Goal: Task Accomplishment & Management: Complete application form

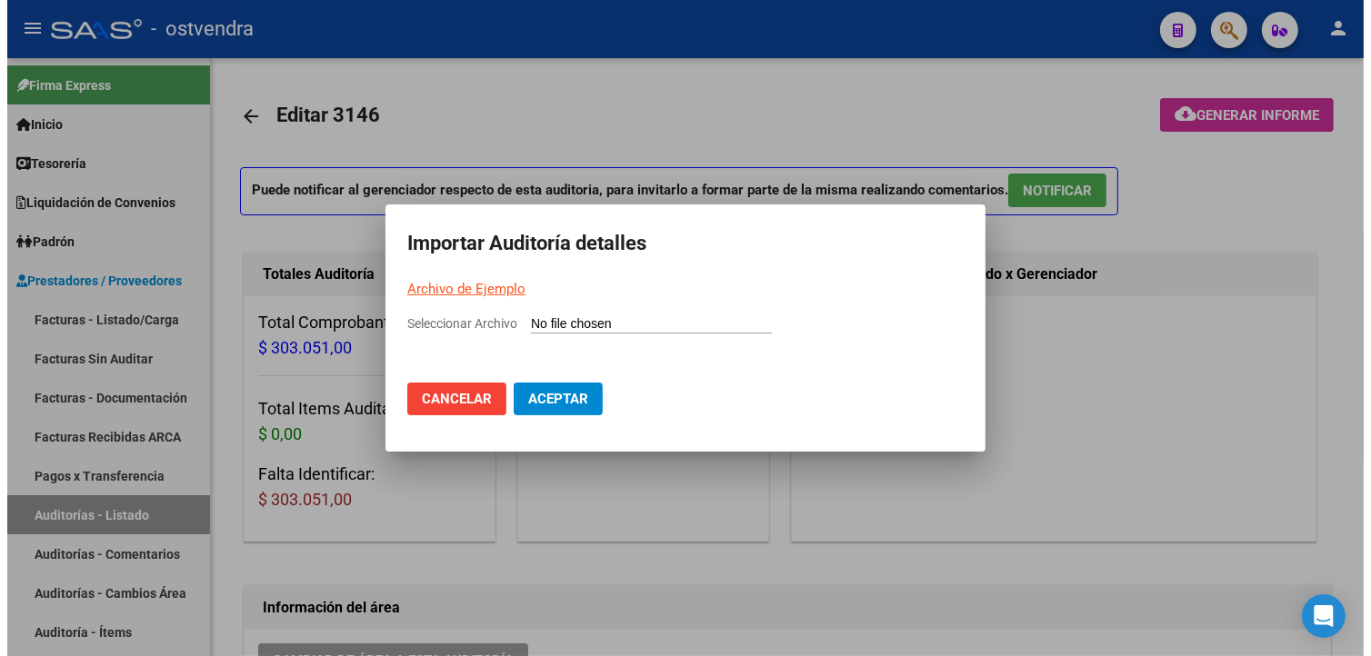
scroll to position [1312, 0]
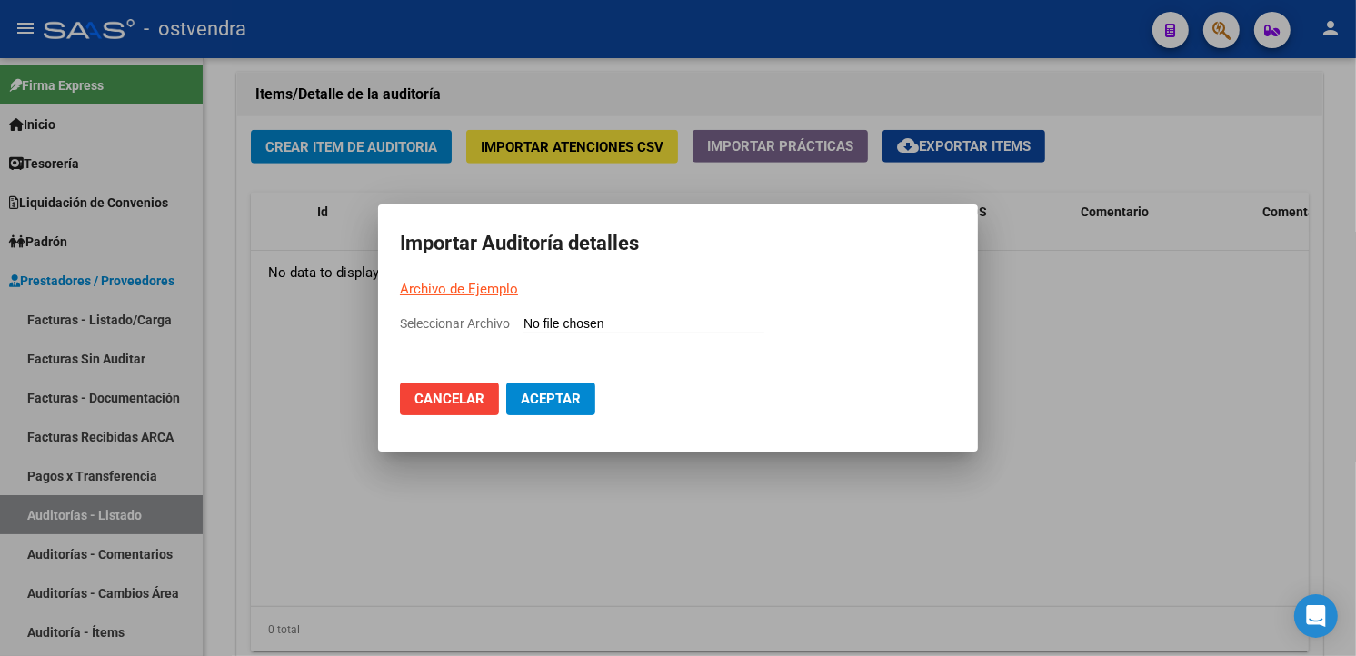
click at [630, 306] on mat-dialog-container "Importar Auditoría detalles Archivo de Ejemplo Seleccionar Archivo Cancelar Ace…" at bounding box center [678, 328] width 600 height 247
click at [631, 320] on input "Seleccionar Archivo" at bounding box center [644, 324] width 241 height 17
type input "C:\fakepath\Auditoria-demo-saas-total (71).csv"
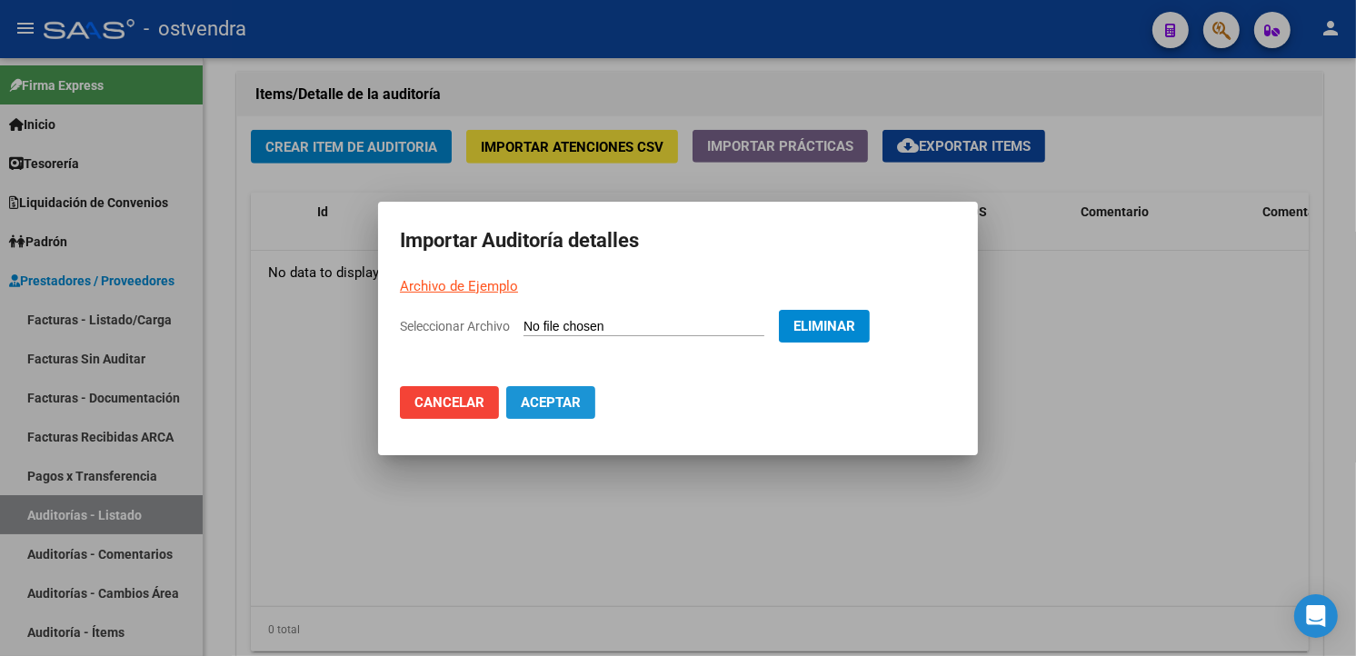
click at [579, 409] on span "Aceptar" at bounding box center [551, 403] width 60 height 16
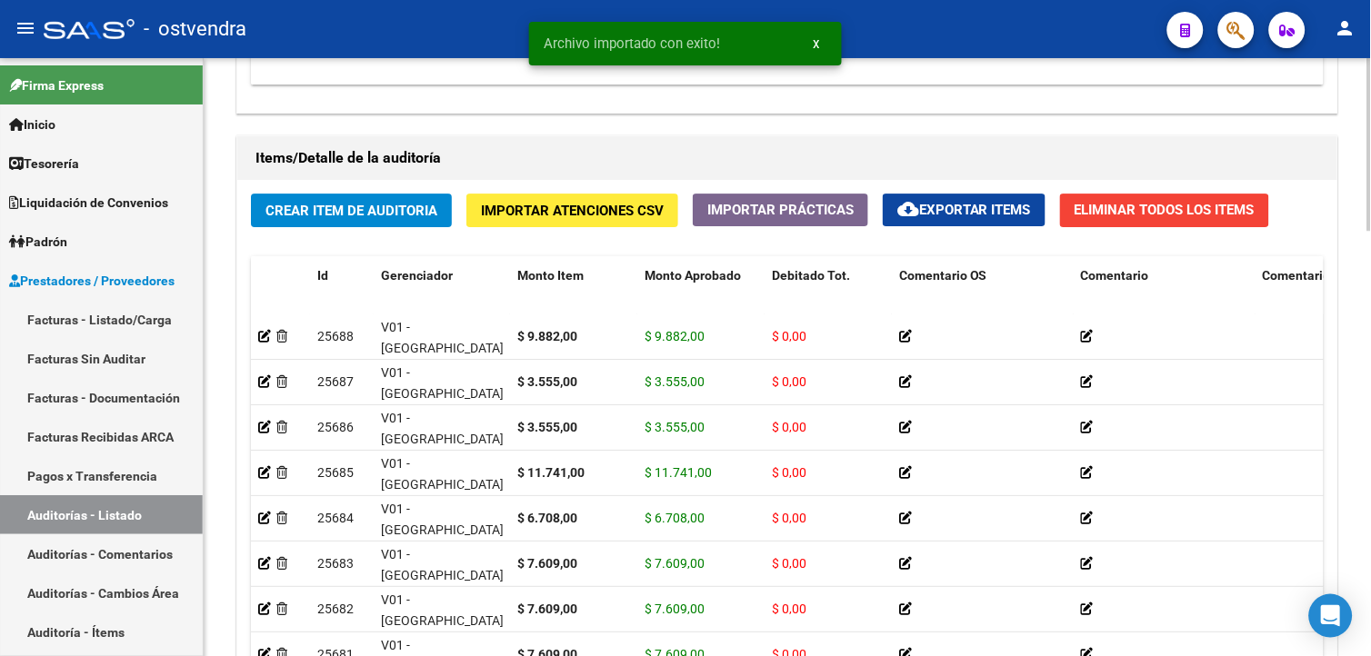
scroll to position [1455, 0]
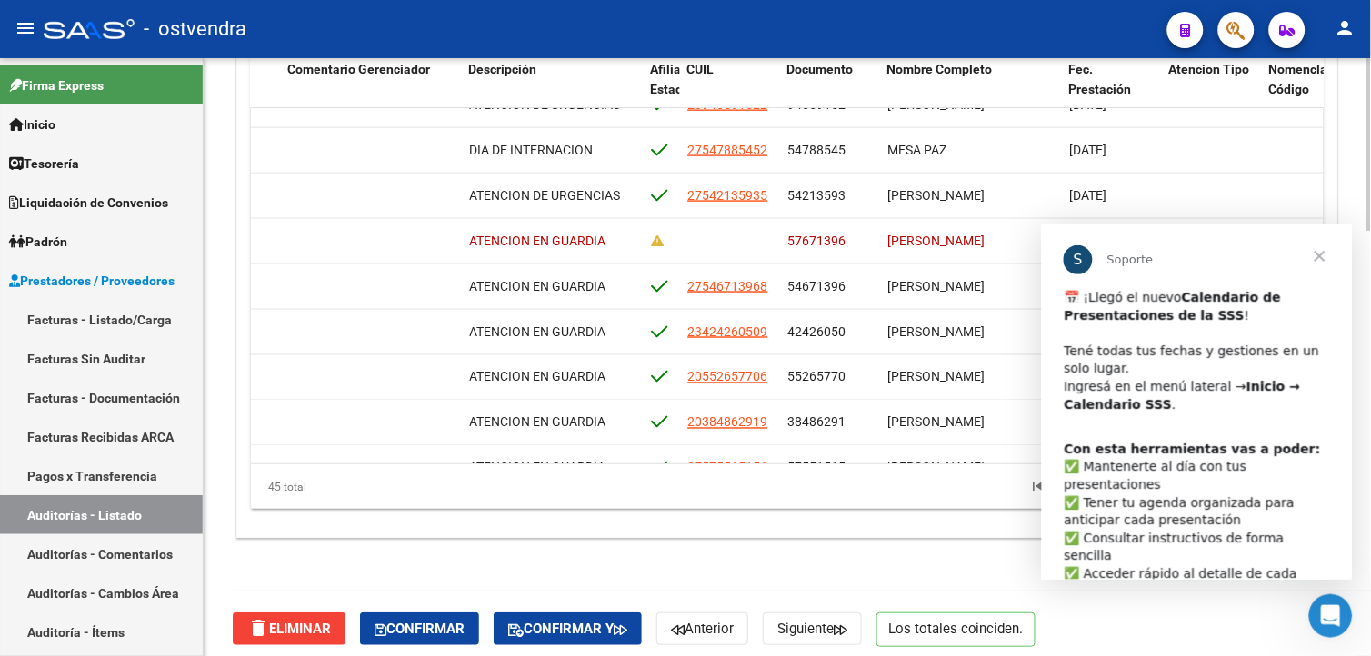
scroll to position [0, 0]
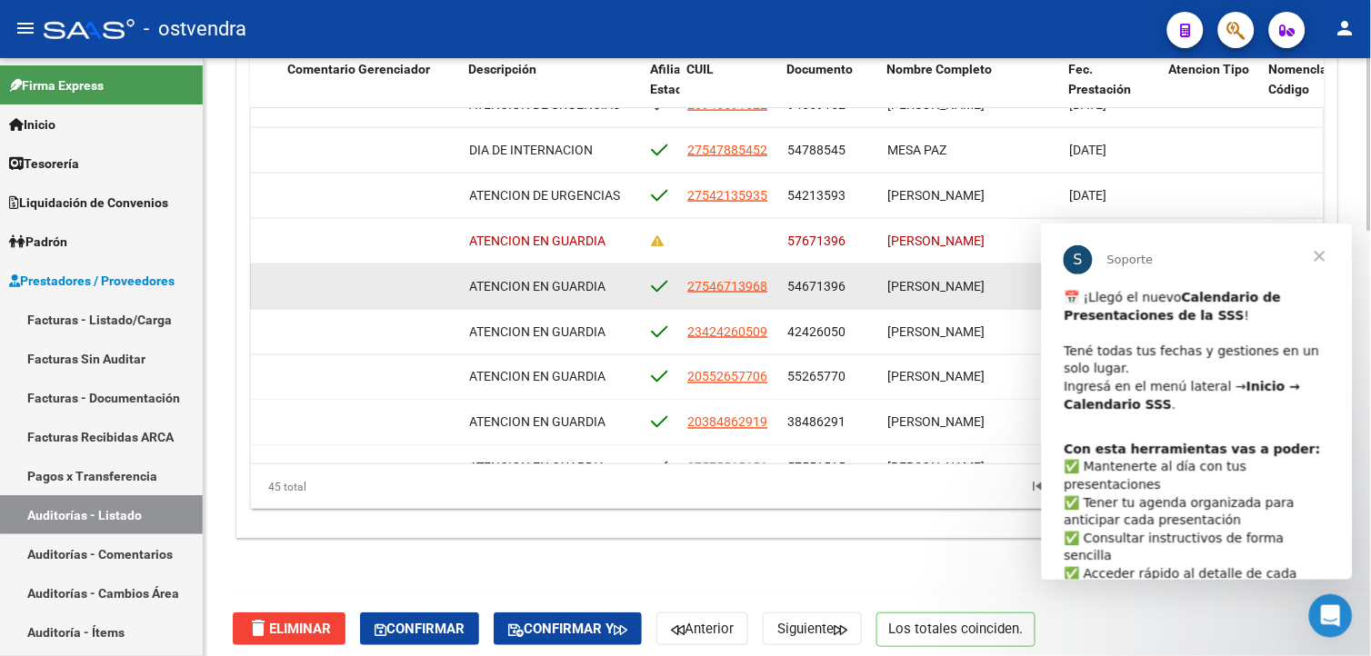
click at [893, 276] on datatable-body-cell "[PERSON_NAME]" at bounding box center [971, 287] width 182 height 45
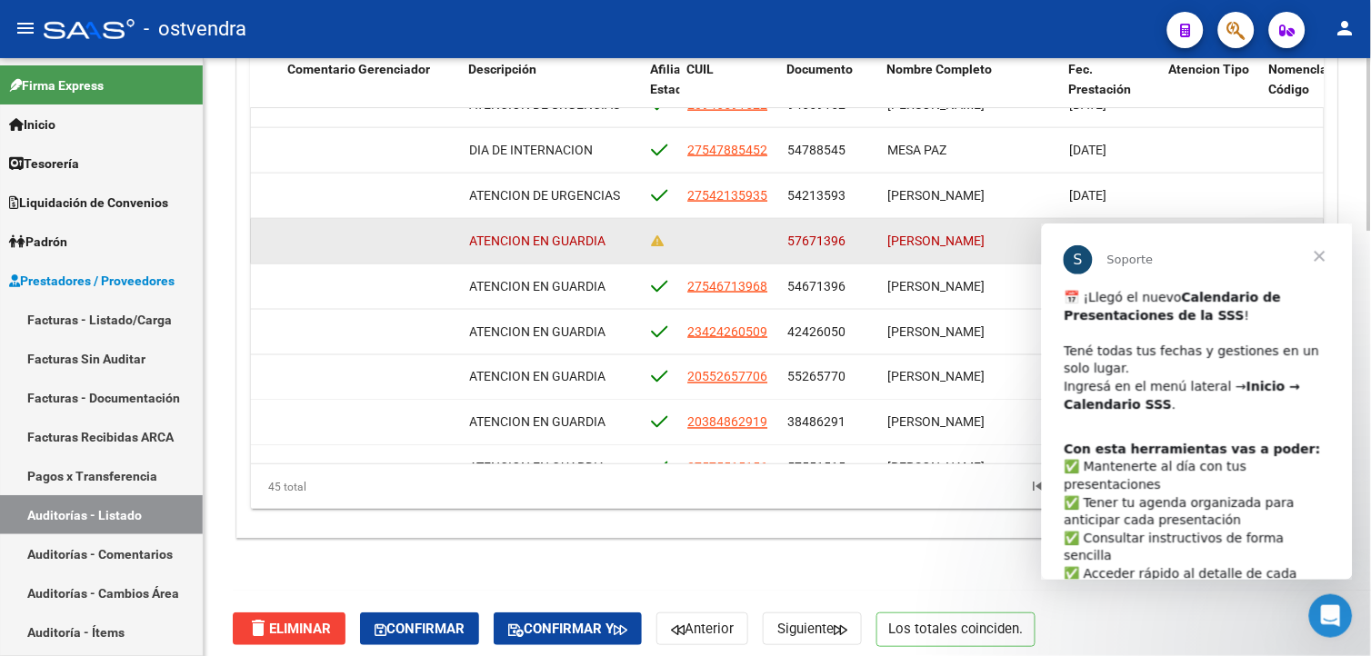
click at [840, 229] on datatable-body-cell "57671396" at bounding box center [830, 241] width 100 height 45
click at [874, 239] on datatable-body-cell "57671396" at bounding box center [830, 241] width 100 height 45
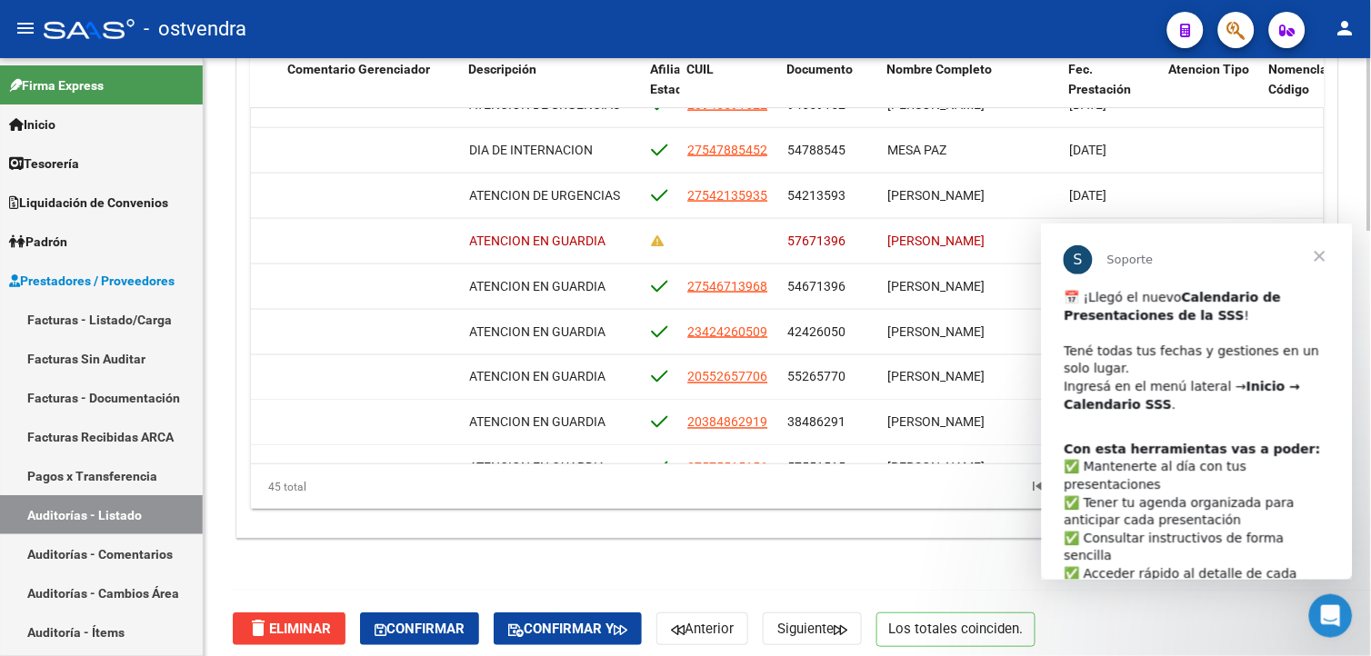
click at [724, 518] on div "Crear Item de Auditoria Importar Atenciones CSV Importar Prácticas cloud_downlo…" at bounding box center [787, 256] width 1100 height 564
click at [739, 468] on div "45 total 1 2 3 4 5" at bounding box center [787, 487] width 1073 height 45
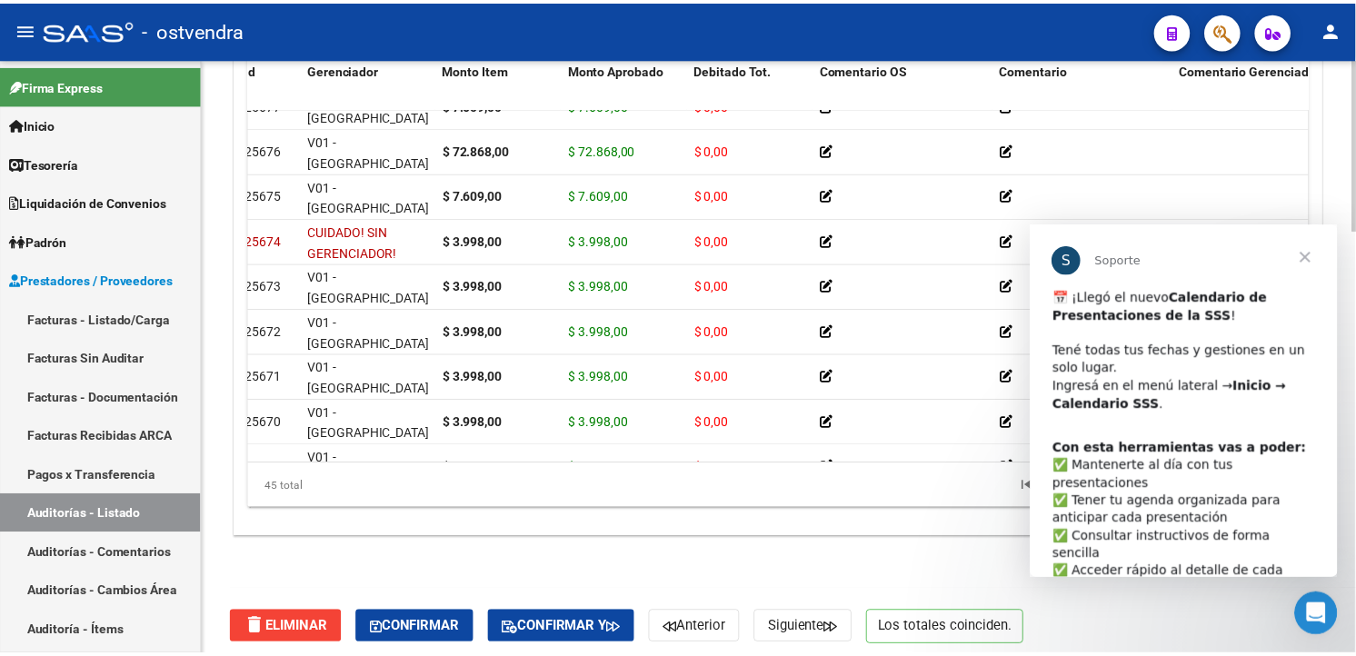
scroll to position [525, 0]
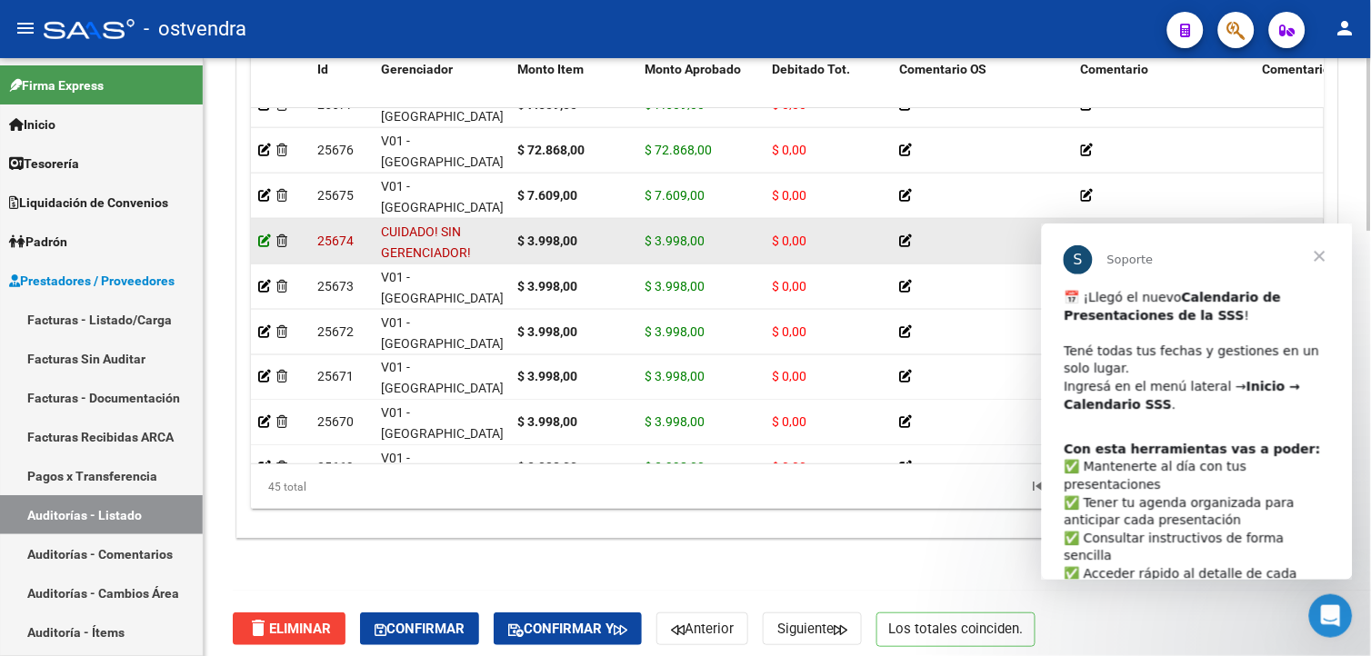
click at [266, 244] on icon at bounding box center [264, 241] width 13 height 13
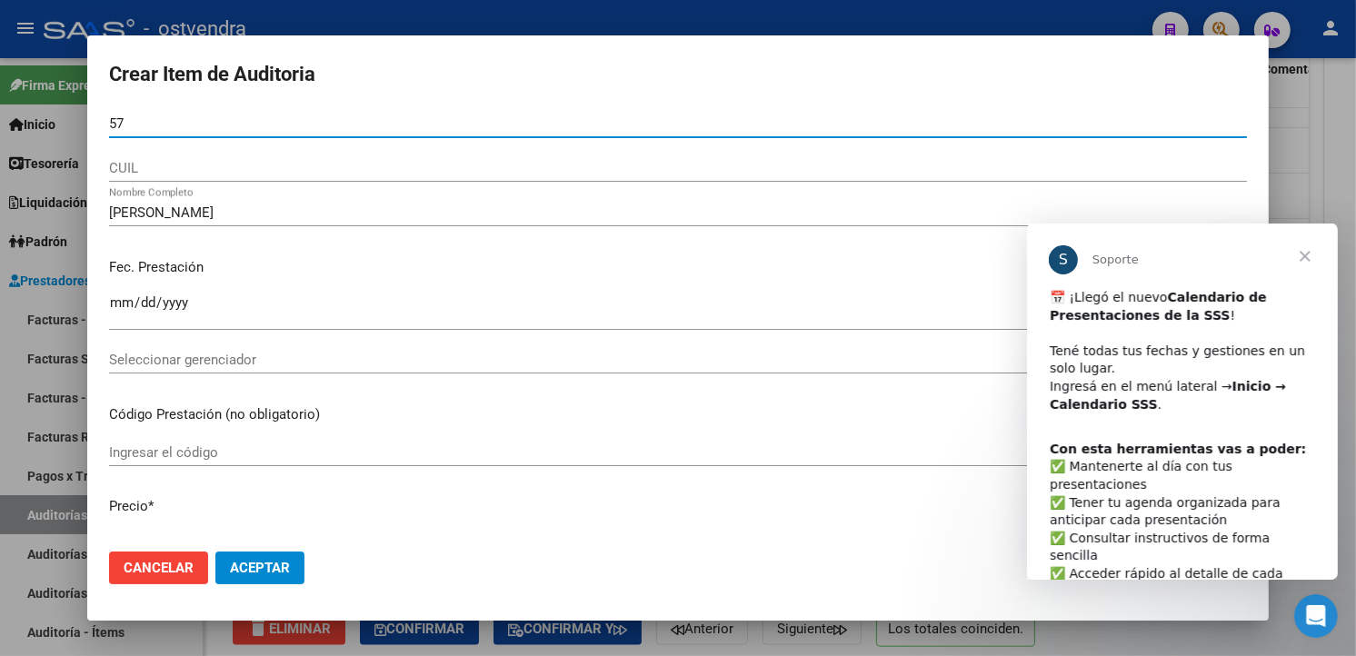
type input "5"
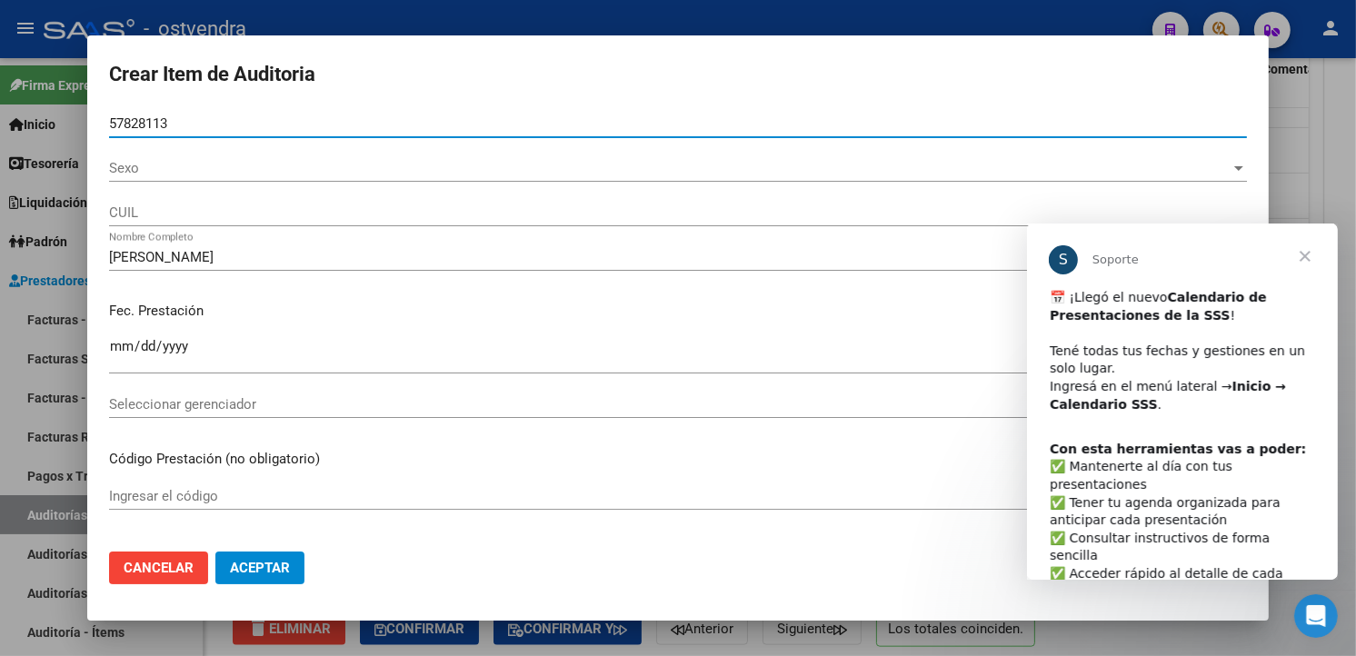
type input "57828113"
click at [286, 571] on span "Aceptar" at bounding box center [260, 568] width 60 height 16
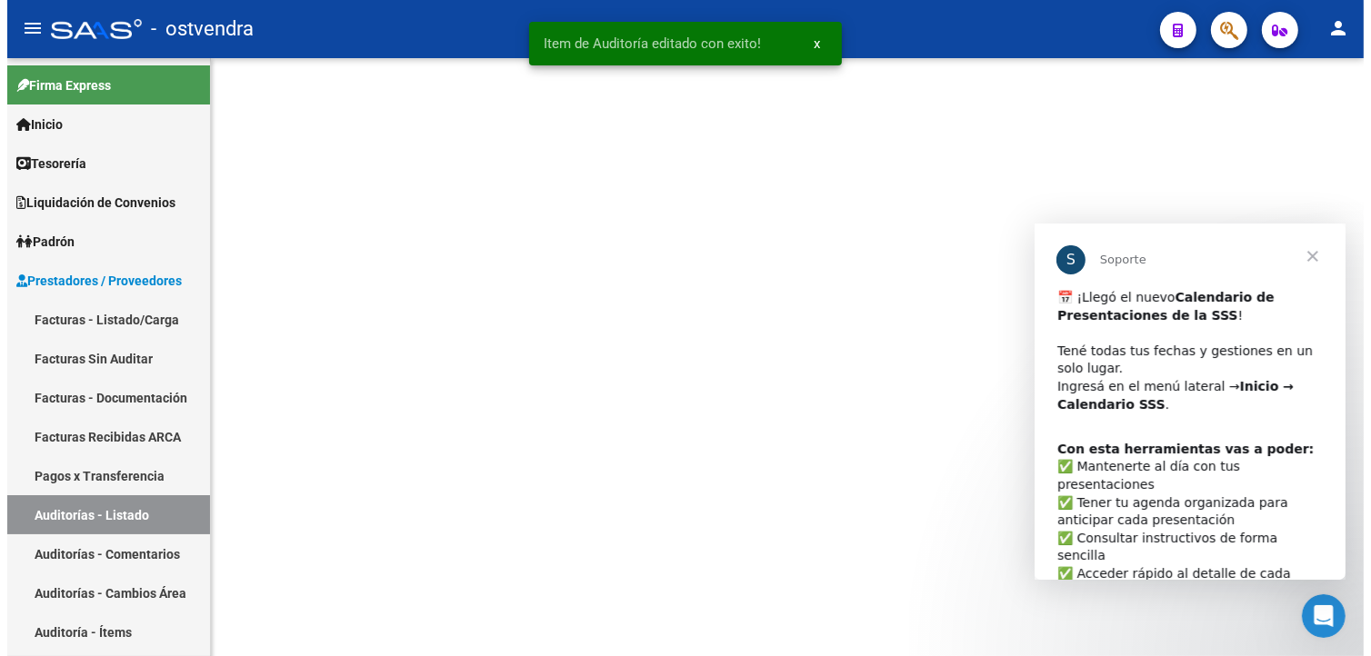
scroll to position [0, 0]
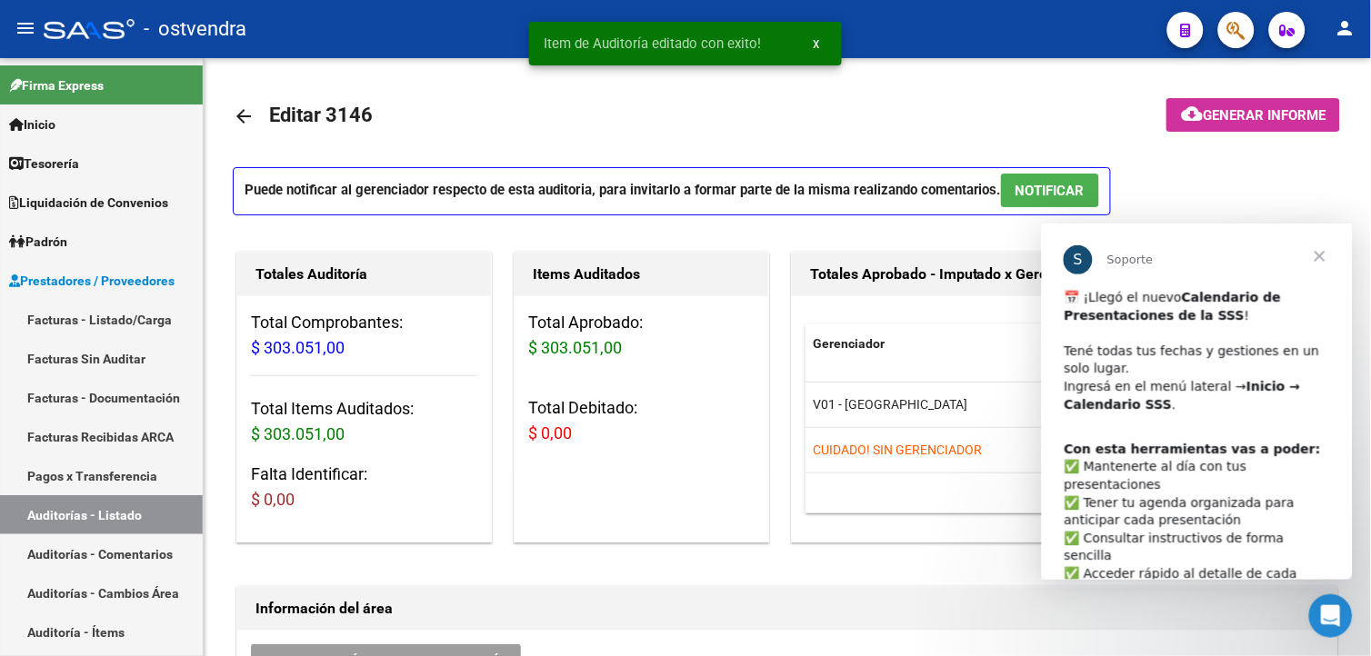
click at [1320, 258] on span "Cerrar" at bounding box center [1318, 255] width 65 height 65
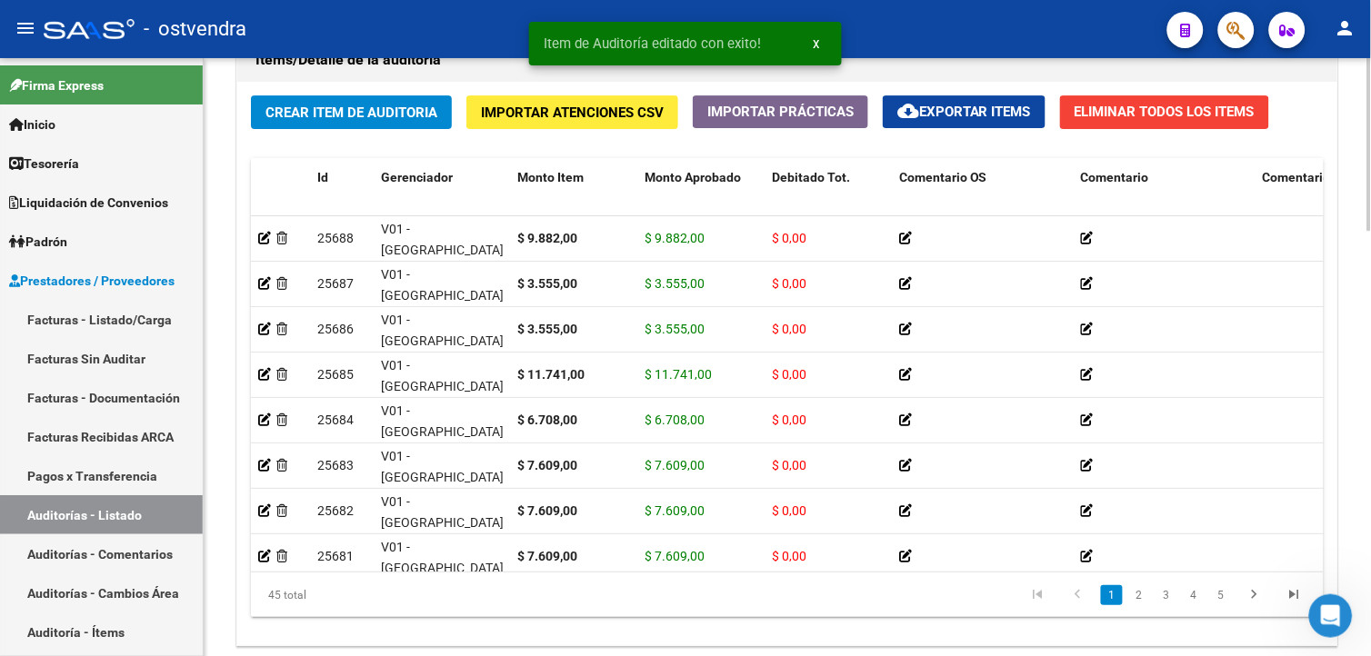
scroll to position [1468, 0]
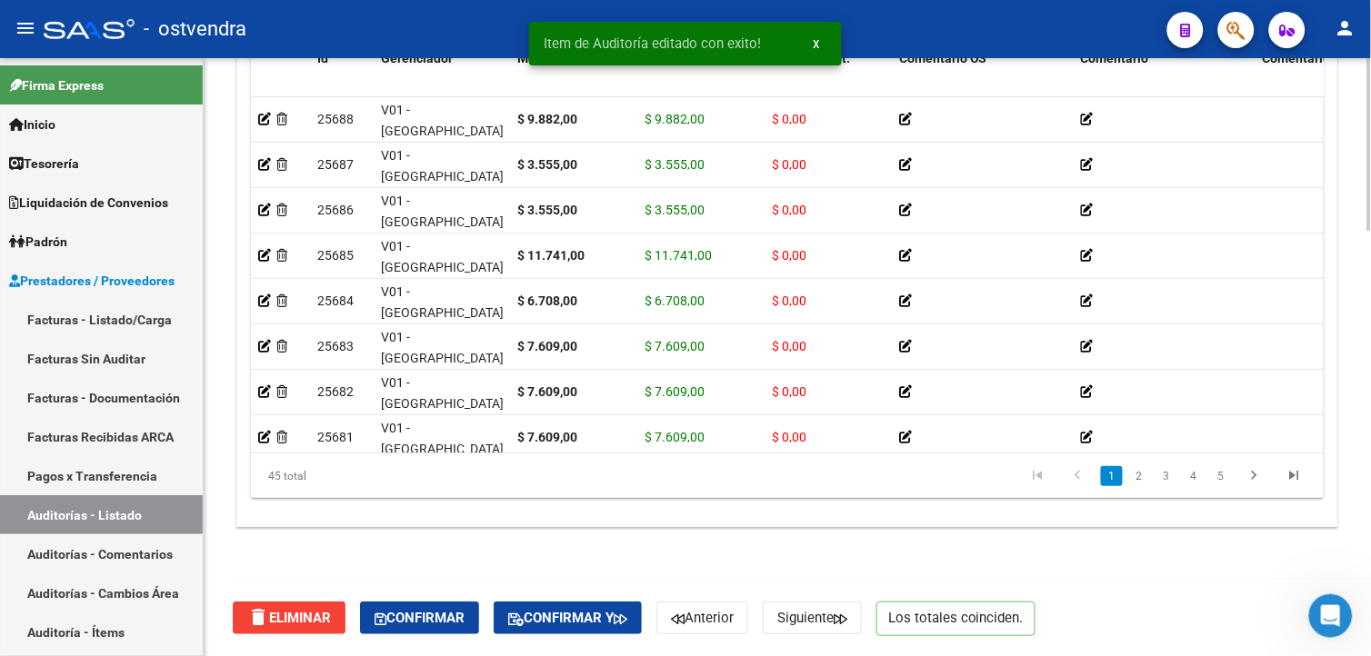
click at [1355, 655] on html "menu - ostvendra person Firma Express Inicio Calendario SSS Instructivos Contac…" at bounding box center [685, 328] width 1371 height 656
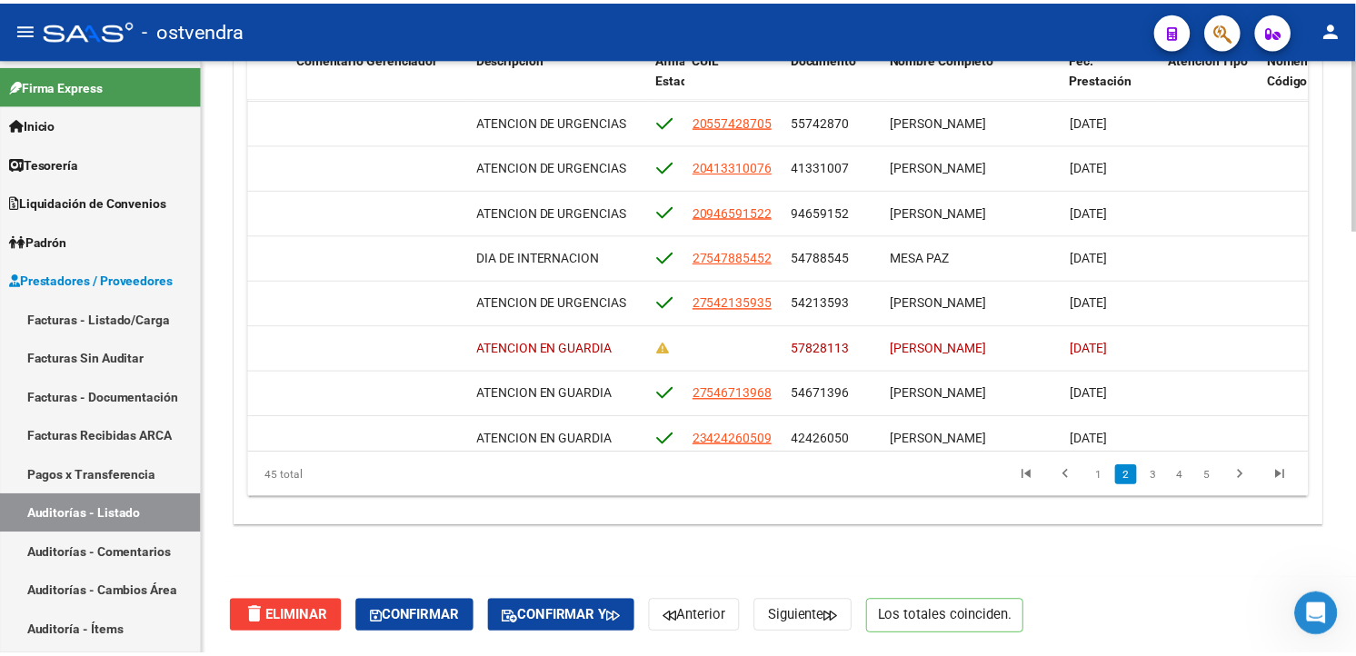
scroll to position [435, 962]
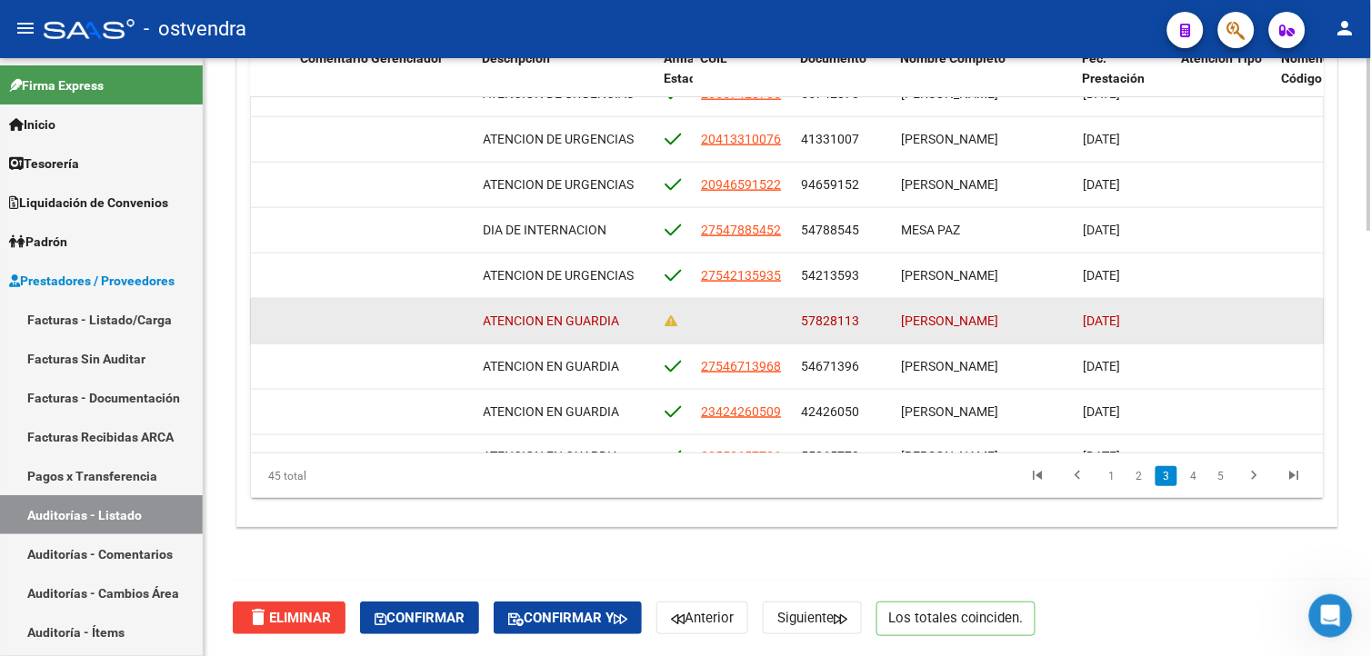
drag, startPoint x: 800, startPoint y: 322, endPoint x: 858, endPoint y: 322, distance: 58.2
click at [858, 322] on div "57828113" at bounding box center [843, 321] width 85 height 21
copy span "57828113"
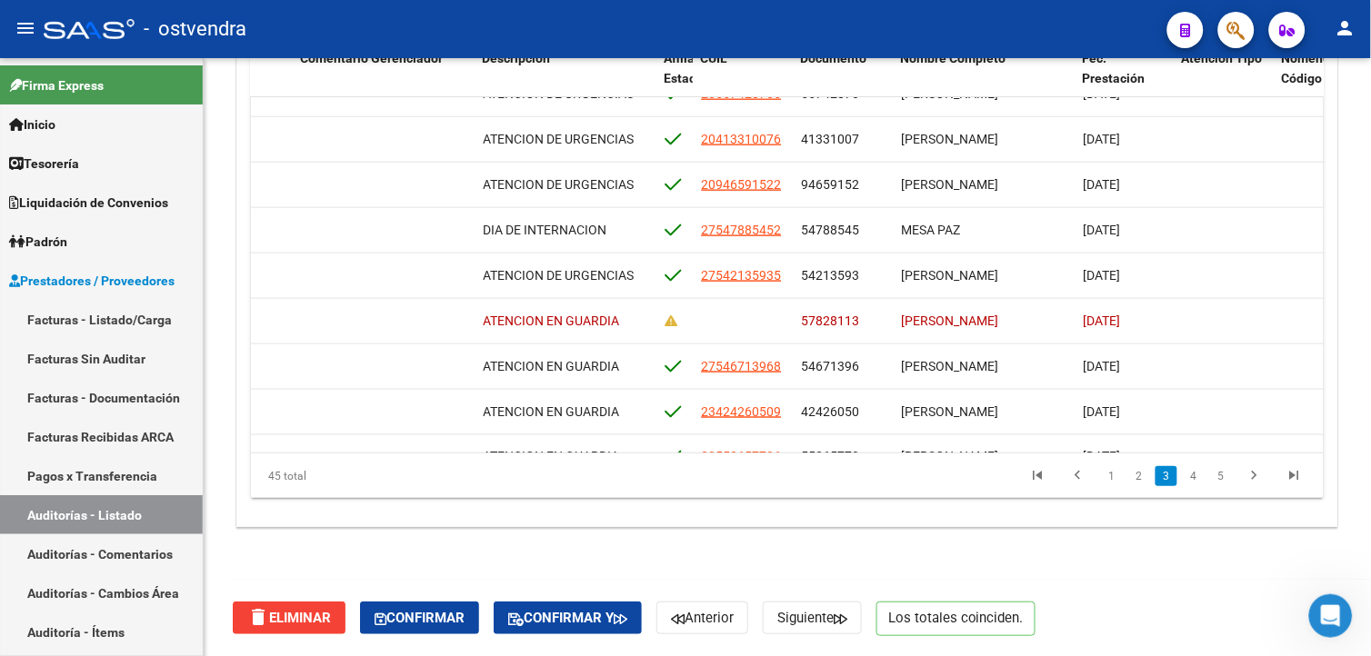
click at [1214, 25] on div at bounding box center [1229, 29] width 51 height 37
click at [1219, 30] on button "button" at bounding box center [1236, 30] width 36 height 36
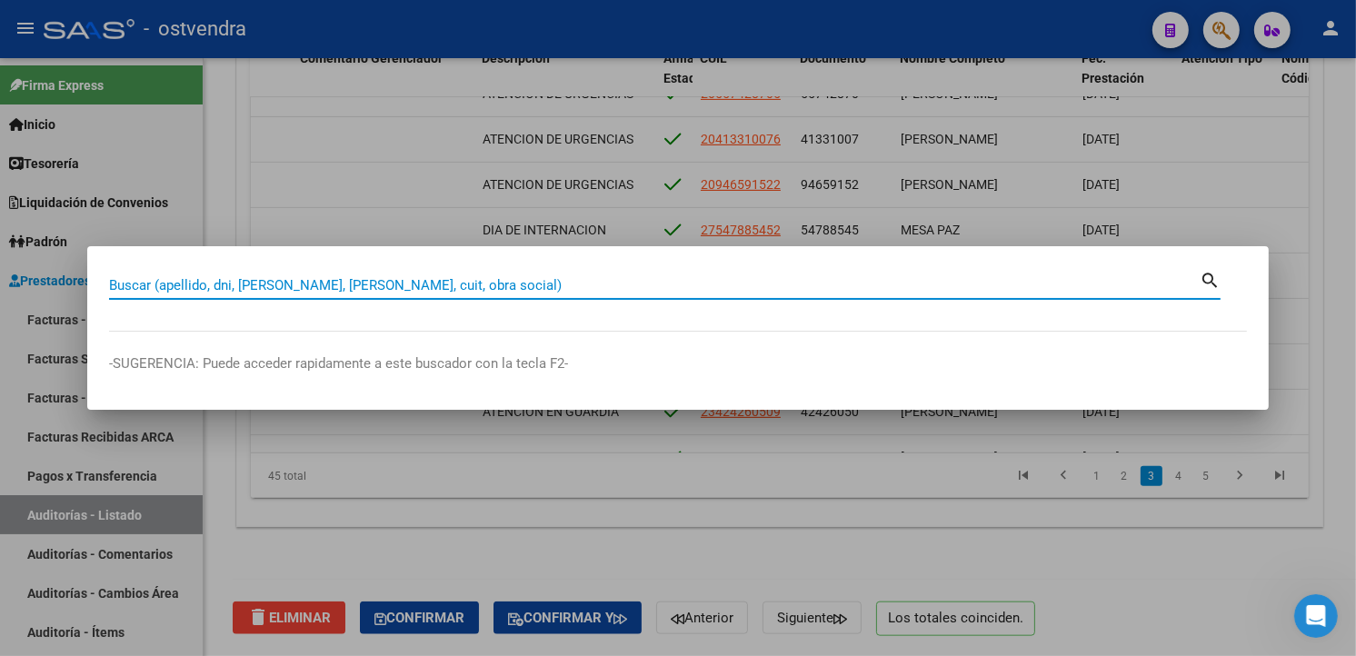
paste input "57828113"
type input "57828113"
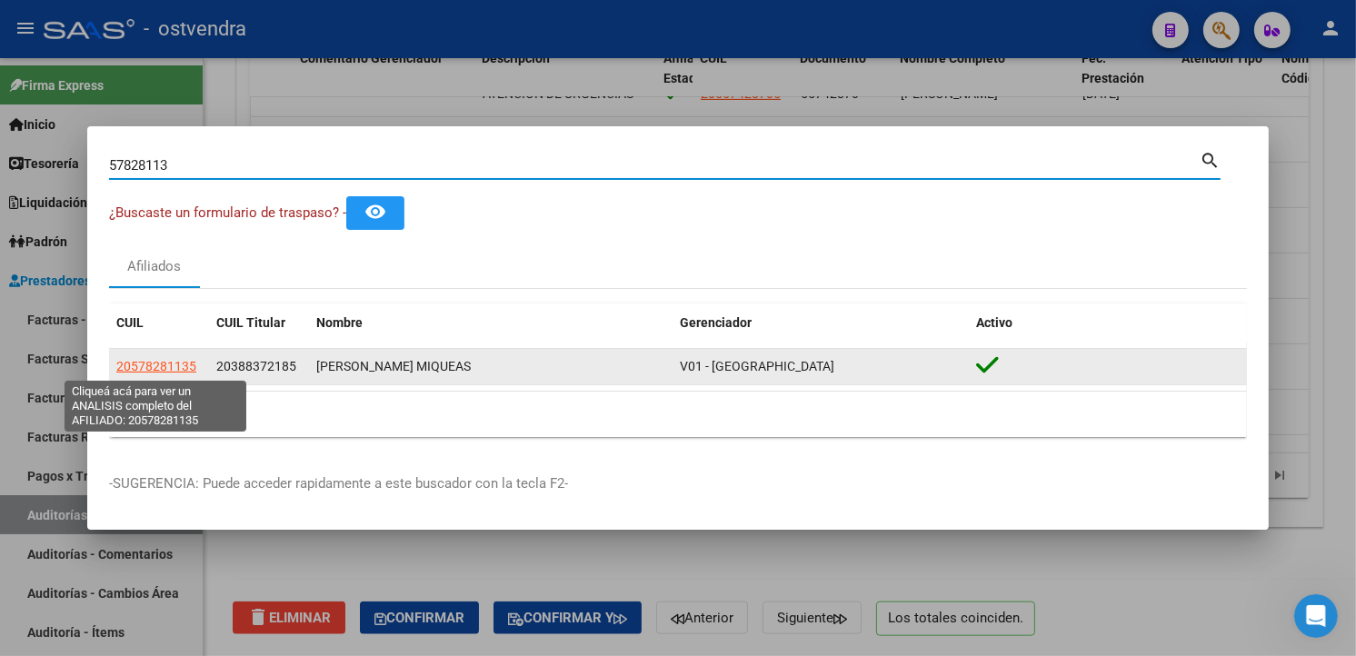
click at [188, 361] on span "20578281135" at bounding box center [156, 366] width 80 height 15
type textarea "20578281135"
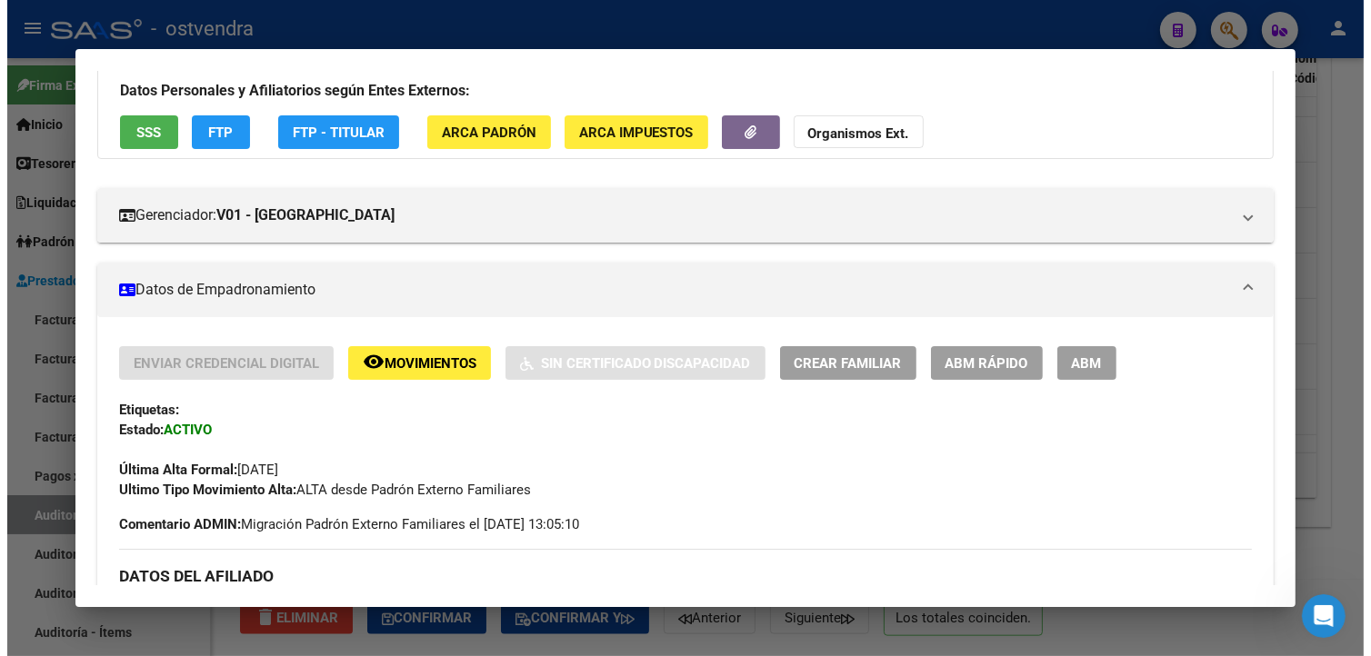
scroll to position [0, 0]
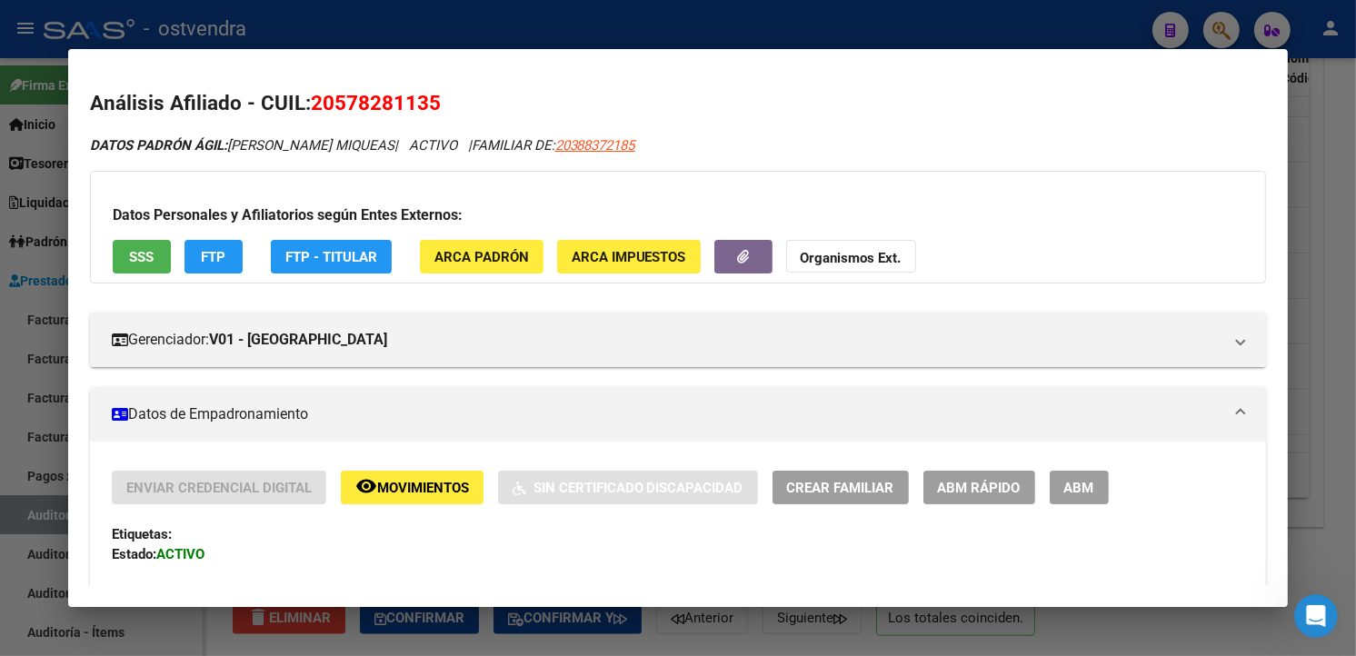
click at [137, 256] on span "SSS" at bounding box center [141, 257] width 25 height 16
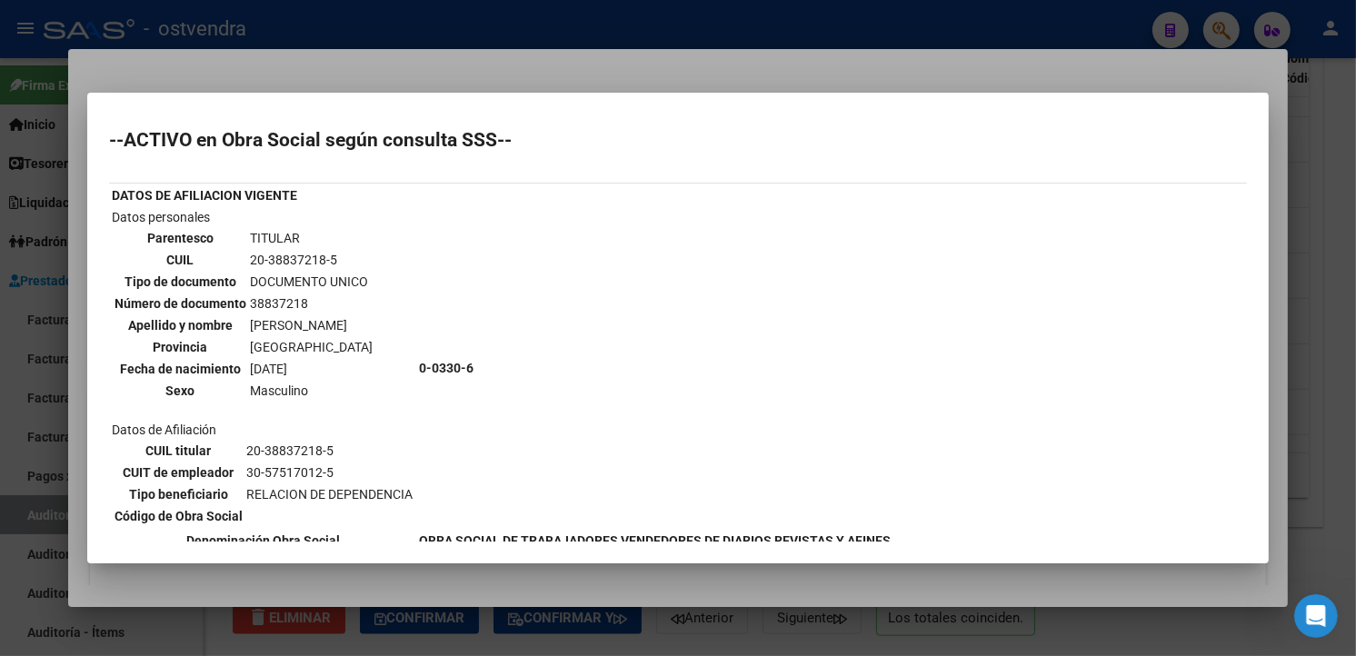
click at [1287, 221] on div at bounding box center [678, 328] width 1356 height 656
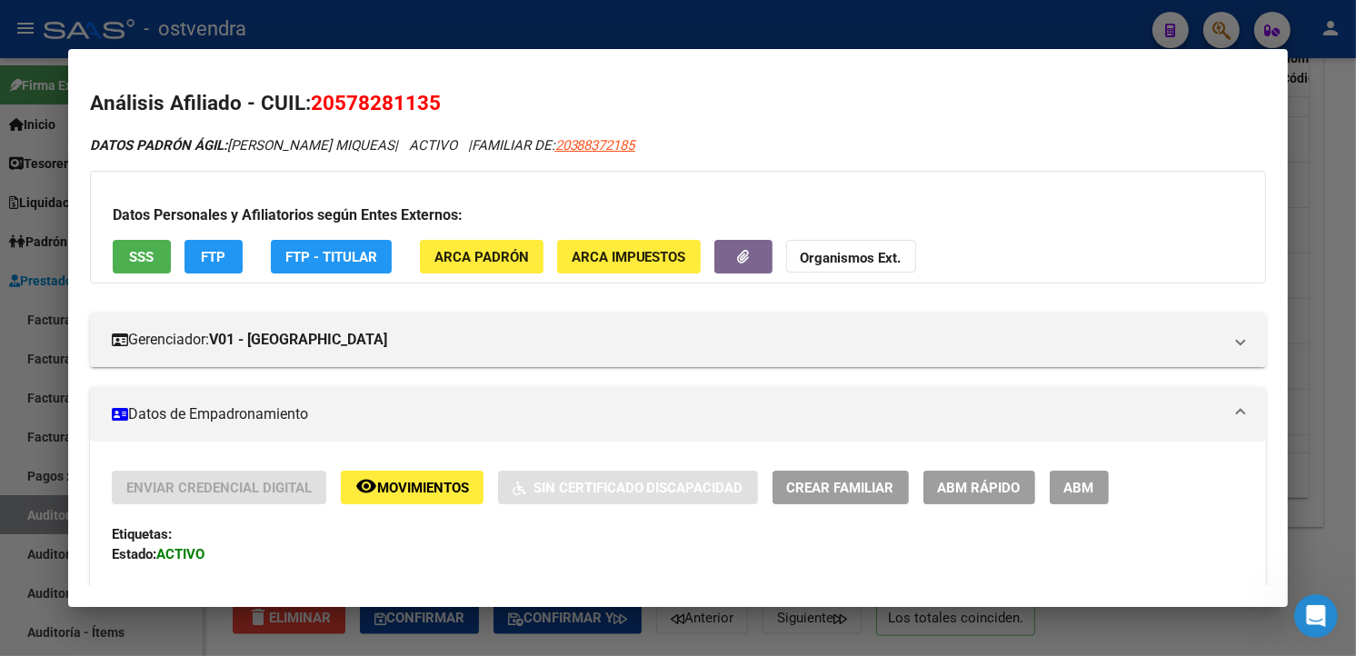
click at [1270, 331] on mat-dialog-content "Análisis Afiliado - CUIL: 20578281135 DATOS PADRÓN ÁGIL: [PERSON_NAME] | ACTIVO…" at bounding box center [678, 328] width 1221 height 514
click at [1334, 524] on div at bounding box center [678, 328] width 1356 height 656
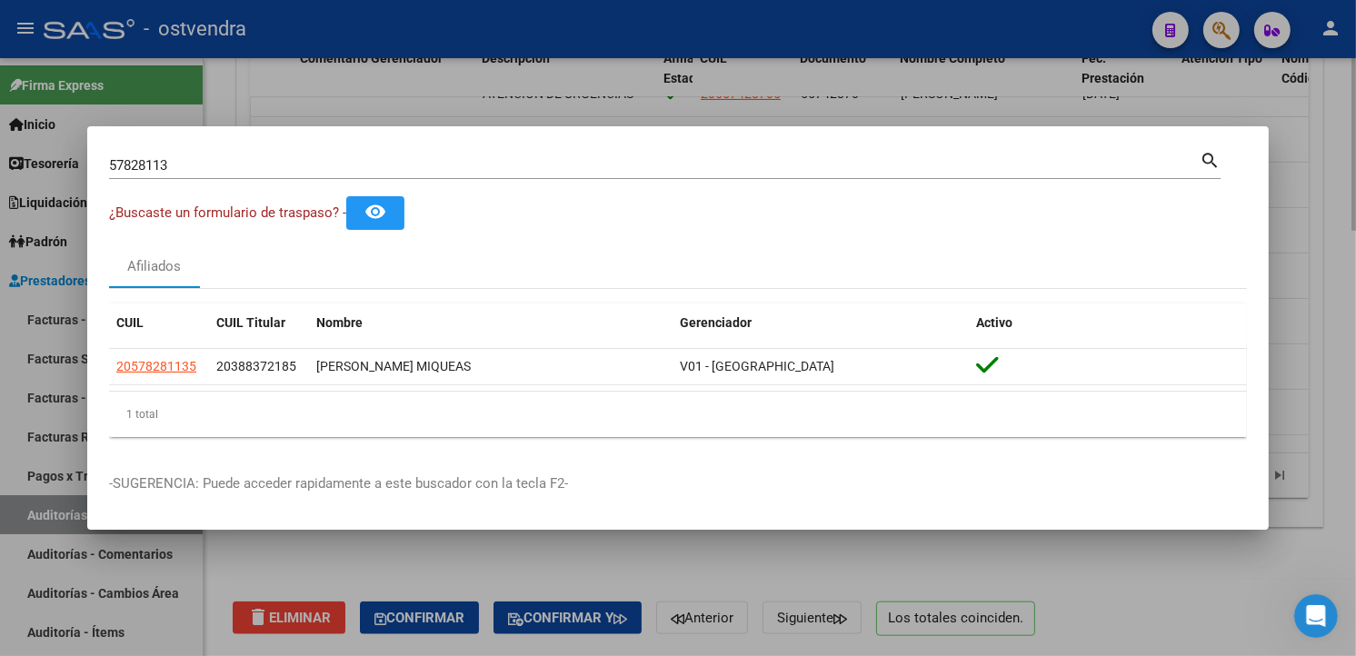
click at [1032, 578] on div at bounding box center [678, 328] width 1356 height 656
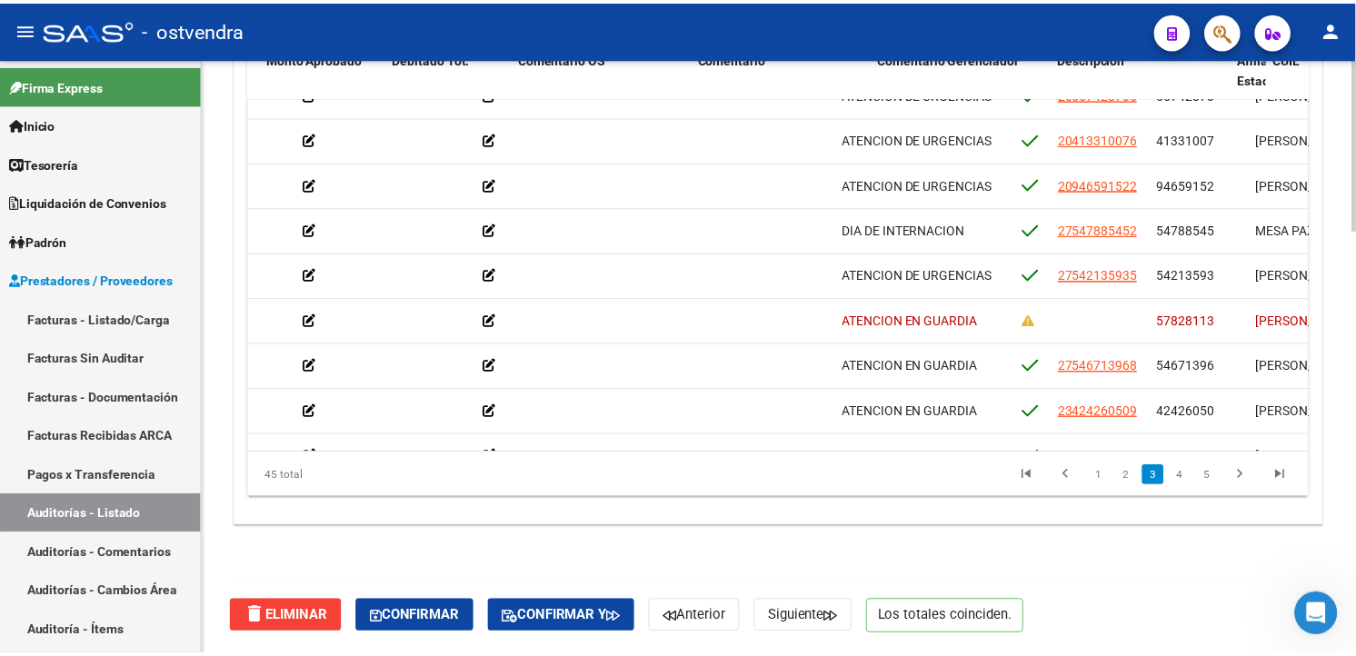
scroll to position [435, 0]
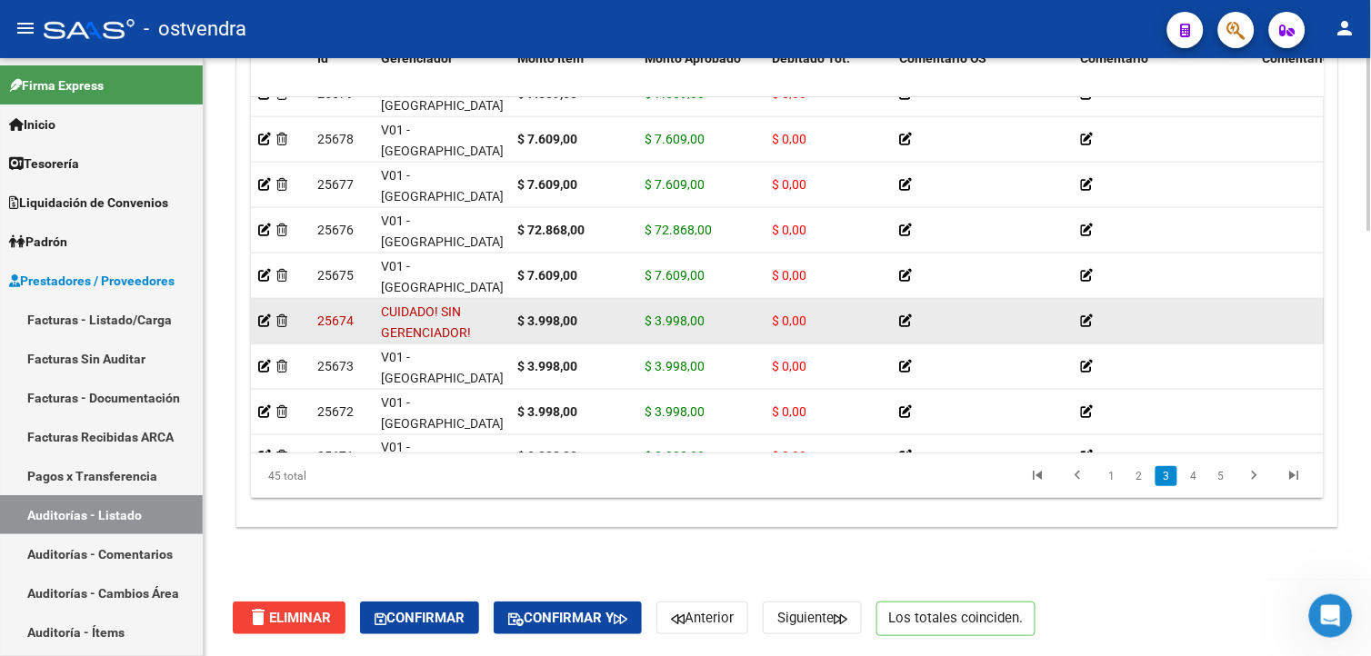
click at [256, 319] on datatable-body-cell at bounding box center [280, 321] width 59 height 45
click at [258, 319] on icon at bounding box center [264, 321] width 13 height 13
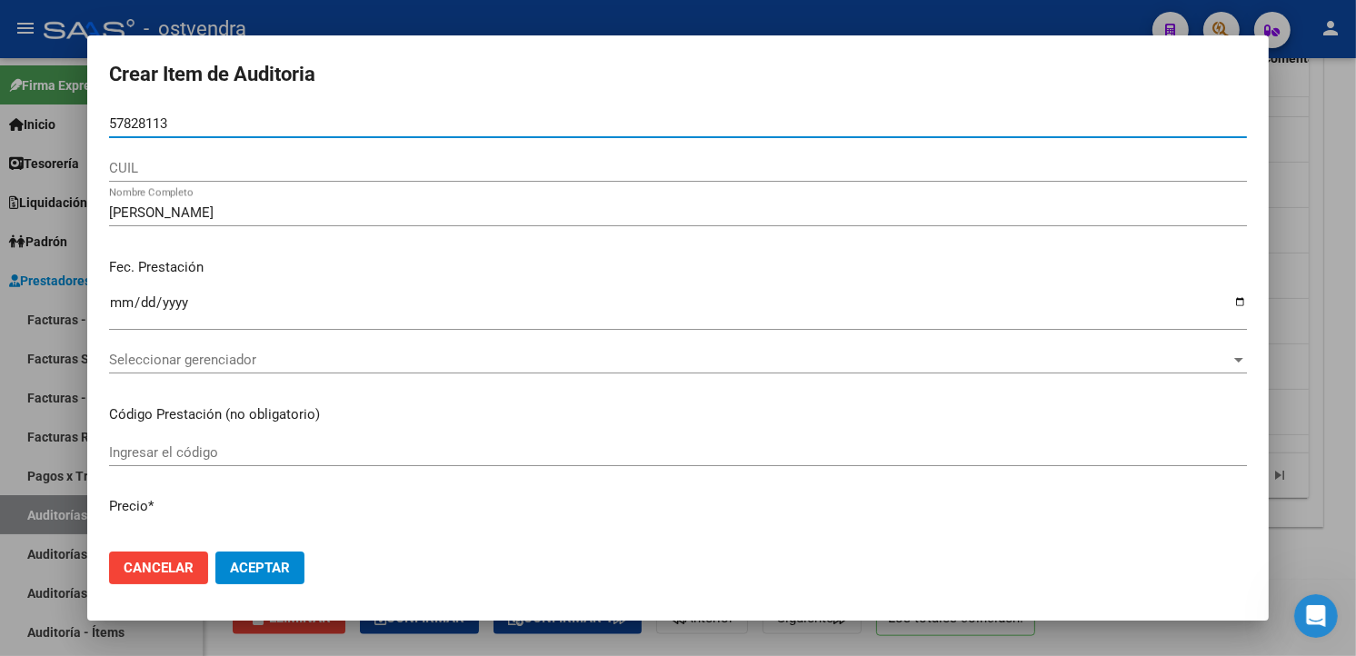
click at [293, 364] on span "Seleccionar gerenciador" at bounding box center [670, 360] width 1122 height 16
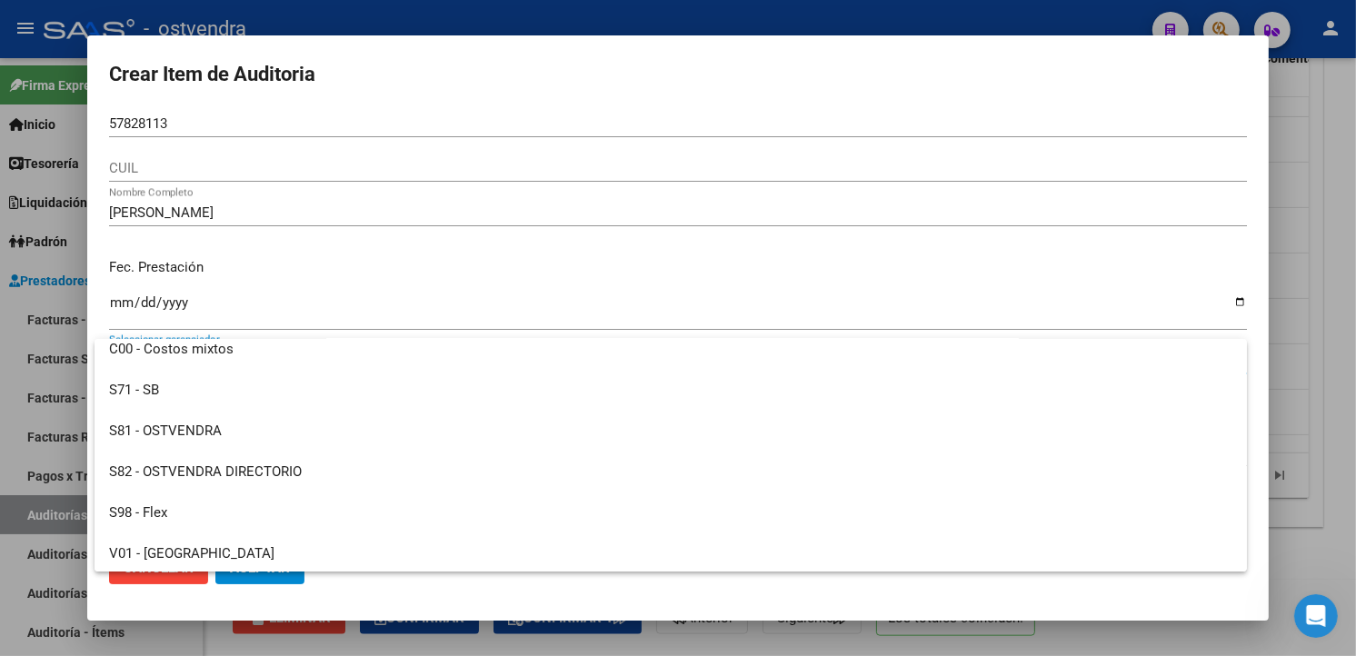
scroll to position [135, 0]
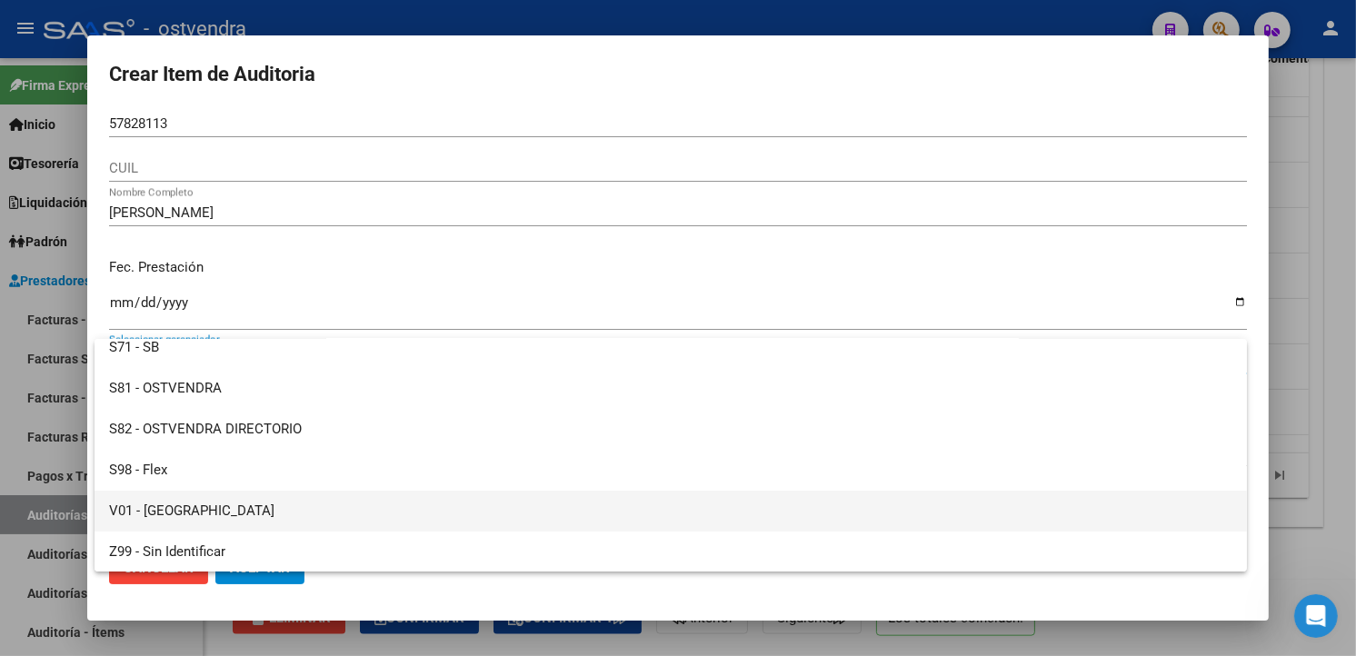
click at [313, 494] on span "V01 - [GEOGRAPHIC_DATA]" at bounding box center [671, 511] width 1124 height 41
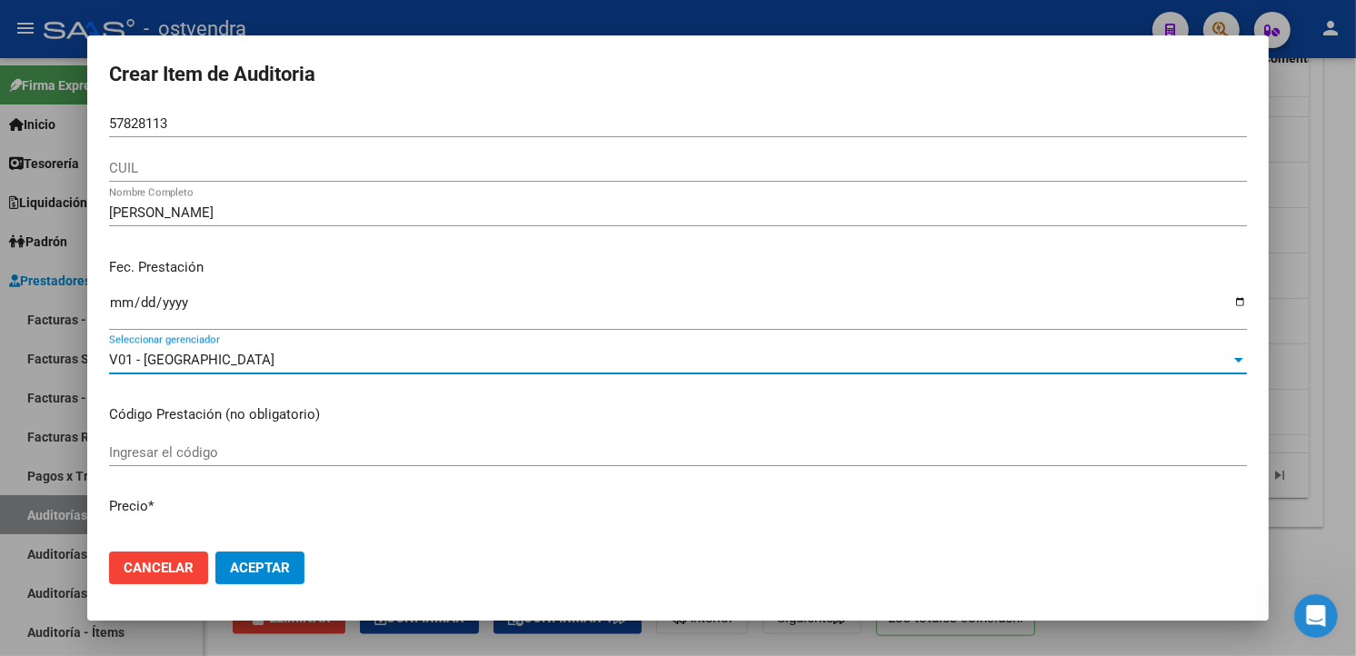
click at [285, 569] on span "Aceptar" at bounding box center [260, 568] width 60 height 16
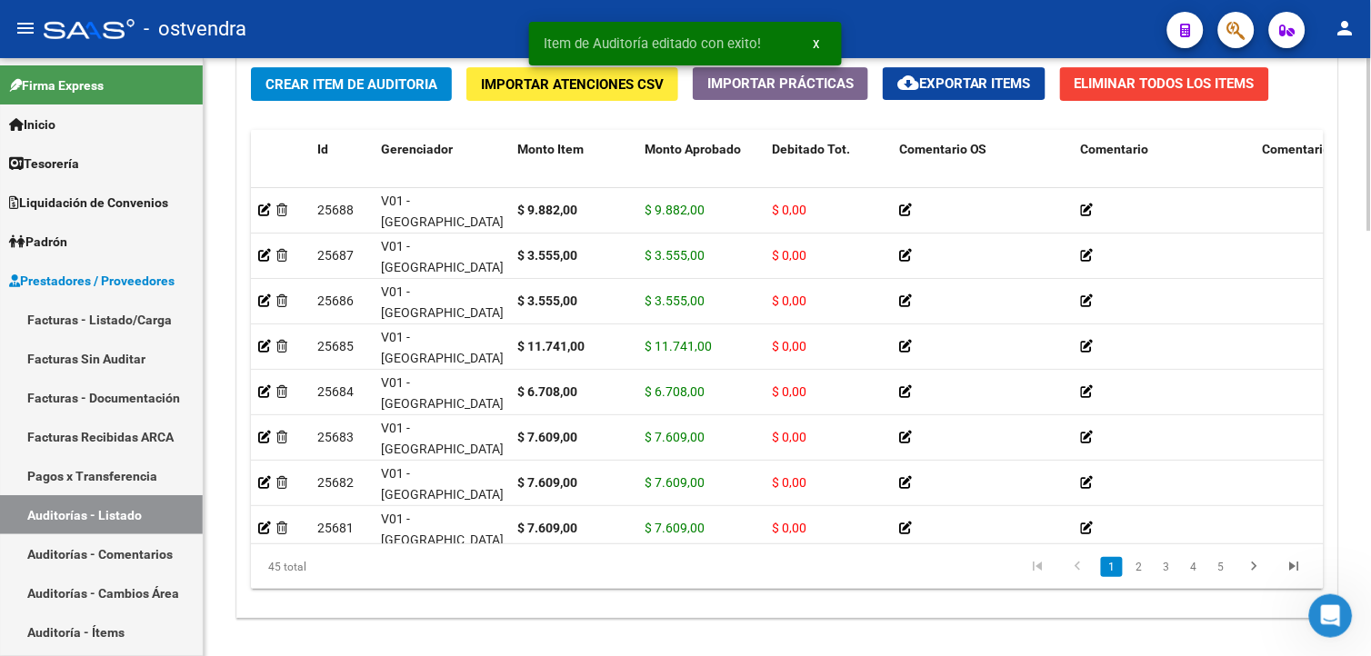
scroll to position [1468, 0]
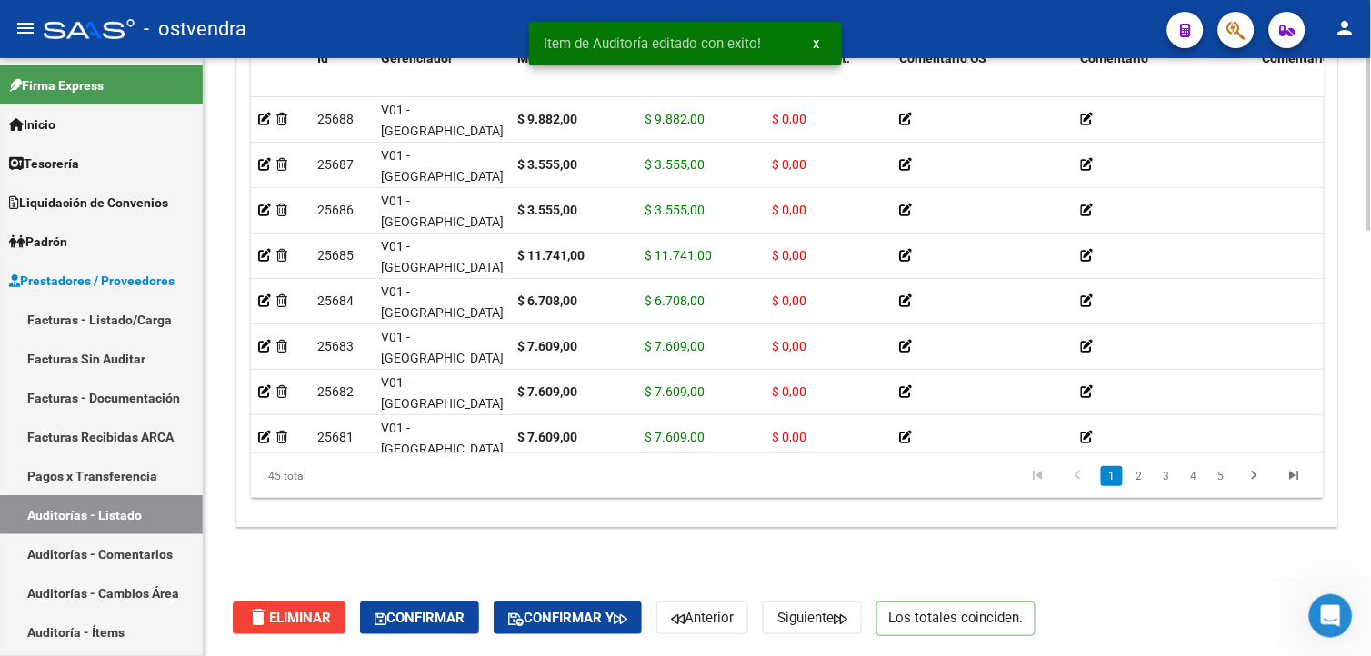
click at [1355, 593] on html "menu - ostvendra person Firma Express Inicio Calendario SSS Instructivos Contac…" at bounding box center [685, 328] width 1371 height 656
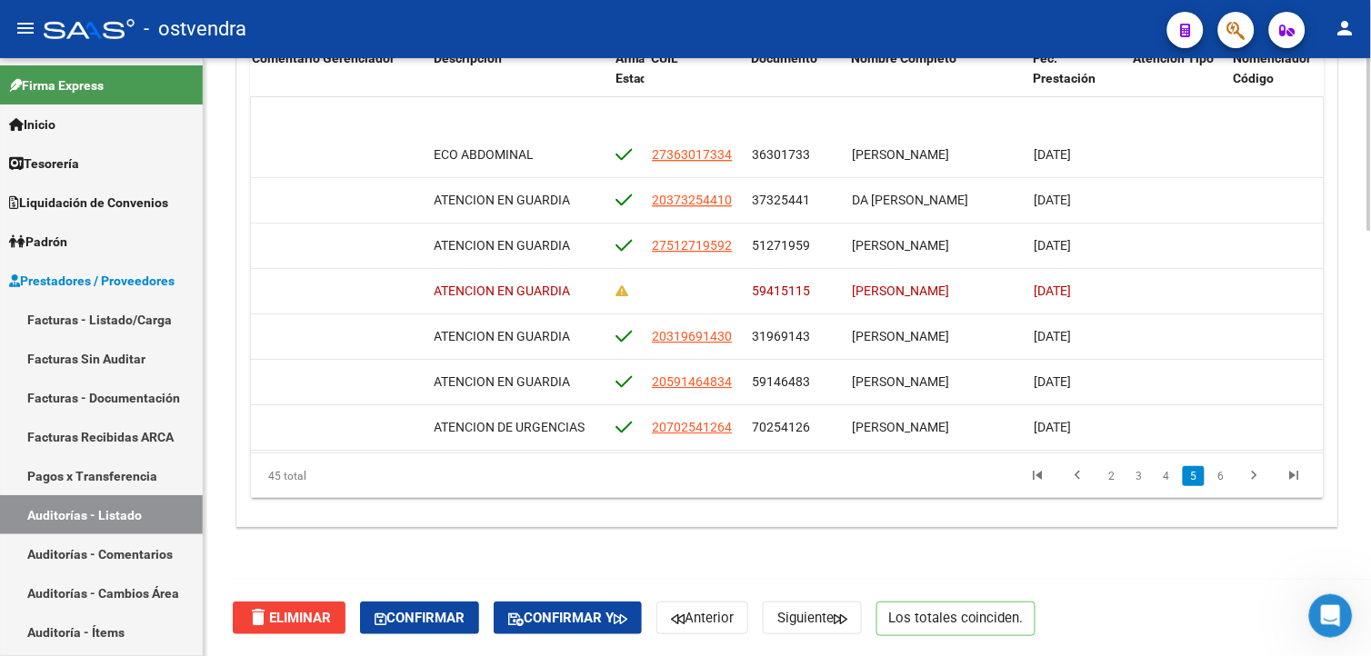
scroll to position [1291, 1011]
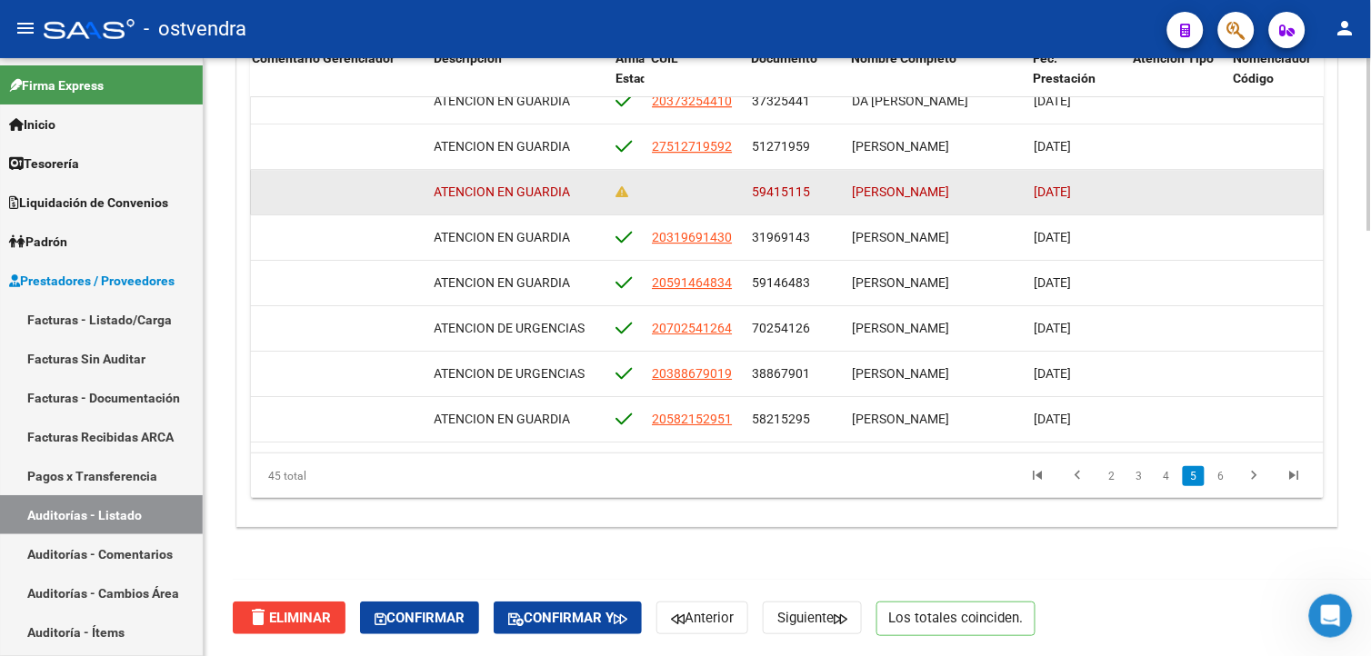
drag, startPoint x: 752, startPoint y: 191, endPoint x: 807, endPoint y: 192, distance: 55.5
click at [807, 192] on span "59415115" at bounding box center [781, 192] width 58 height 15
copy span "59415115"
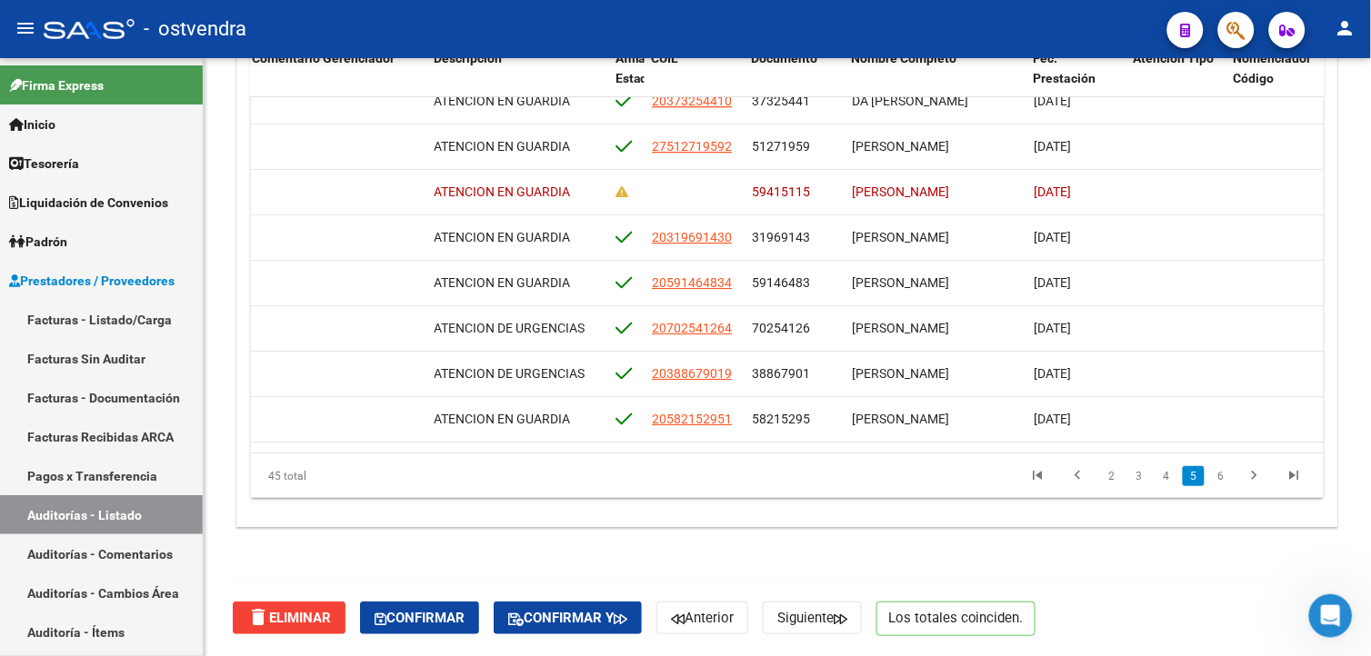
click at [1225, 31] on button "button" at bounding box center [1236, 30] width 36 height 36
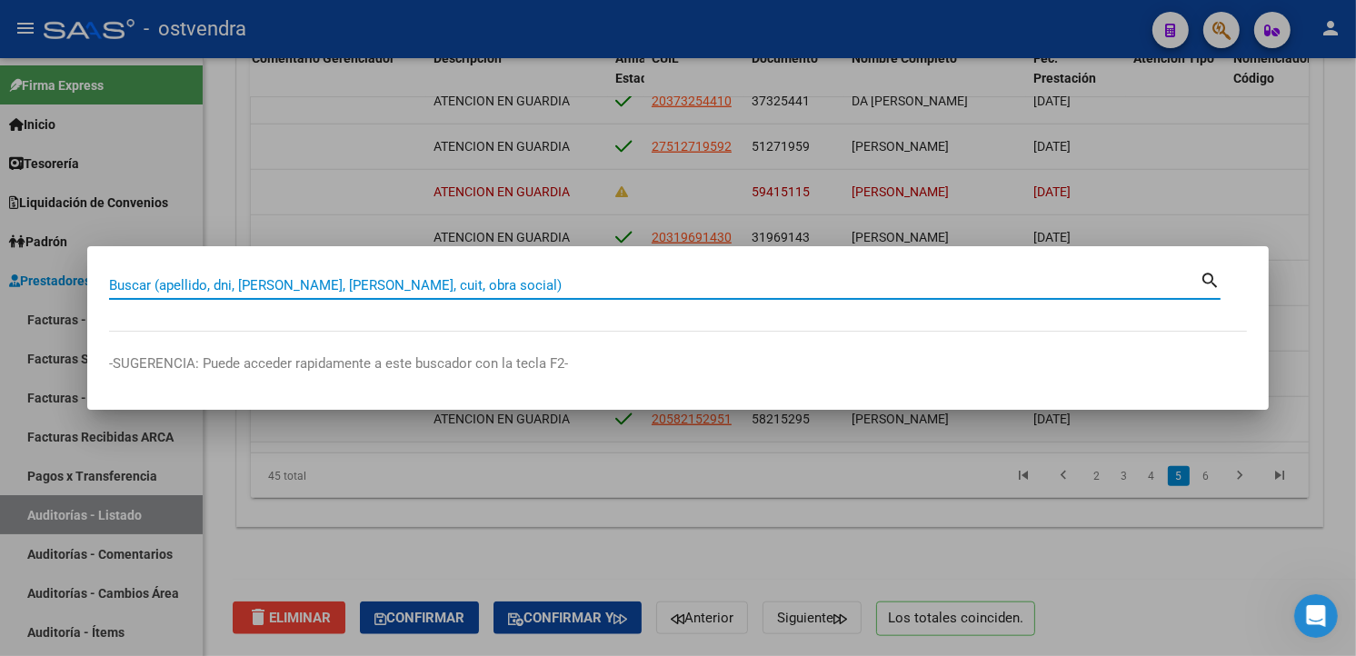
paste input "59415115"
type input "59415115"
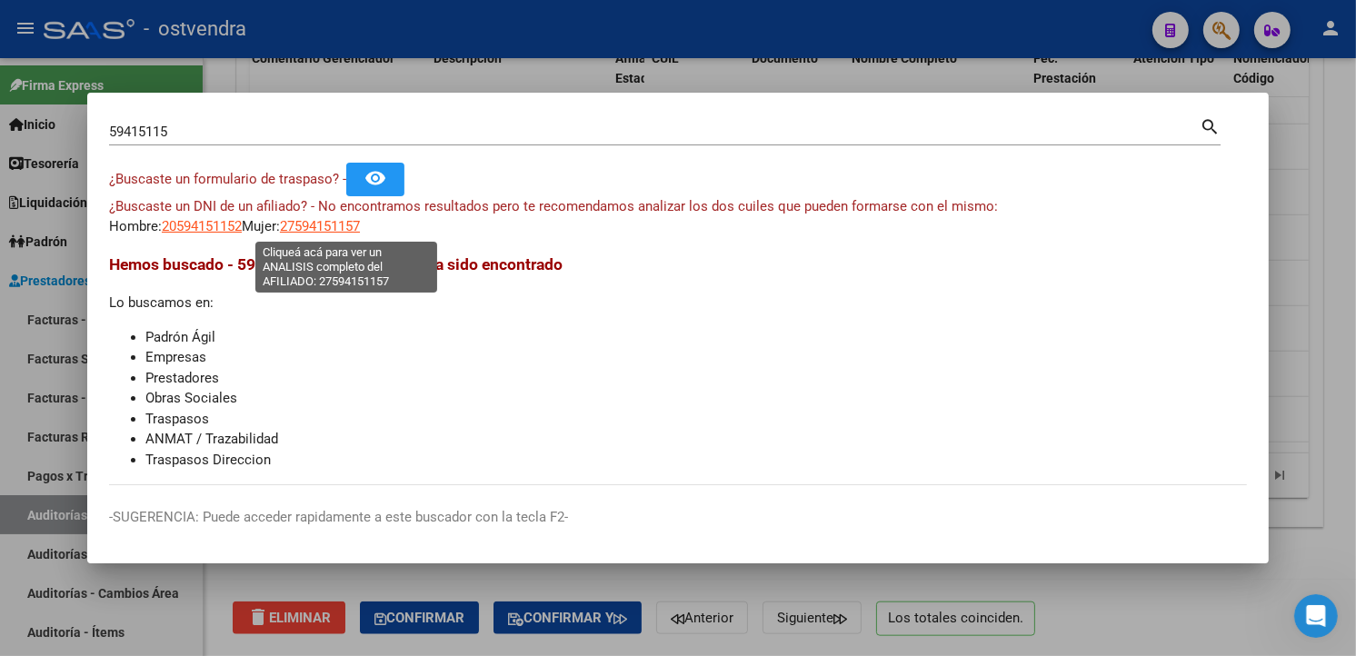
click at [351, 233] on span "27594151157" at bounding box center [320, 226] width 80 height 16
type textarea "27594151157"
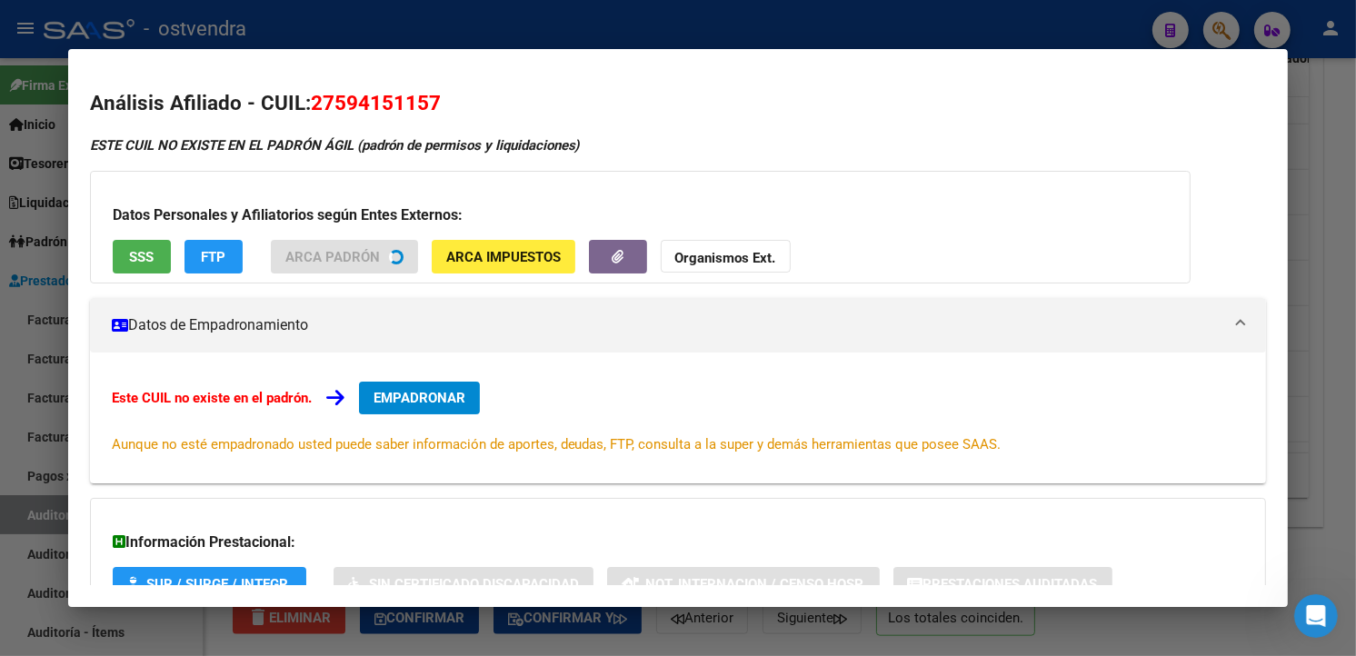
click at [425, 37] on div at bounding box center [678, 328] width 1356 height 656
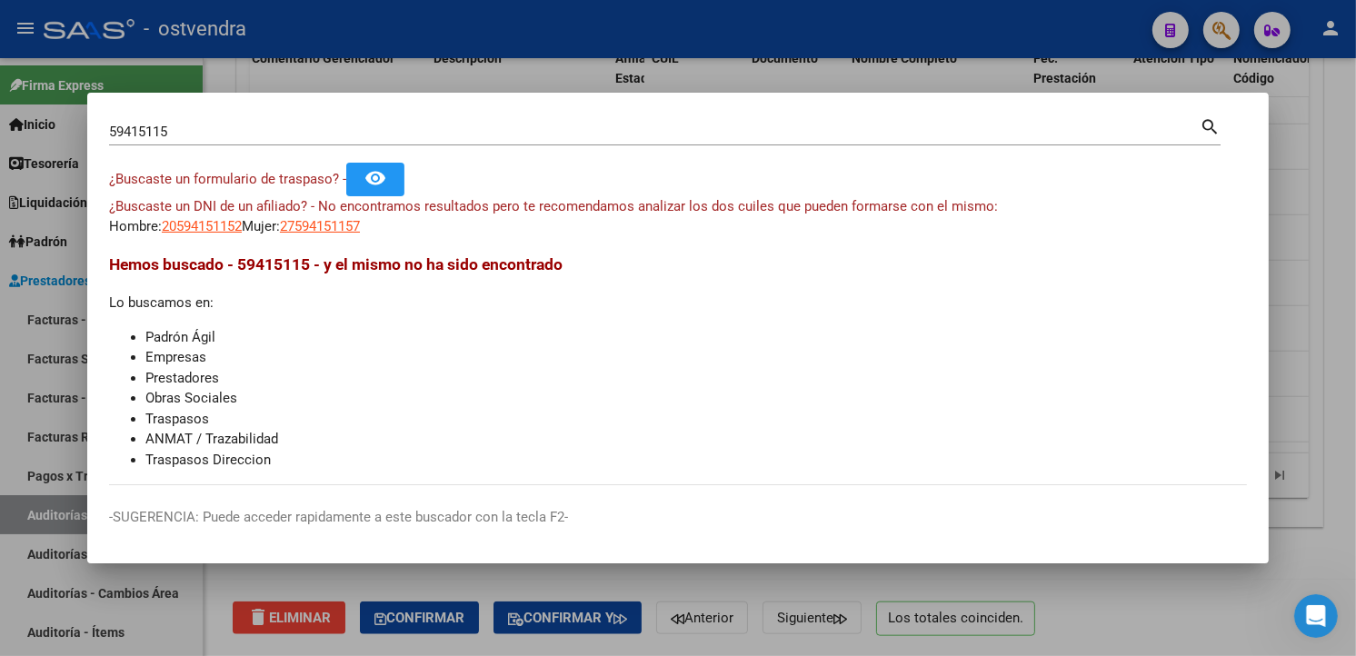
click at [1297, 189] on div at bounding box center [678, 328] width 1356 height 656
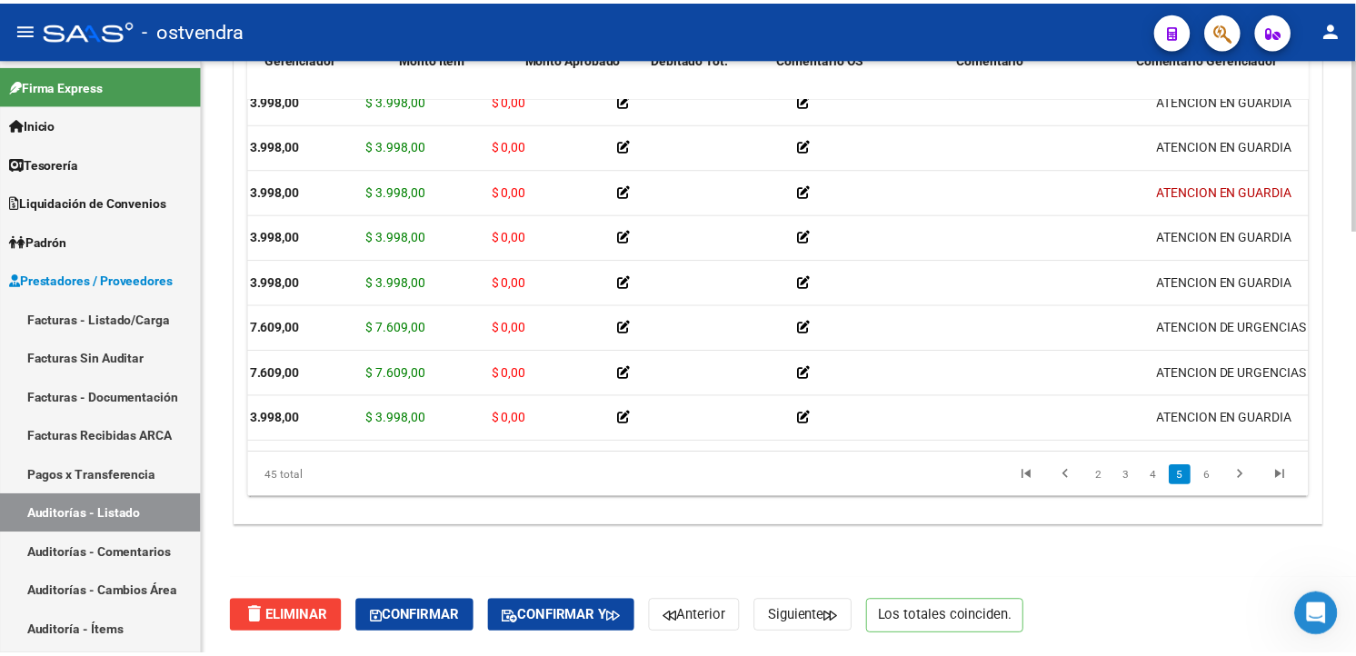
scroll to position [1291, 0]
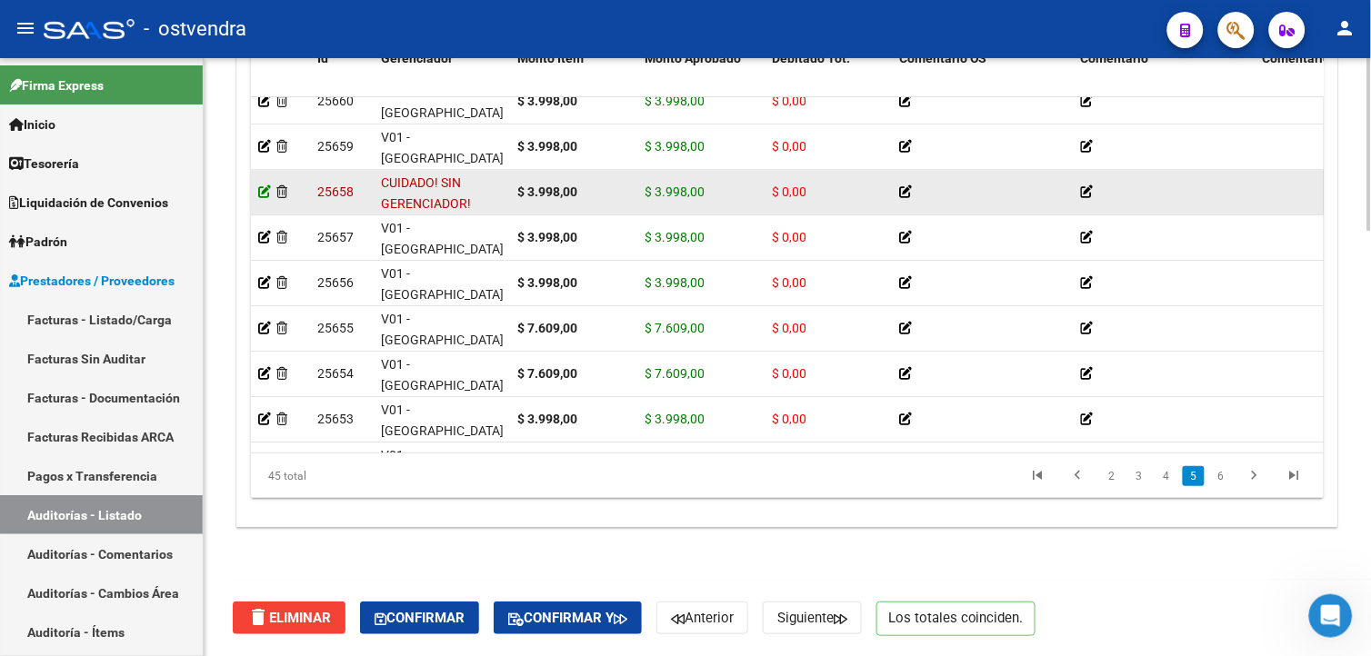
click at [258, 187] on icon at bounding box center [264, 191] width 13 height 13
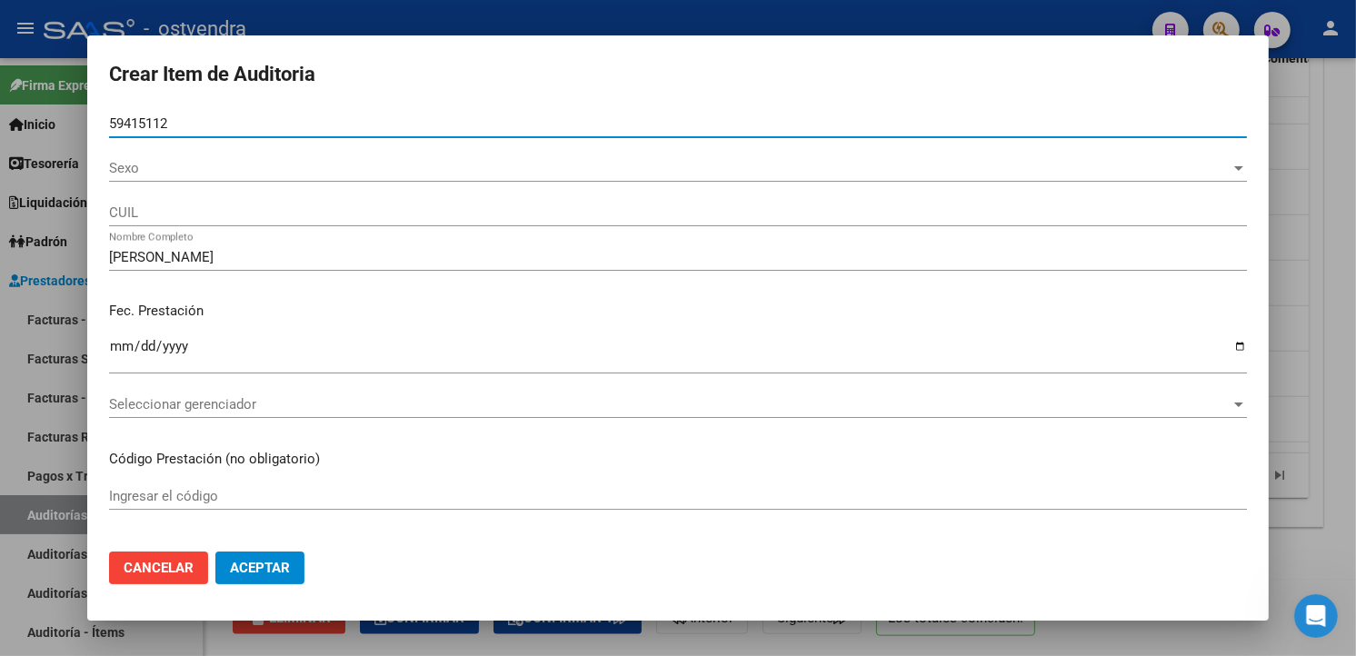
type input "59415112"
click at [259, 557] on button "Aceptar" at bounding box center [259, 568] width 89 height 33
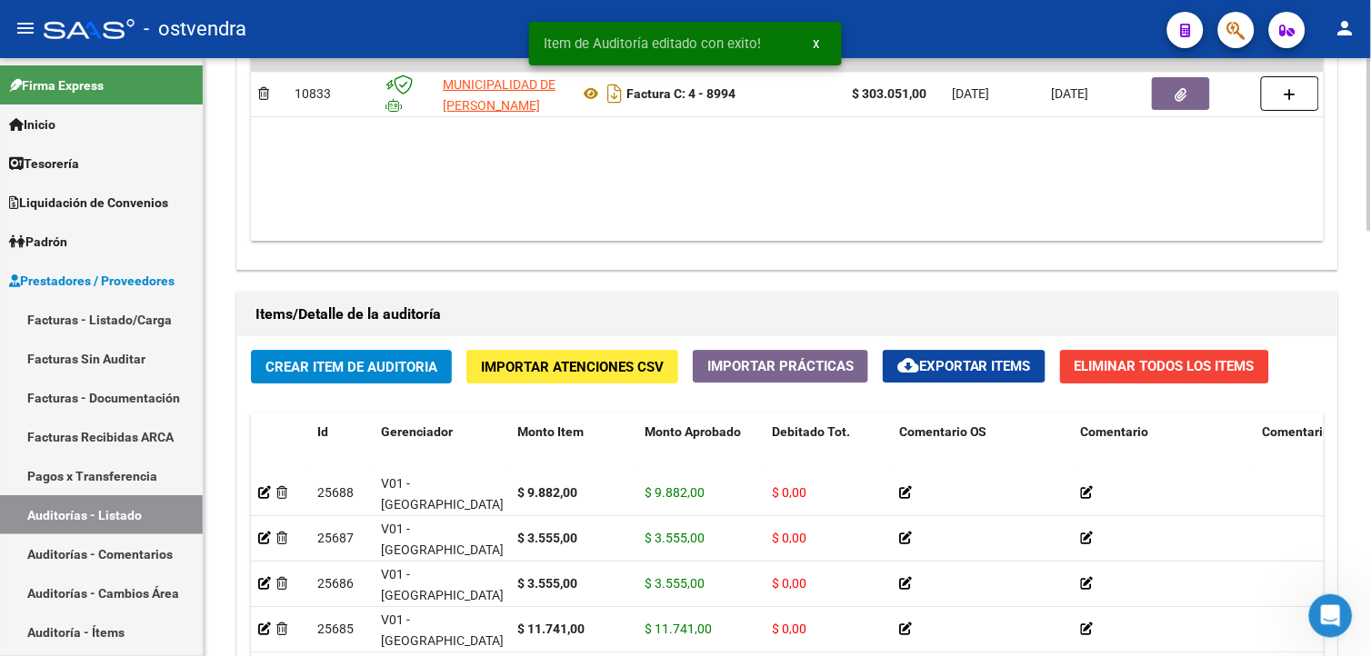
scroll to position [1468, 0]
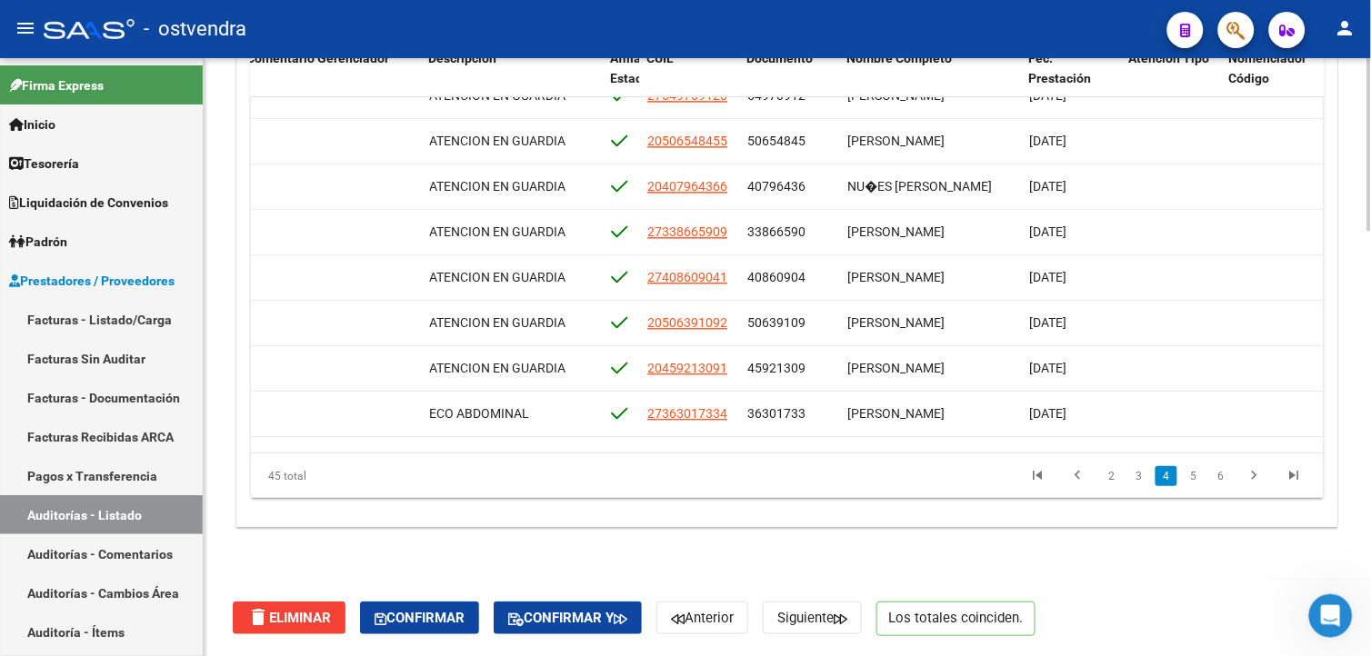
scroll to position [1255, 1015]
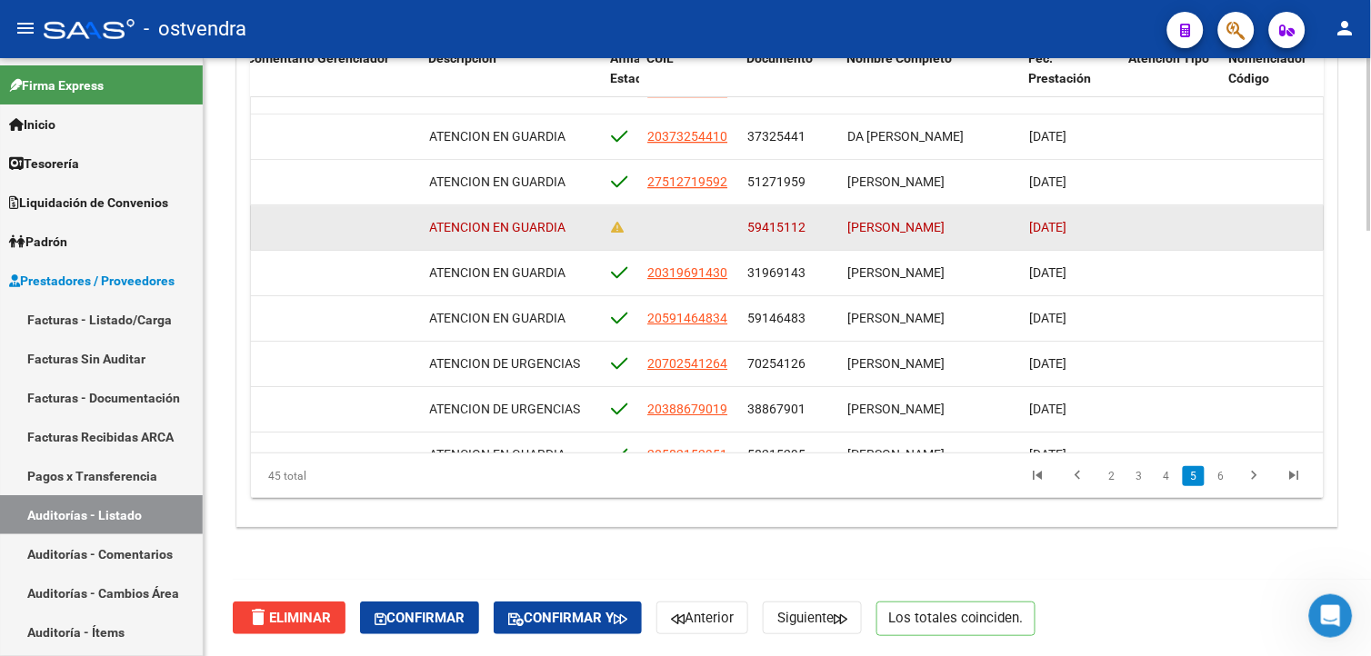
drag, startPoint x: 747, startPoint y: 225, endPoint x: 827, endPoint y: 232, distance: 80.3
click at [827, 232] on div "59415112" at bounding box center [789, 227] width 85 height 21
drag, startPoint x: 827, startPoint y: 232, endPoint x: 796, endPoint y: 225, distance: 31.8
copy span "59415112"
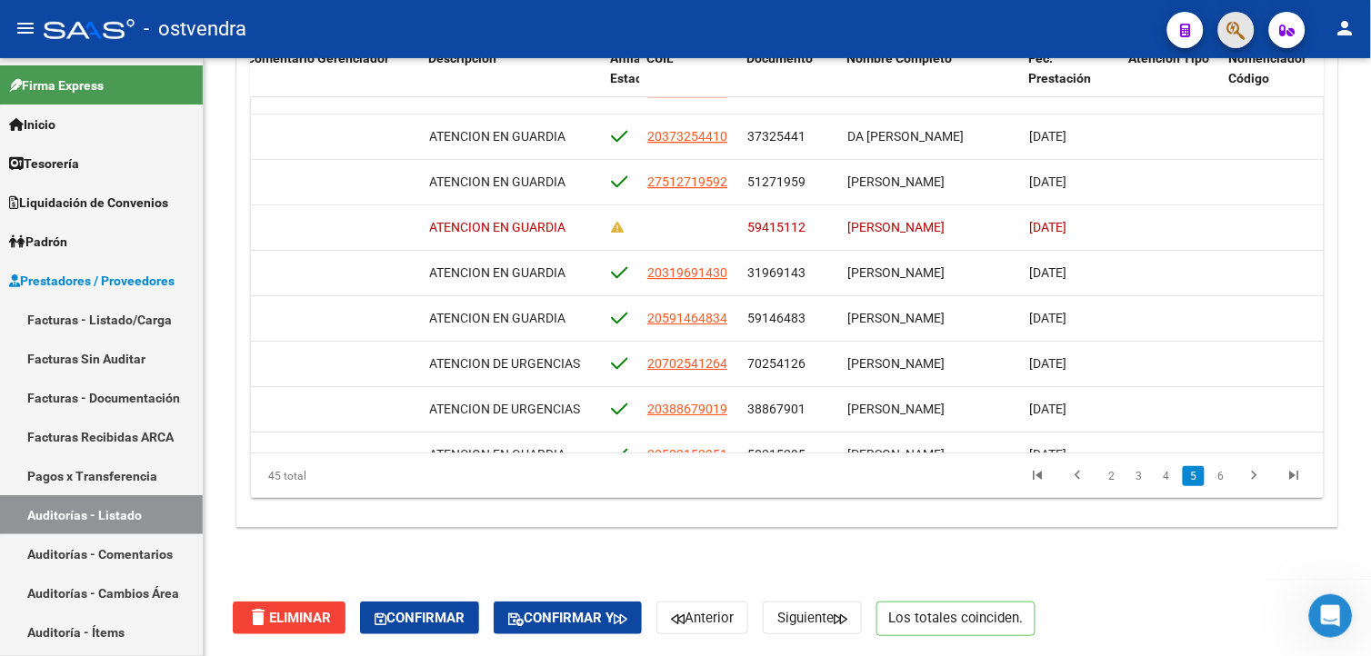
click at [1247, 38] on button "button" at bounding box center [1236, 30] width 36 height 36
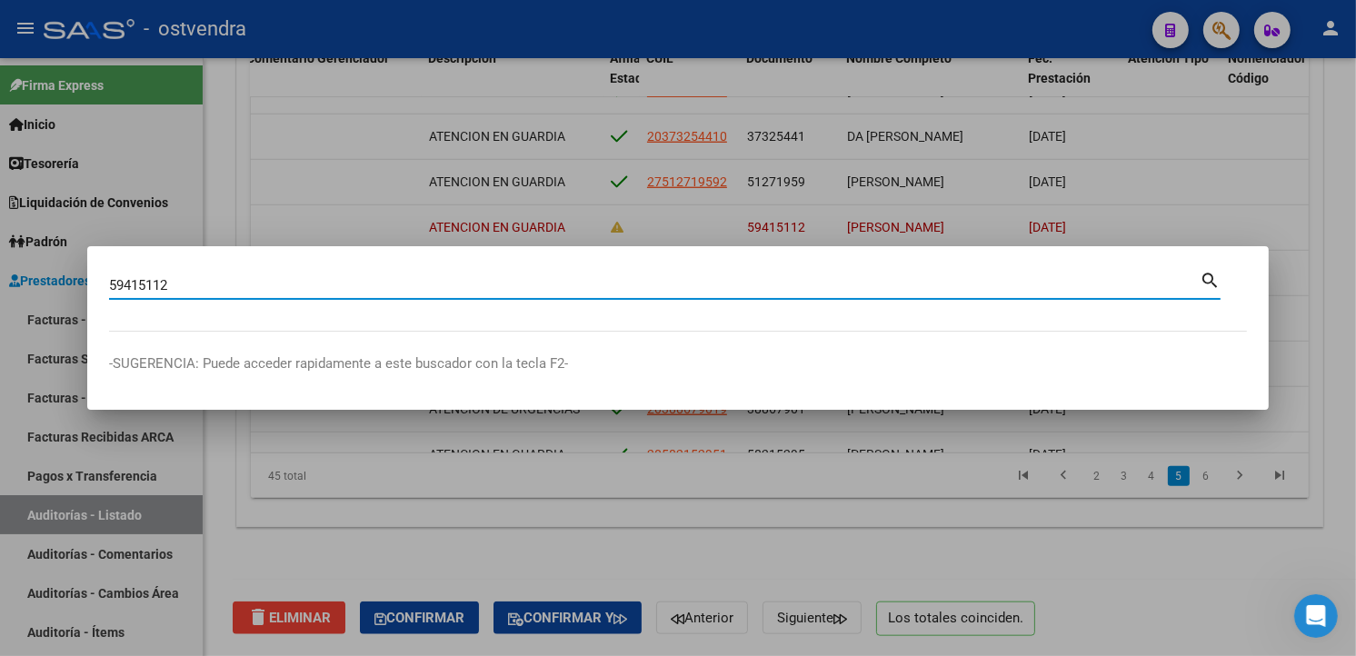
type input "59415112"
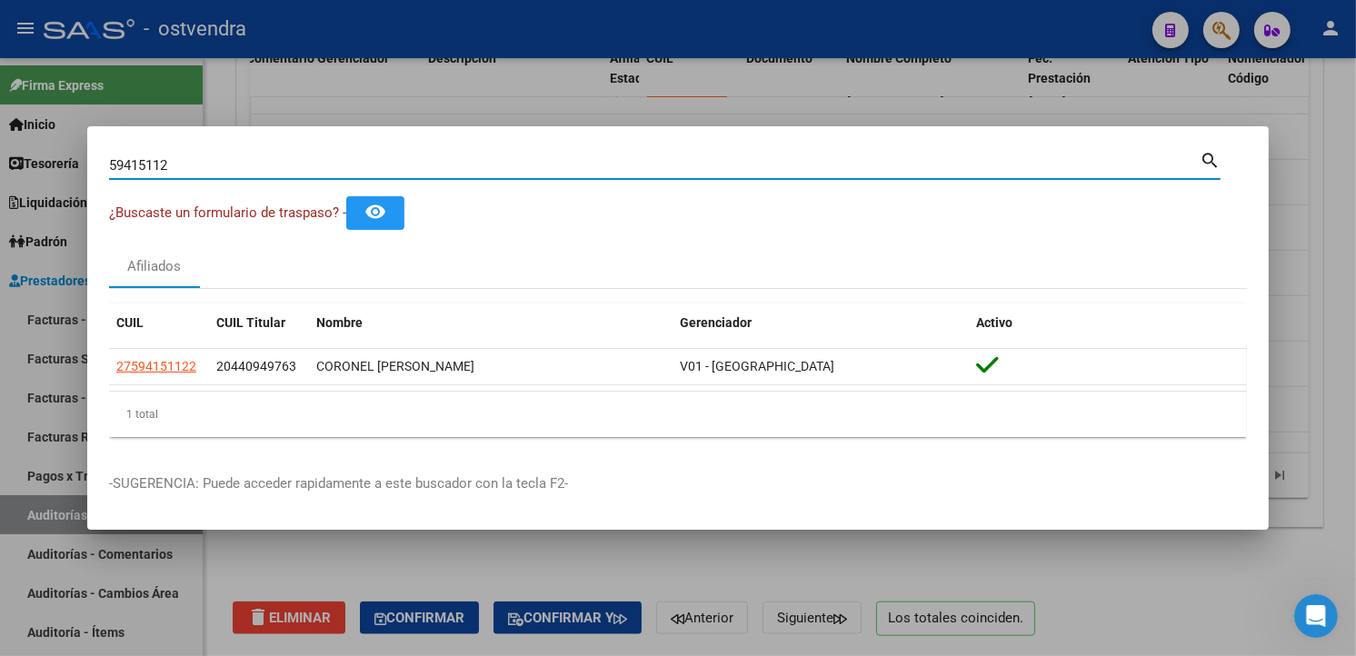
click at [773, 114] on div at bounding box center [678, 328] width 1356 height 656
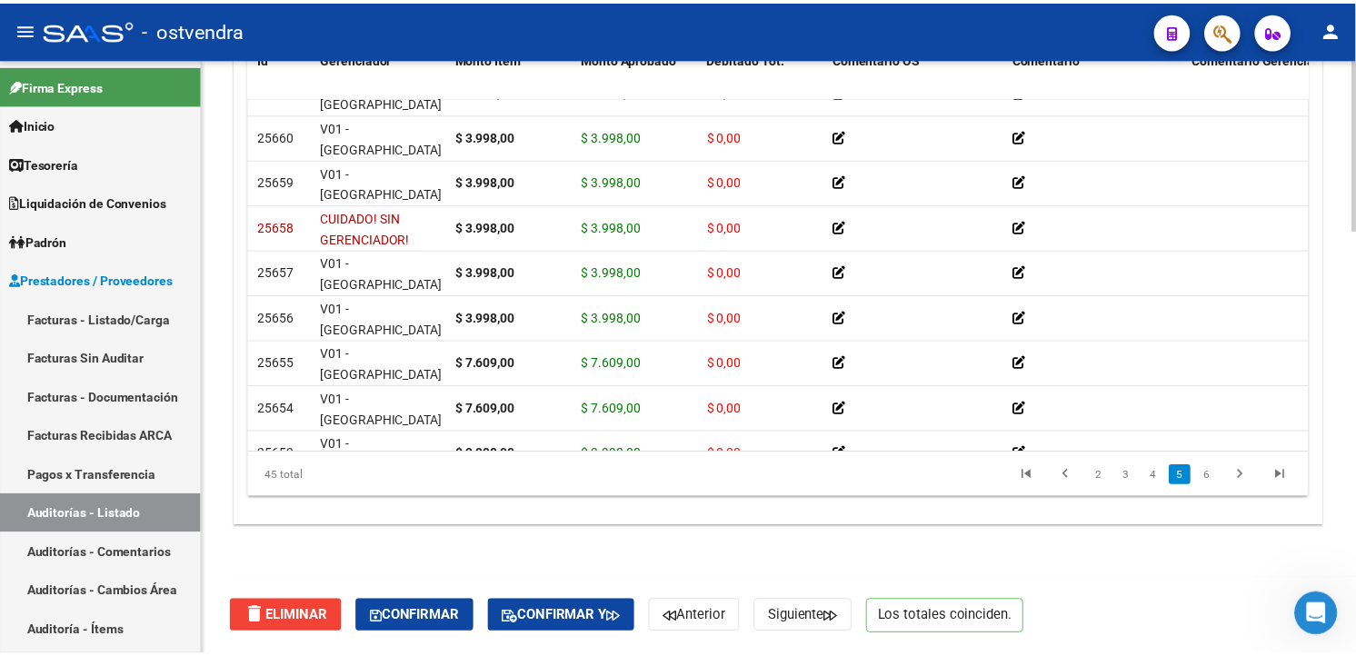
scroll to position [1255, 0]
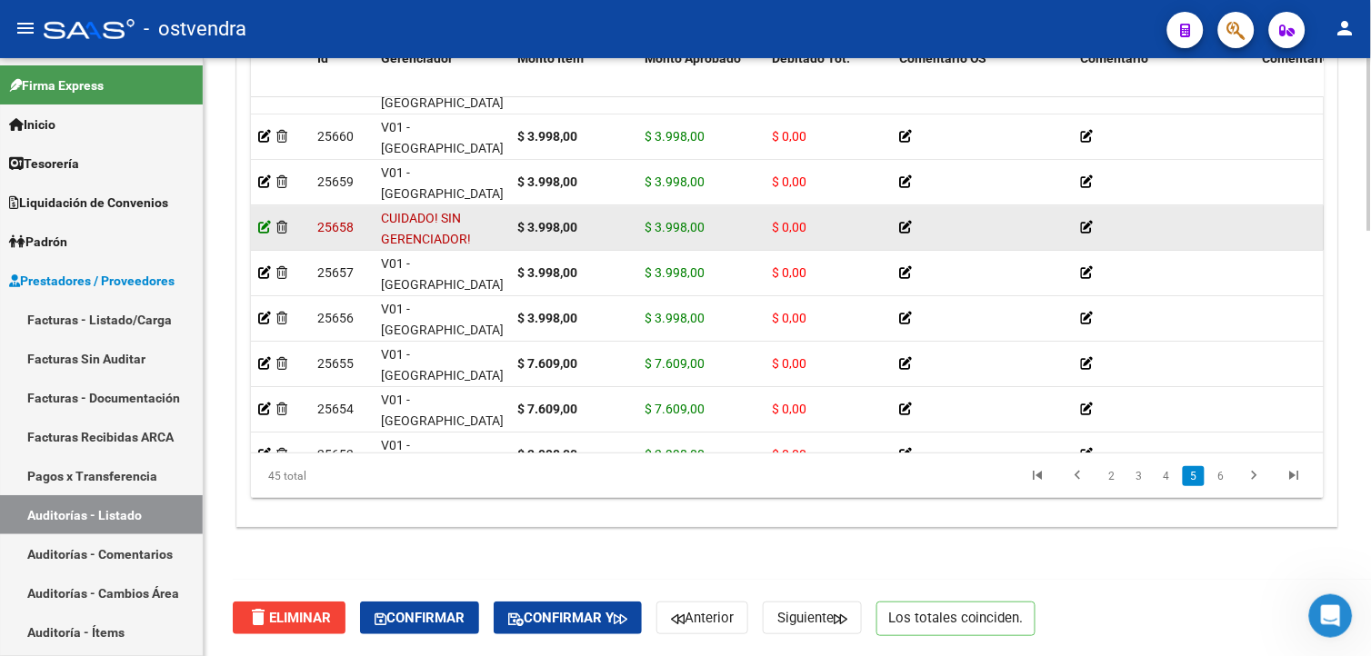
click at [265, 232] on icon at bounding box center [264, 227] width 13 height 13
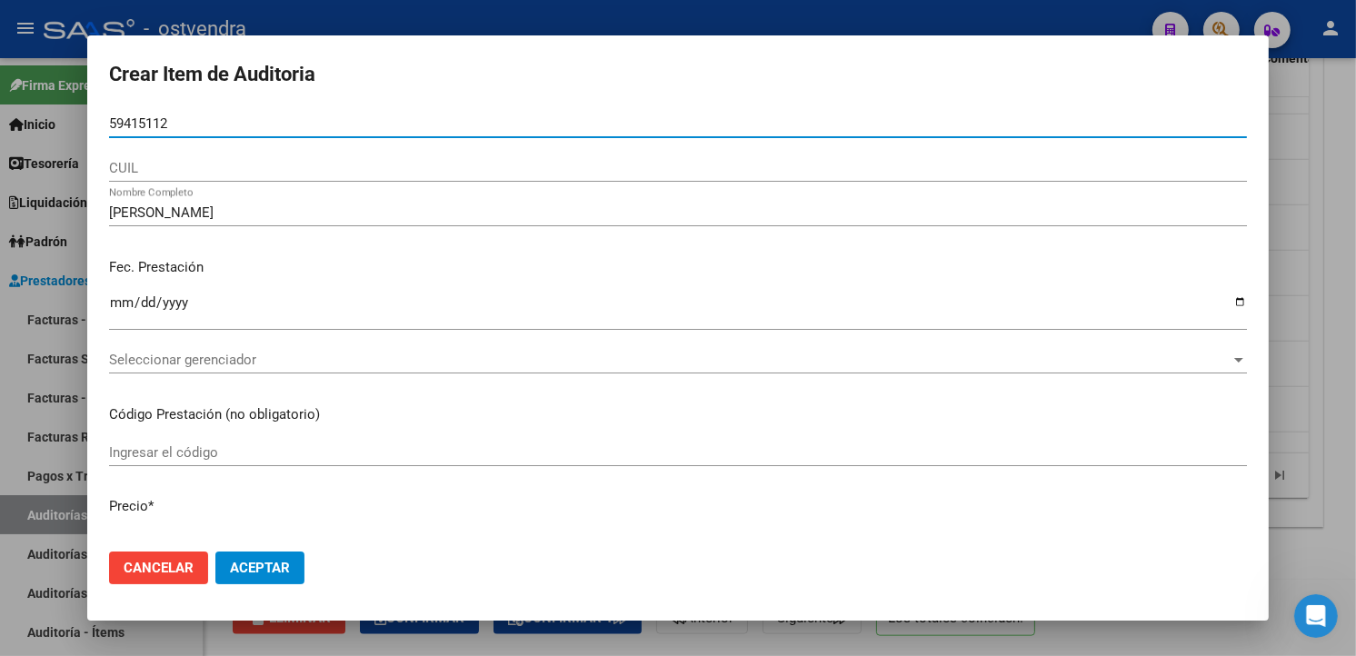
click at [1103, 355] on mat-dialog-content "59415112 Nro Documento CUIL [PERSON_NAME] Nombre Completo Fec. Prestación [DATE…" at bounding box center [678, 323] width 1182 height 426
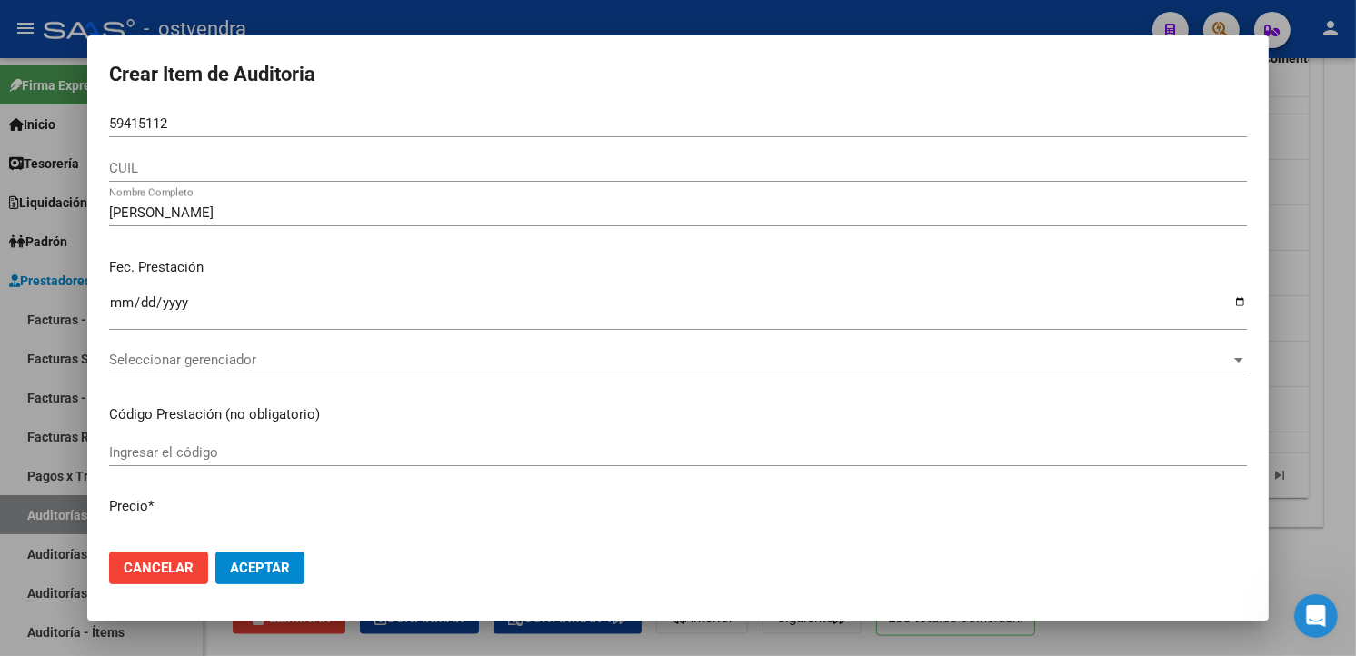
click at [1103, 355] on span "Seleccionar gerenciador" at bounding box center [670, 360] width 1122 height 16
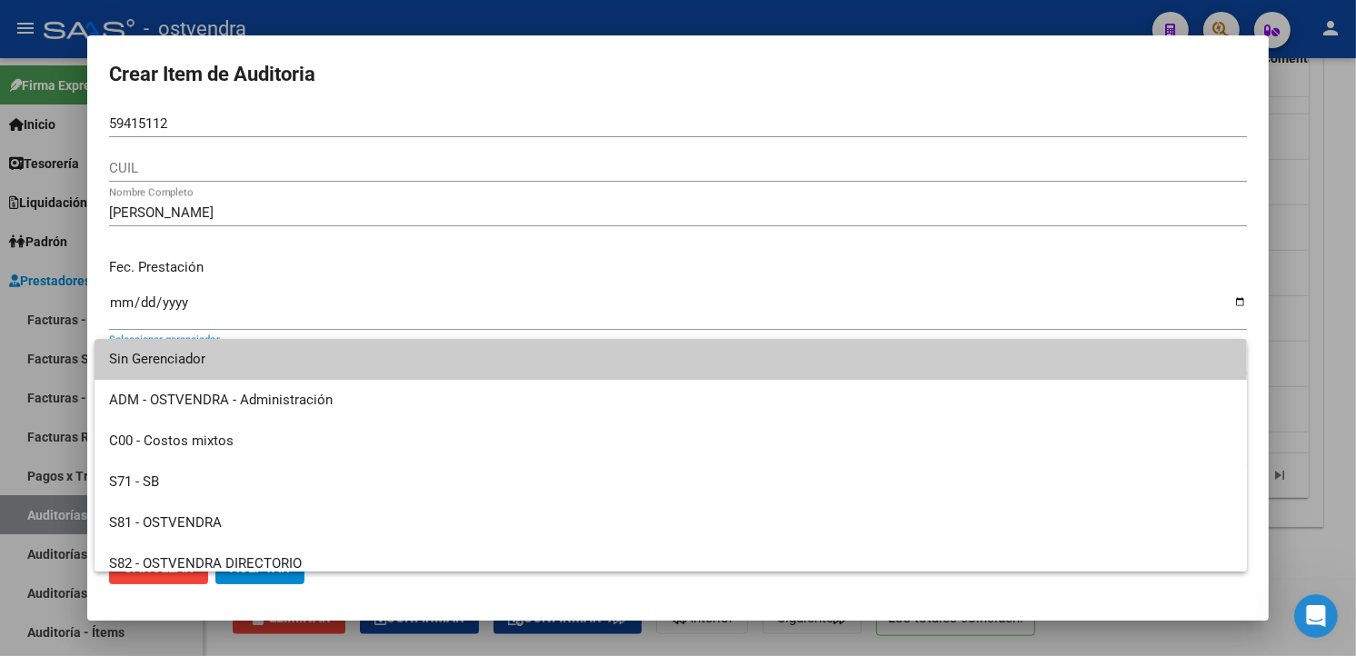
scroll to position [135, 0]
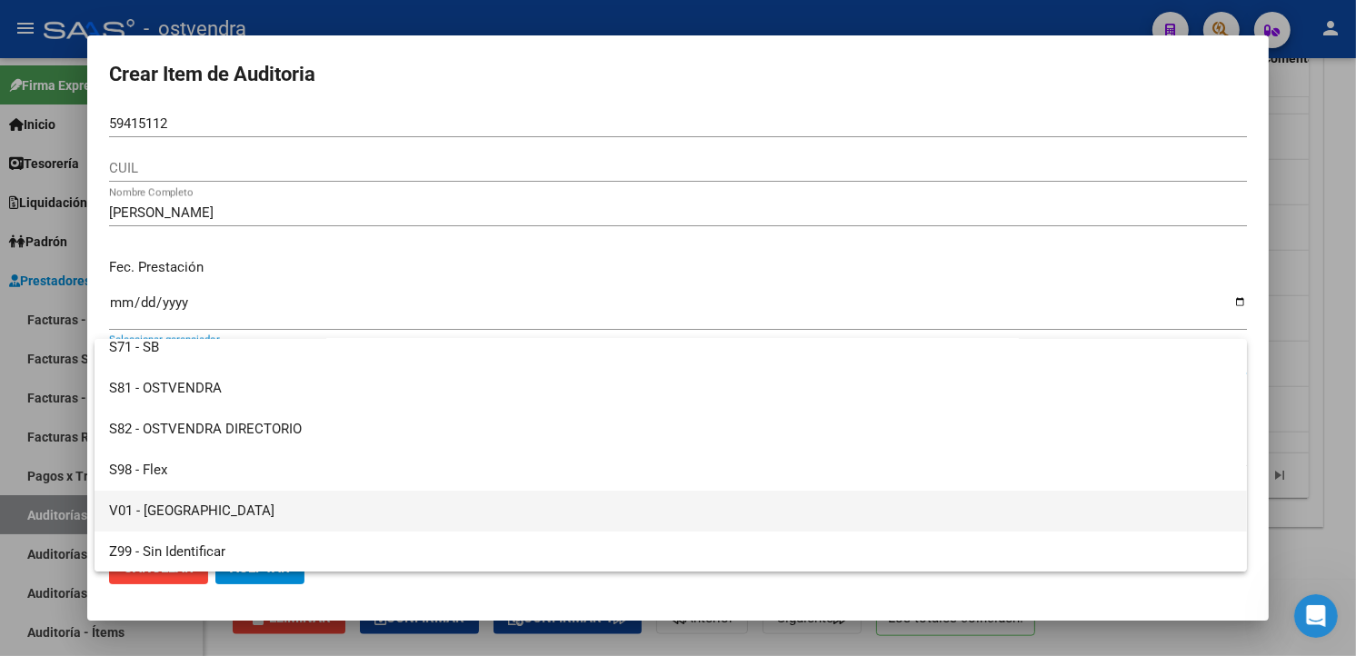
click at [168, 516] on span "V01 - [GEOGRAPHIC_DATA]" at bounding box center [671, 511] width 1124 height 41
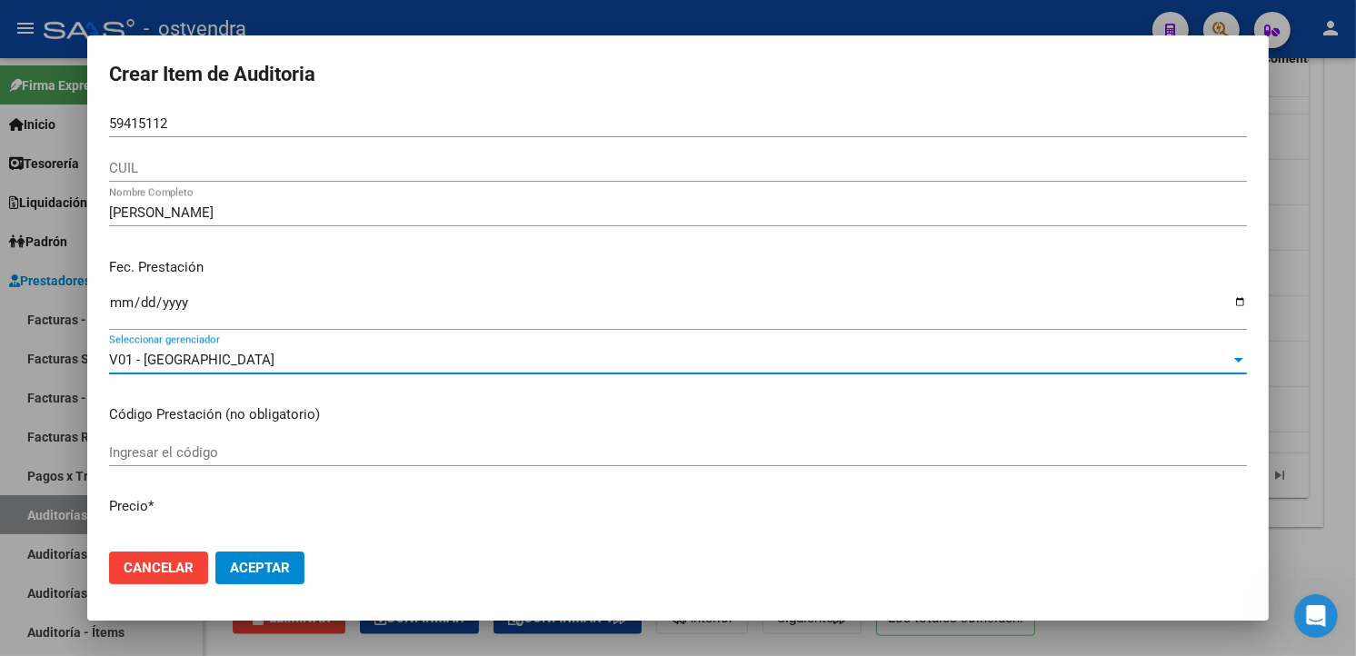
click at [232, 566] on span "Aceptar" at bounding box center [260, 568] width 60 height 16
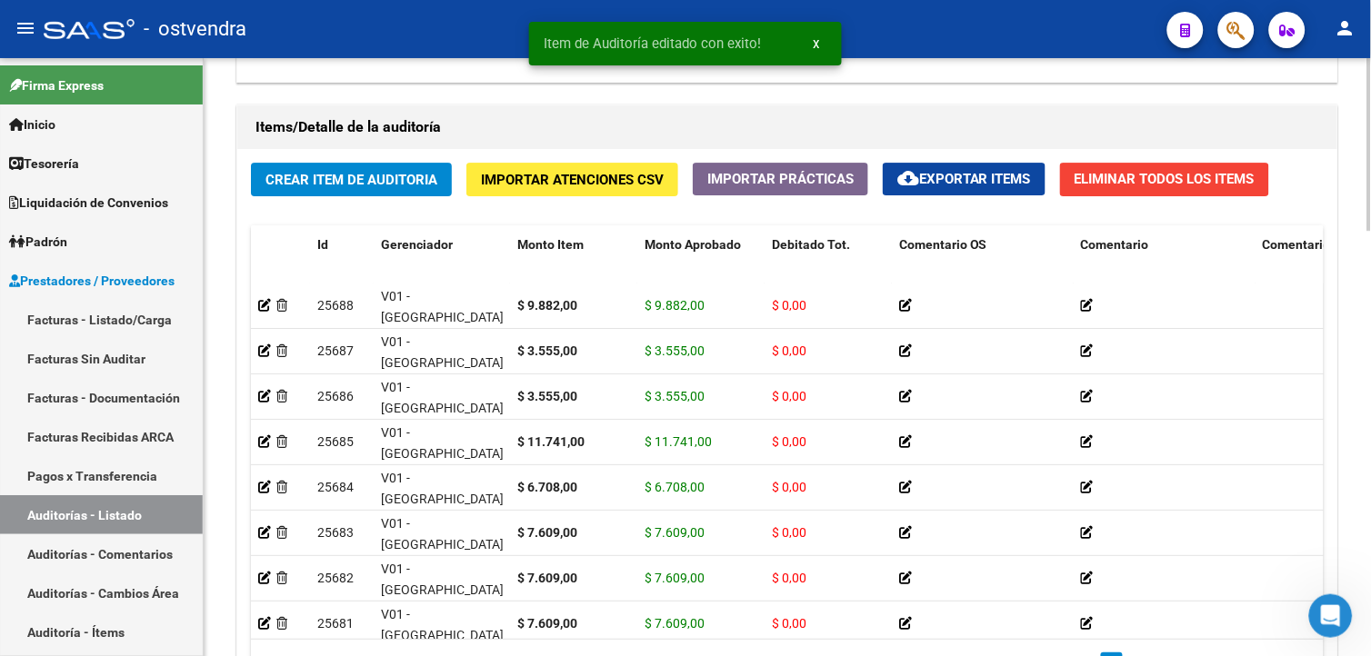
scroll to position [1468, 0]
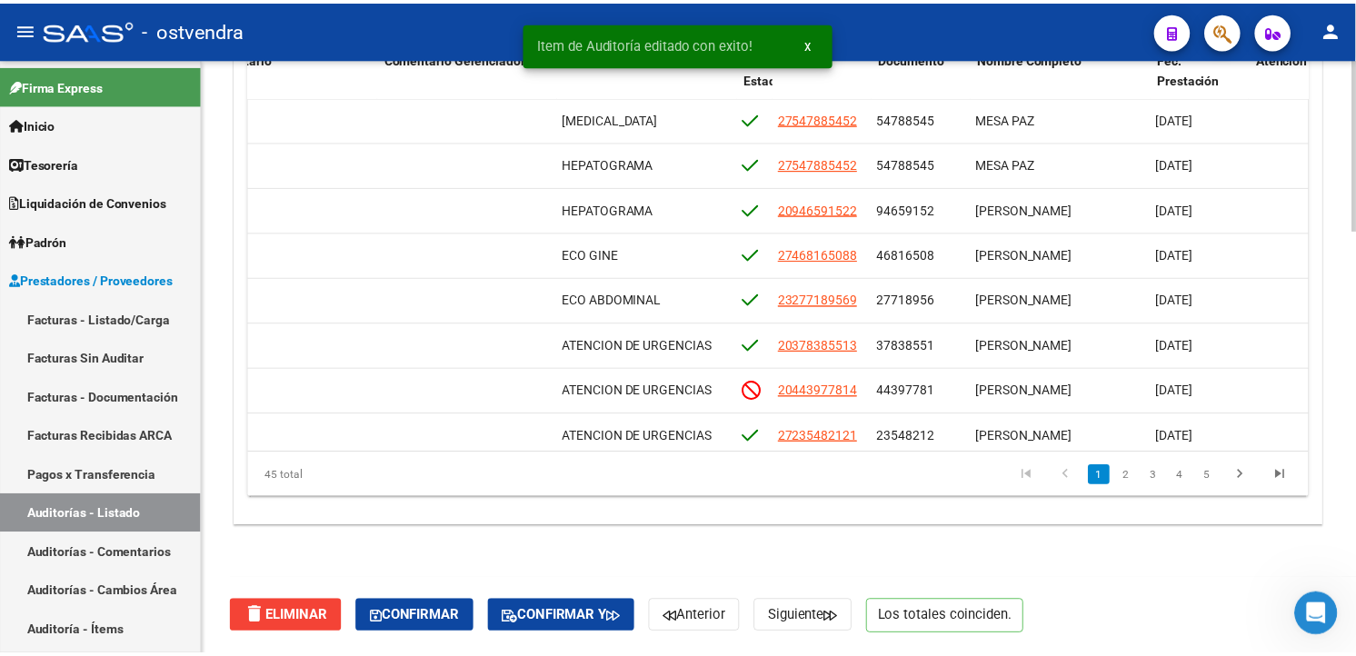
scroll to position [0, 904]
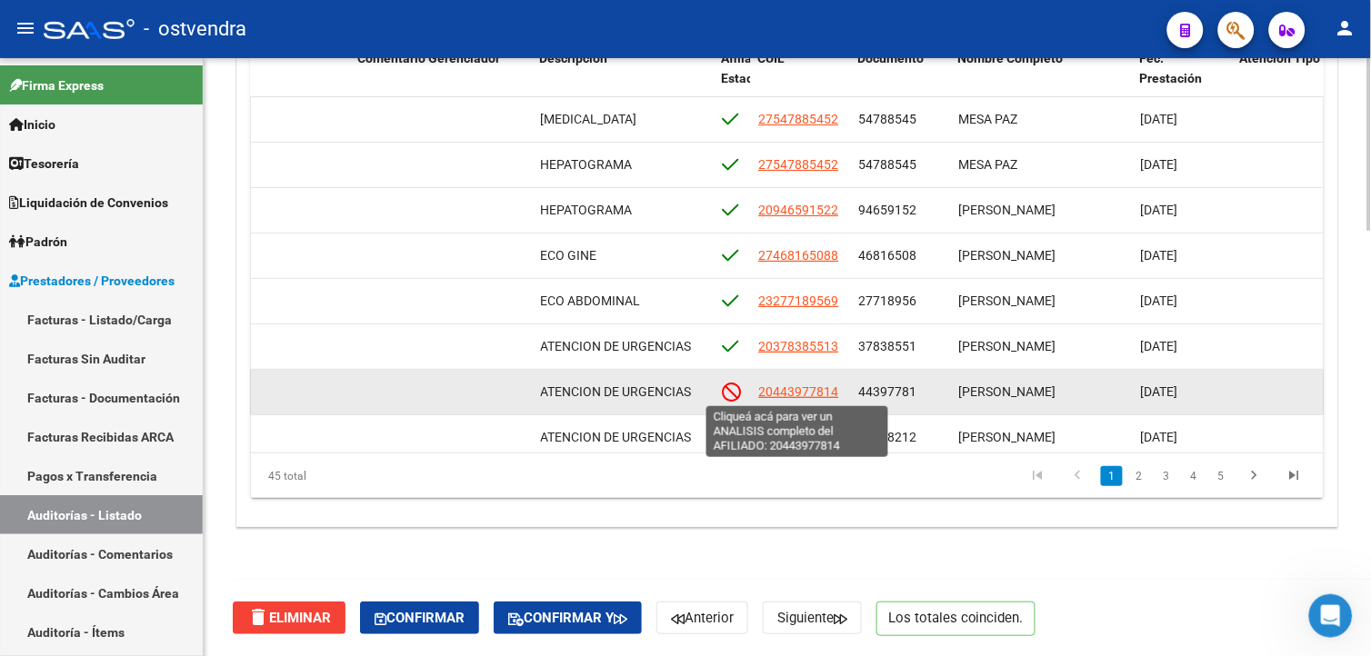
click at [815, 392] on span "20443977814" at bounding box center [798, 392] width 80 height 15
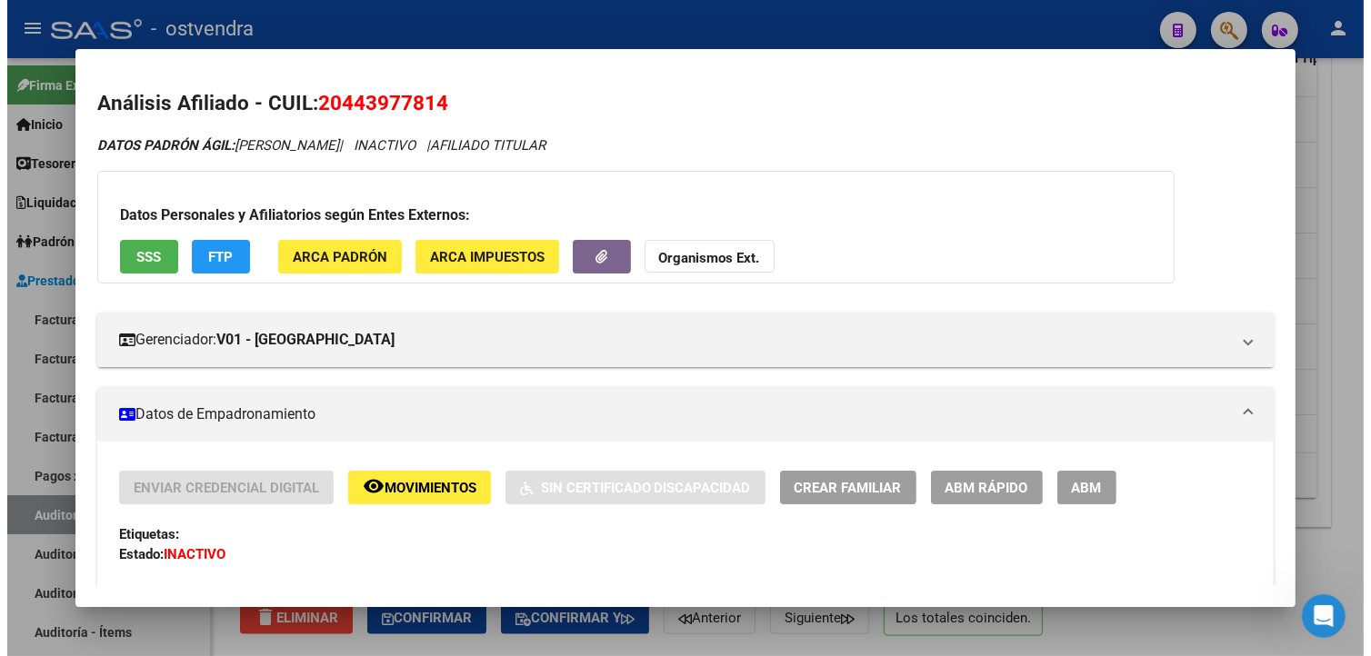
scroll to position [174, 0]
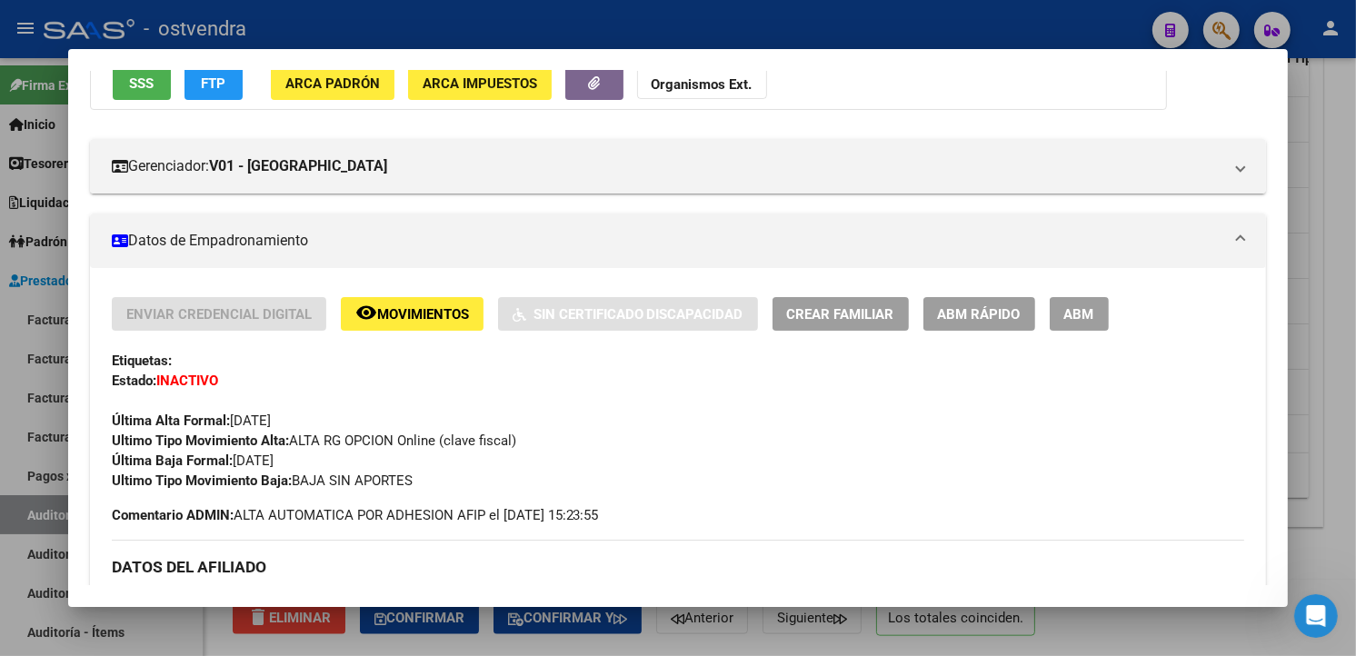
click at [1316, 241] on div at bounding box center [678, 328] width 1356 height 656
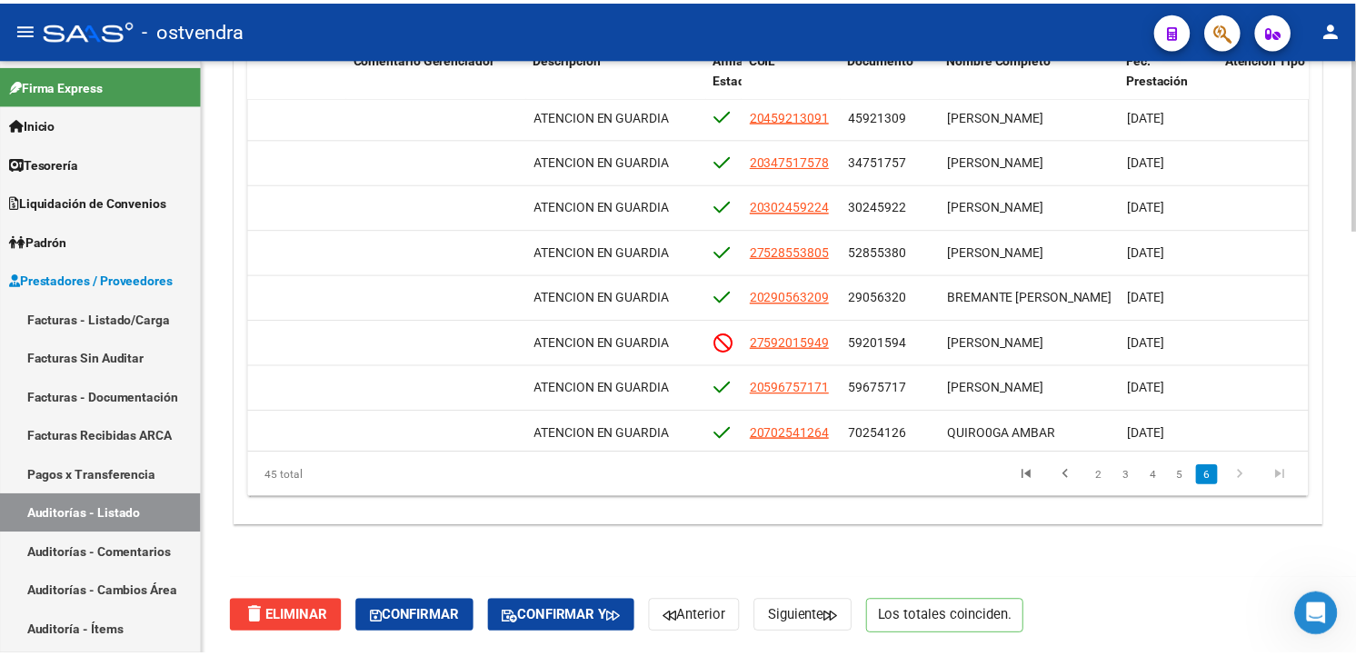
scroll to position [1710, 904]
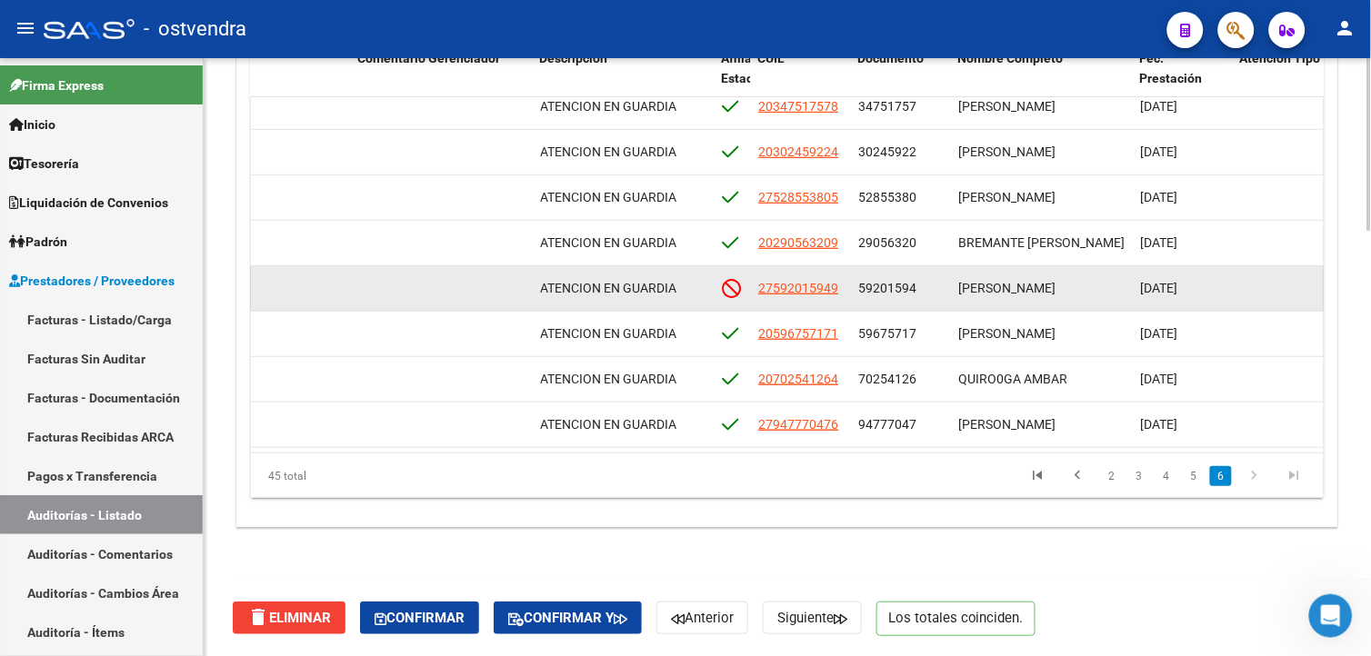
click at [845, 277] on datatable-body-cell "27592015949" at bounding box center [801, 288] width 100 height 45
click at [833, 281] on span "27592015949" at bounding box center [798, 288] width 80 height 15
type textarea "27592015949"
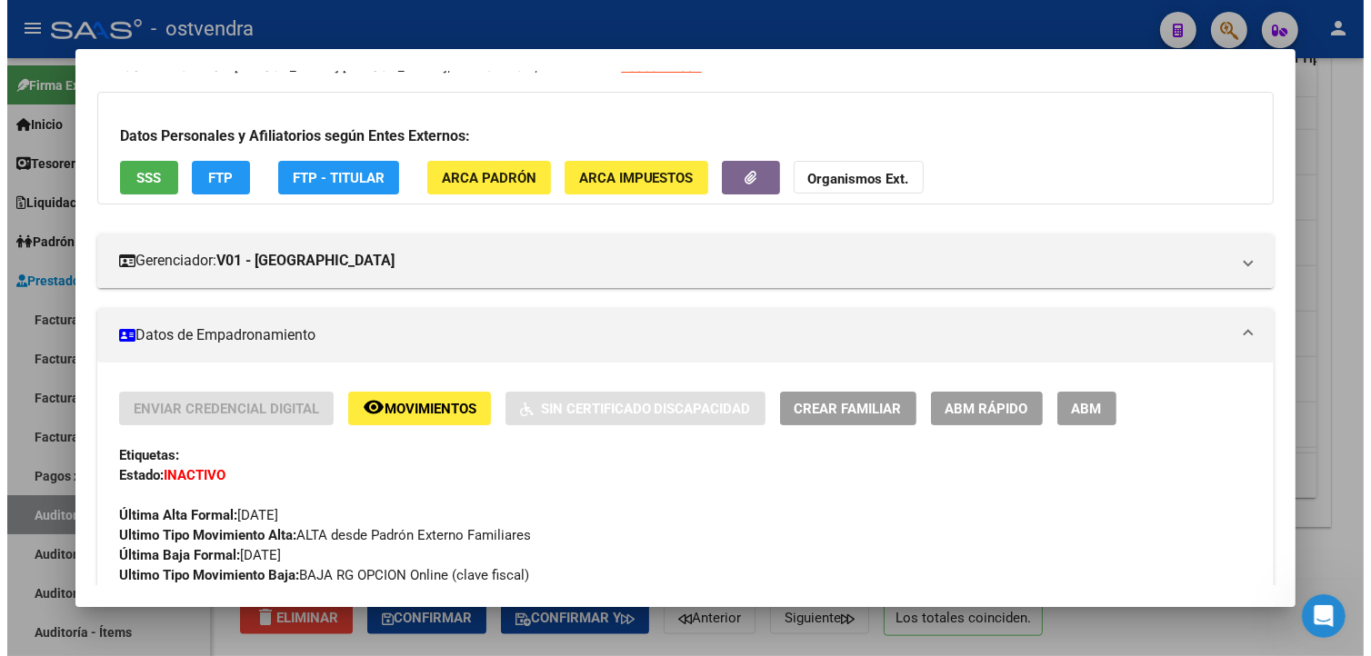
scroll to position [98, 0]
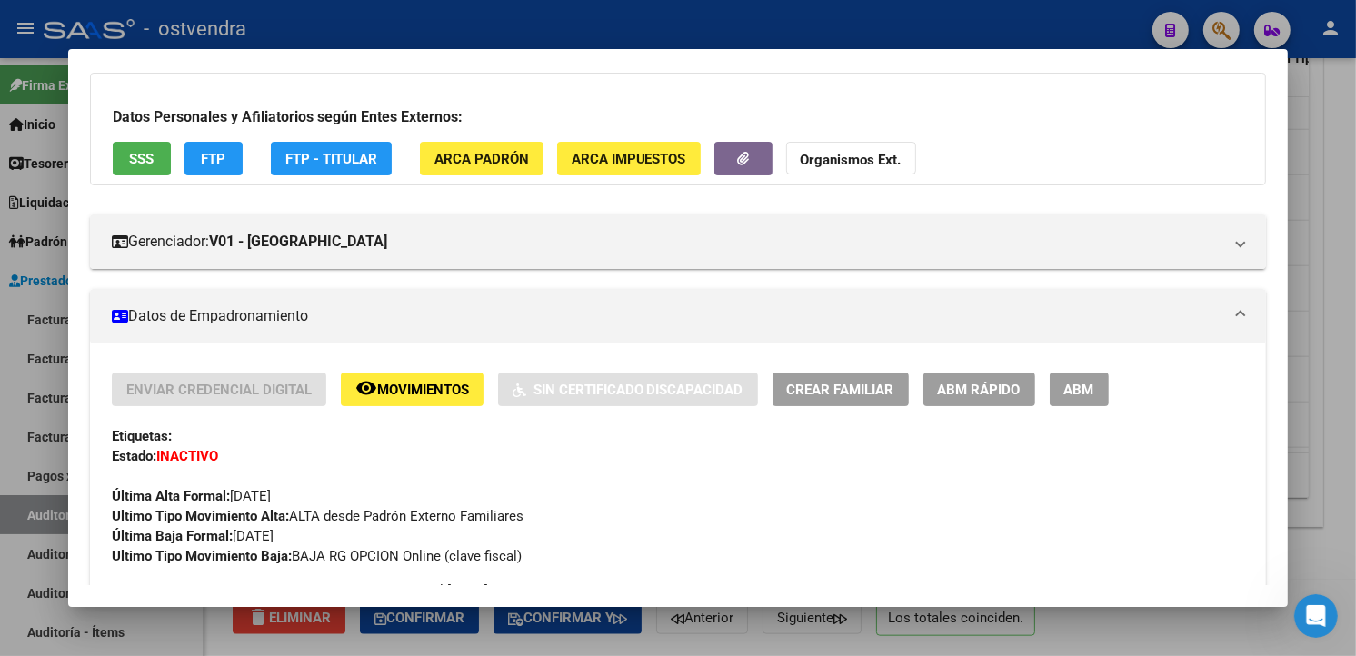
click at [1298, 220] on div at bounding box center [678, 328] width 1356 height 656
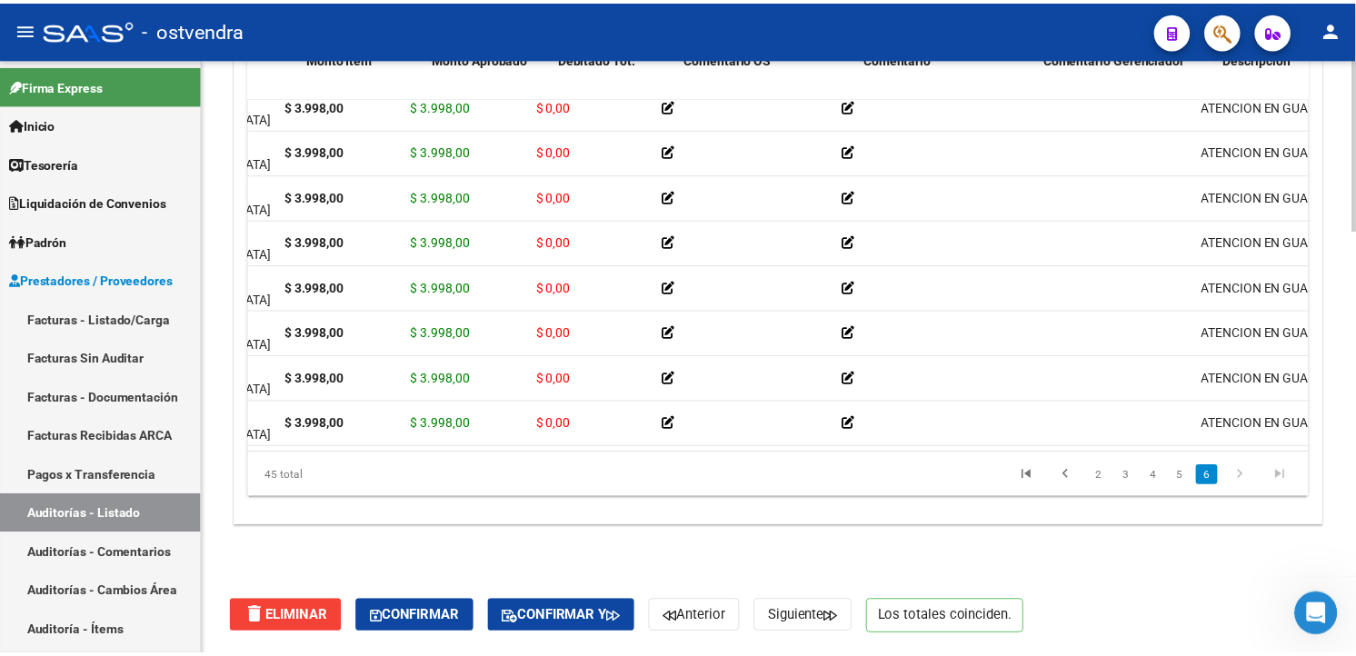
scroll to position [1710, 0]
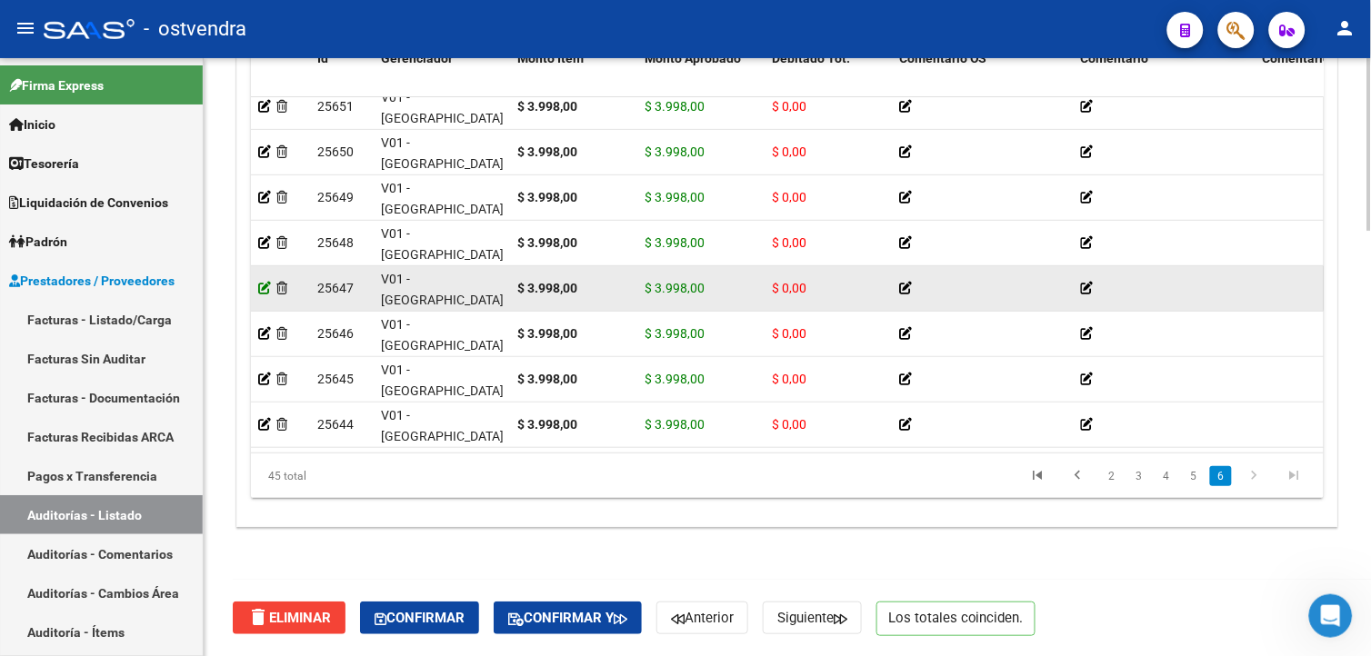
click at [269, 282] on icon at bounding box center [264, 288] width 13 height 13
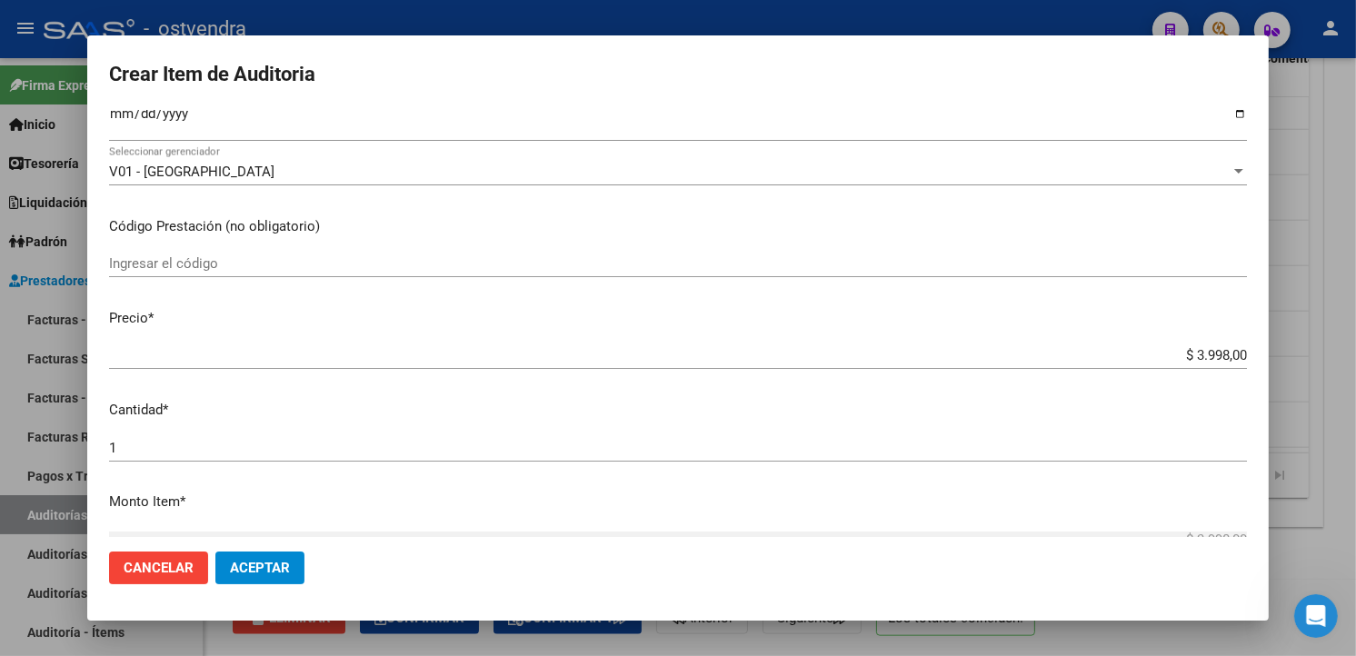
scroll to position [462, 0]
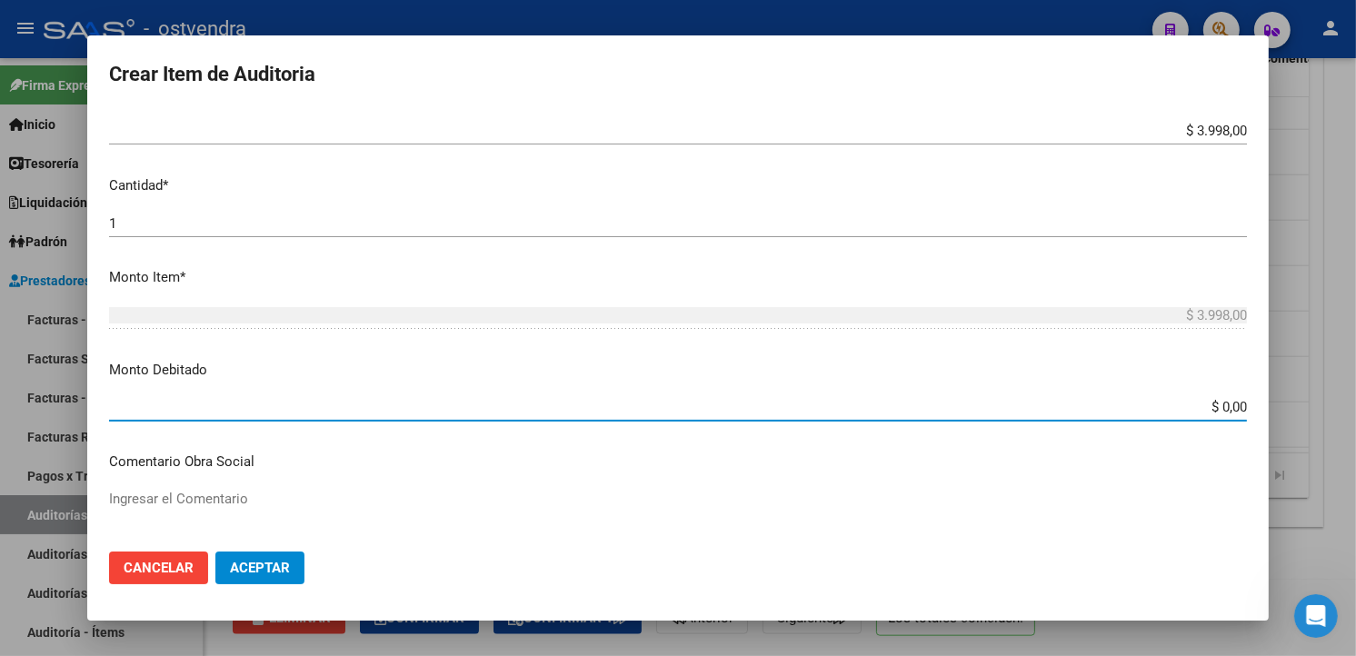
click at [1228, 409] on input "$ 0,00" at bounding box center [678, 407] width 1138 height 16
click at [1230, 409] on input "$ 0,00" at bounding box center [678, 407] width 1138 height 16
click at [1231, 407] on input "$ 0,00" at bounding box center [678, 407] width 1138 height 16
click at [1230, 403] on input "$ 0,00" at bounding box center [678, 407] width 1138 height 16
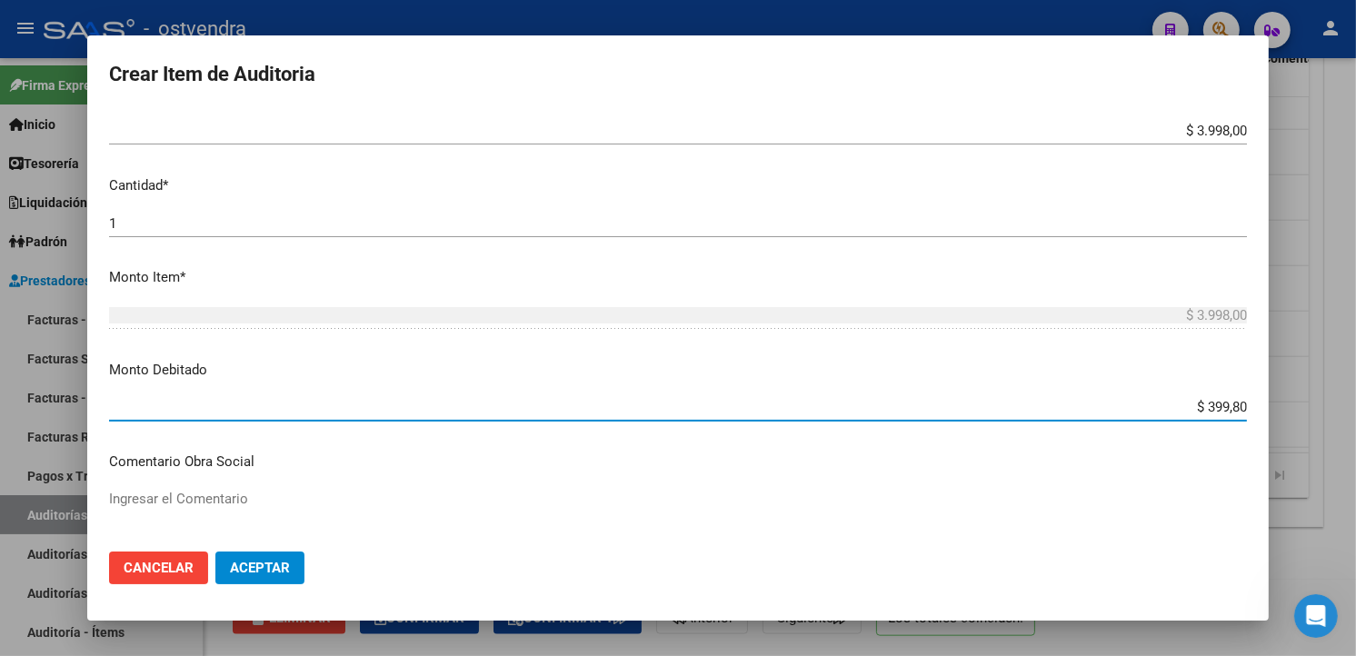
type input "$ 3.998,00"
click at [298, 575] on button "Aceptar" at bounding box center [259, 568] width 89 height 33
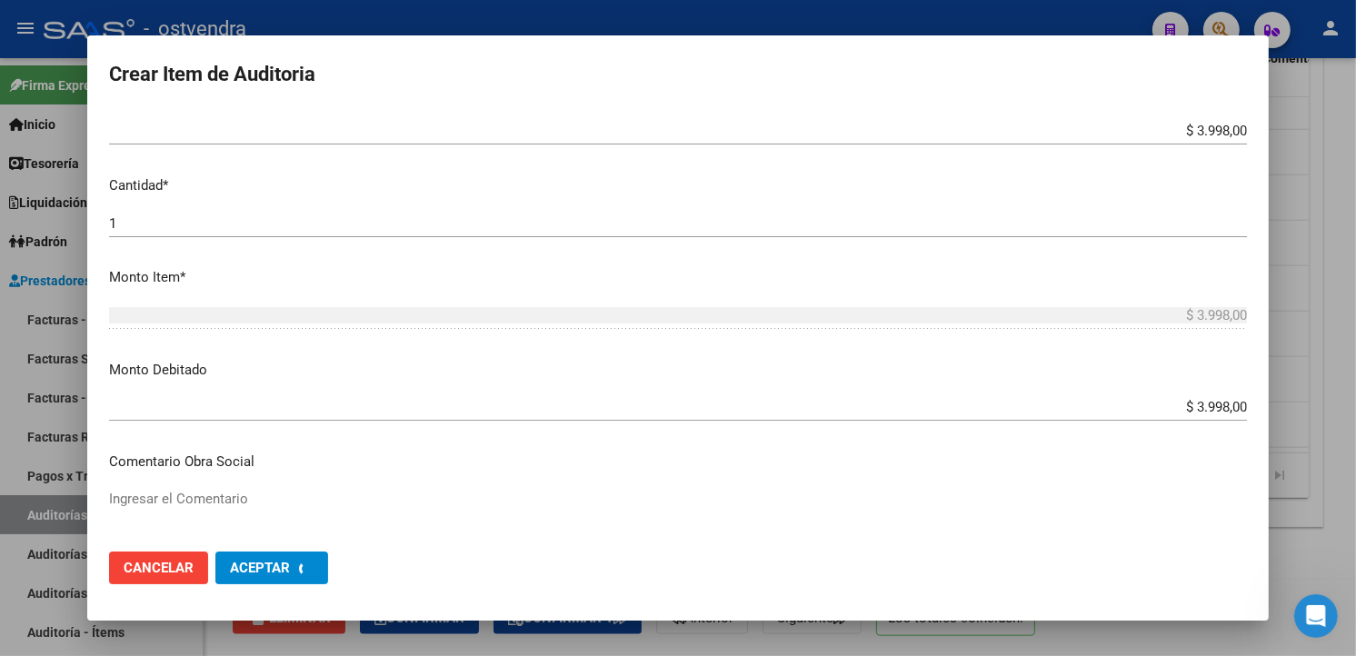
scroll to position [0, 0]
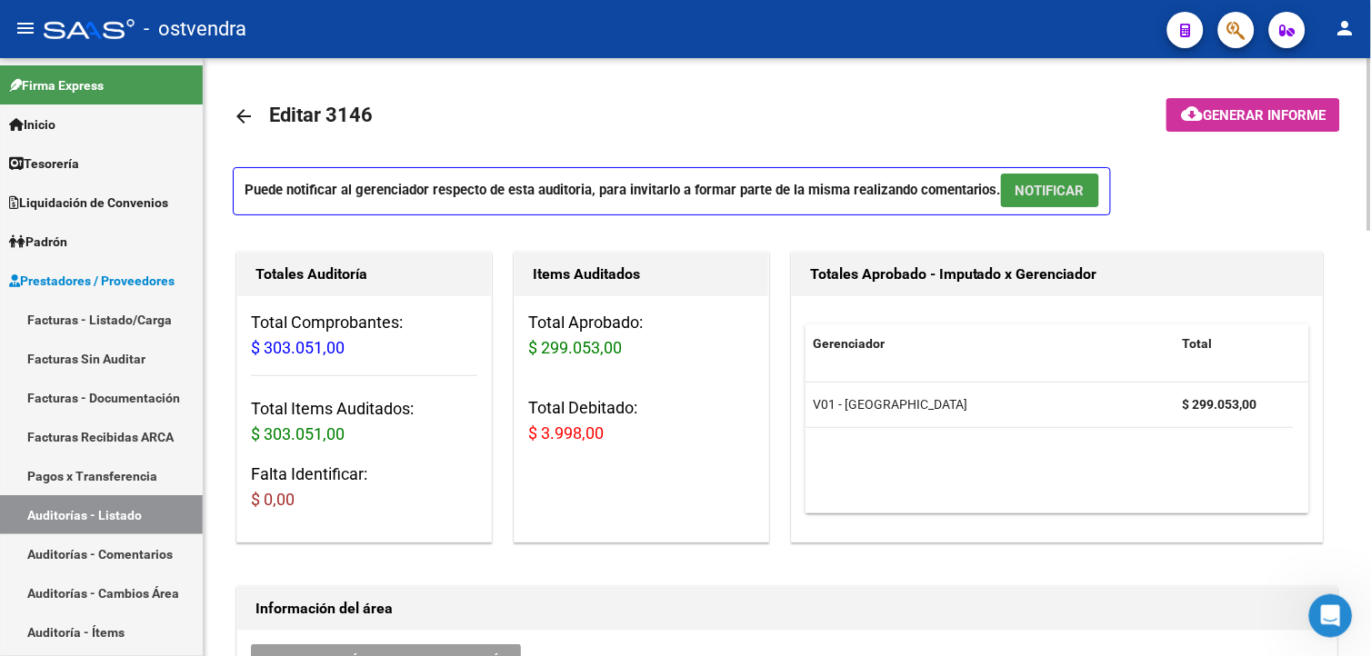
click at [1086, 205] on button "NOTIFICAR" at bounding box center [1050, 191] width 98 height 34
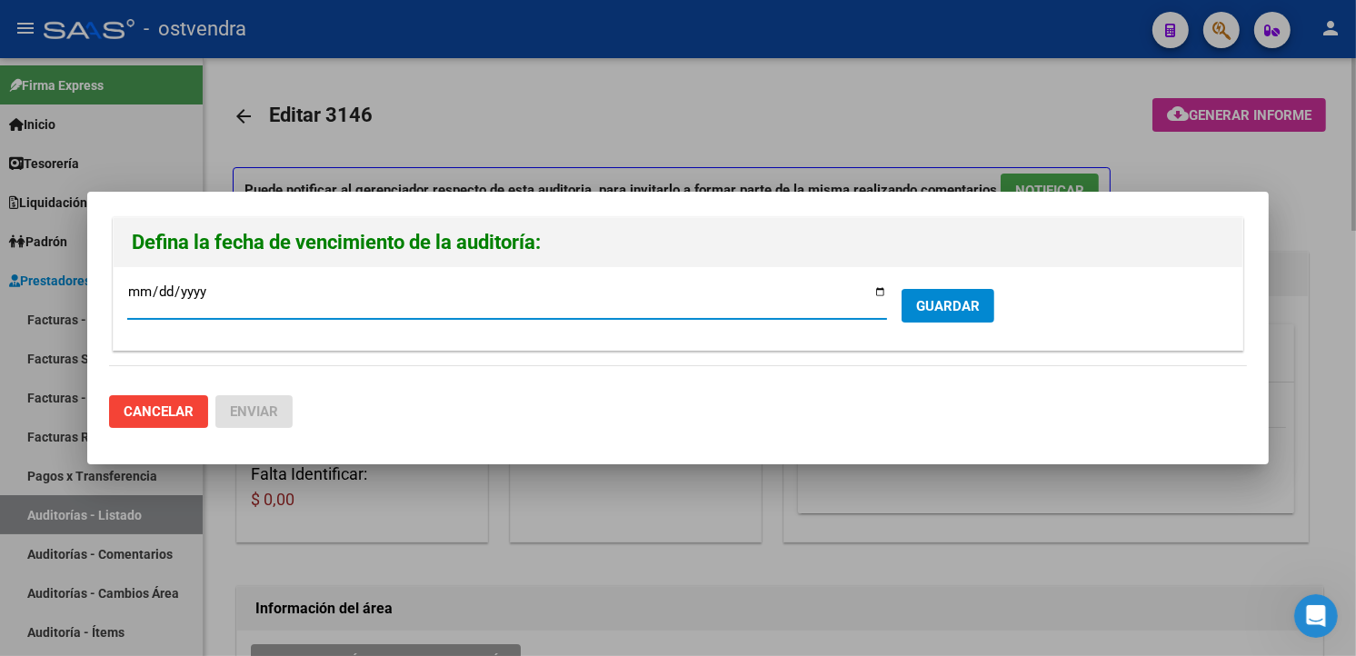
type input "[DATE]"
click at [922, 322] on form "[DATE] Ingresar la fecha * GUARDAR" at bounding box center [678, 308] width 1102 height 55
click at [922, 319] on button "GUARDAR" at bounding box center [948, 306] width 93 height 34
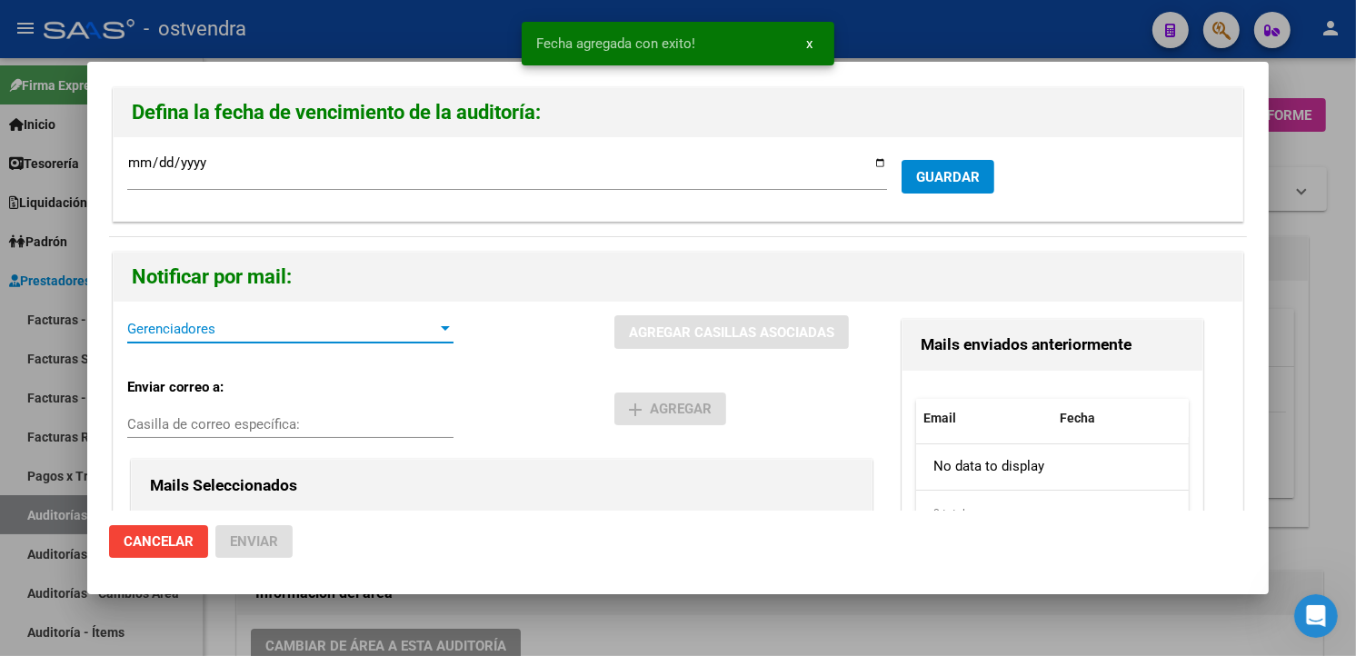
click at [201, 327] on span "Gerenciadores" at bounding box center [282, 329] width 310 height 16
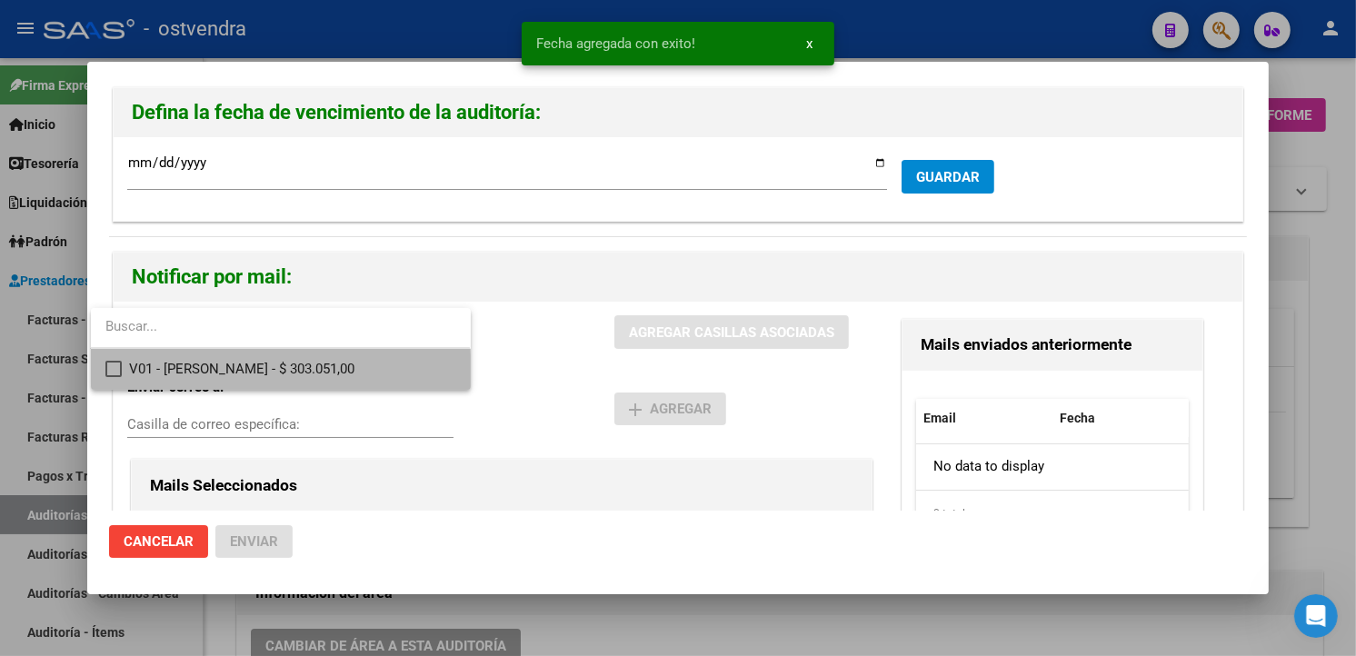
click at [214, 375] on span "V01 - [PERSON_NAME] - $ 303.051,00" at bounding box center [292, 369] width 326 height 41
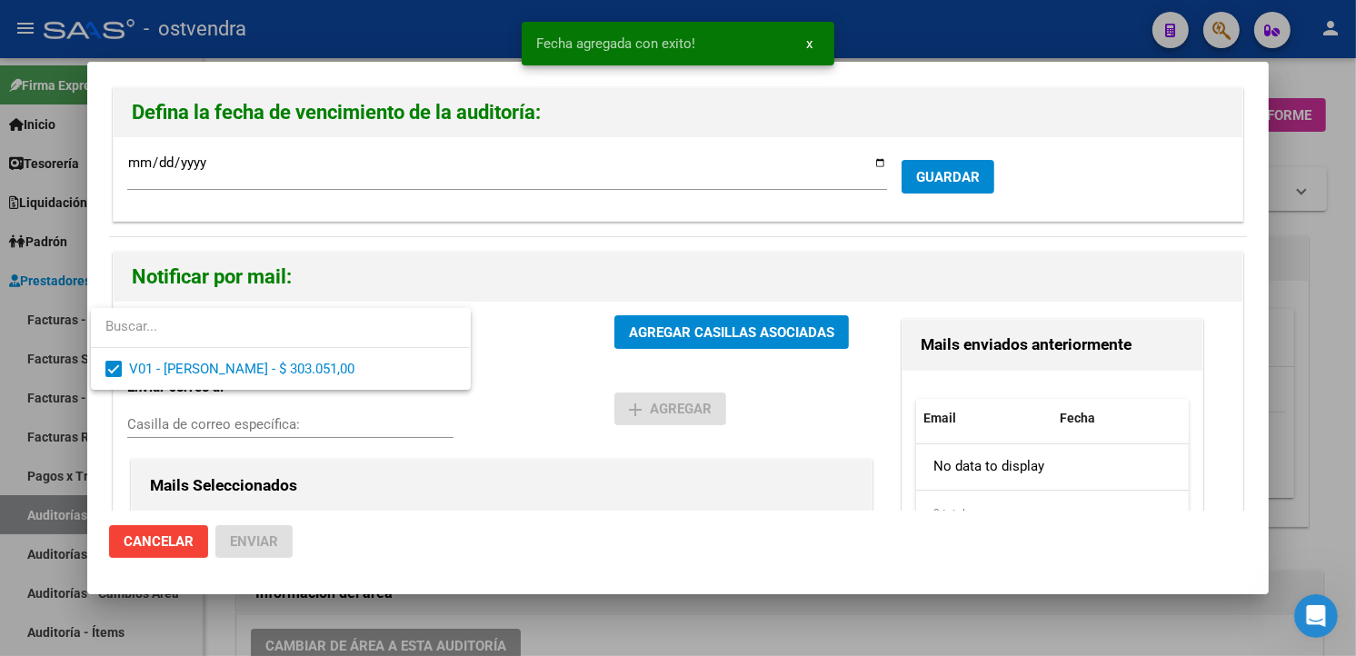
click at [659, 341] on div at bounding box center [678, 328] width 1356 height 656
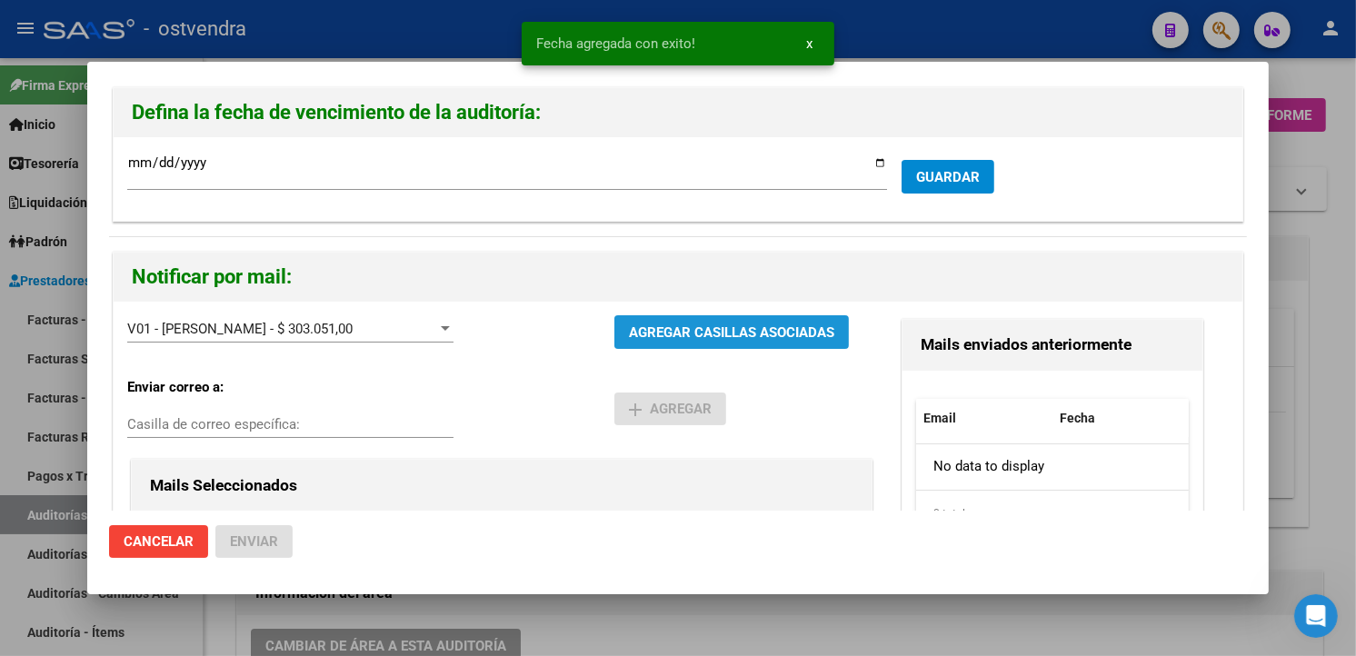
click at [659, 341] on button "AGREGAR CASILLAS ASOCIADAS" at bounding box center [731, 332] width 235 height 34
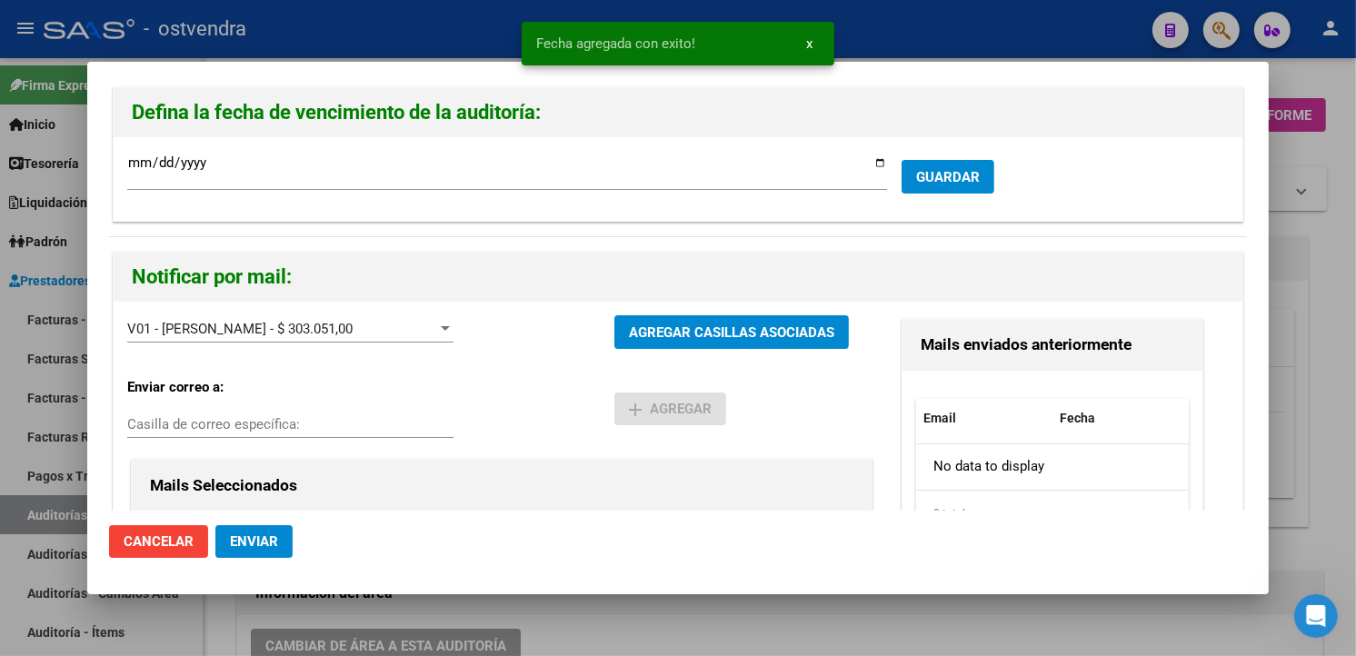
click at [278, 548] on button "Enviar" at bounding box center [253, 541] width 77 height 33
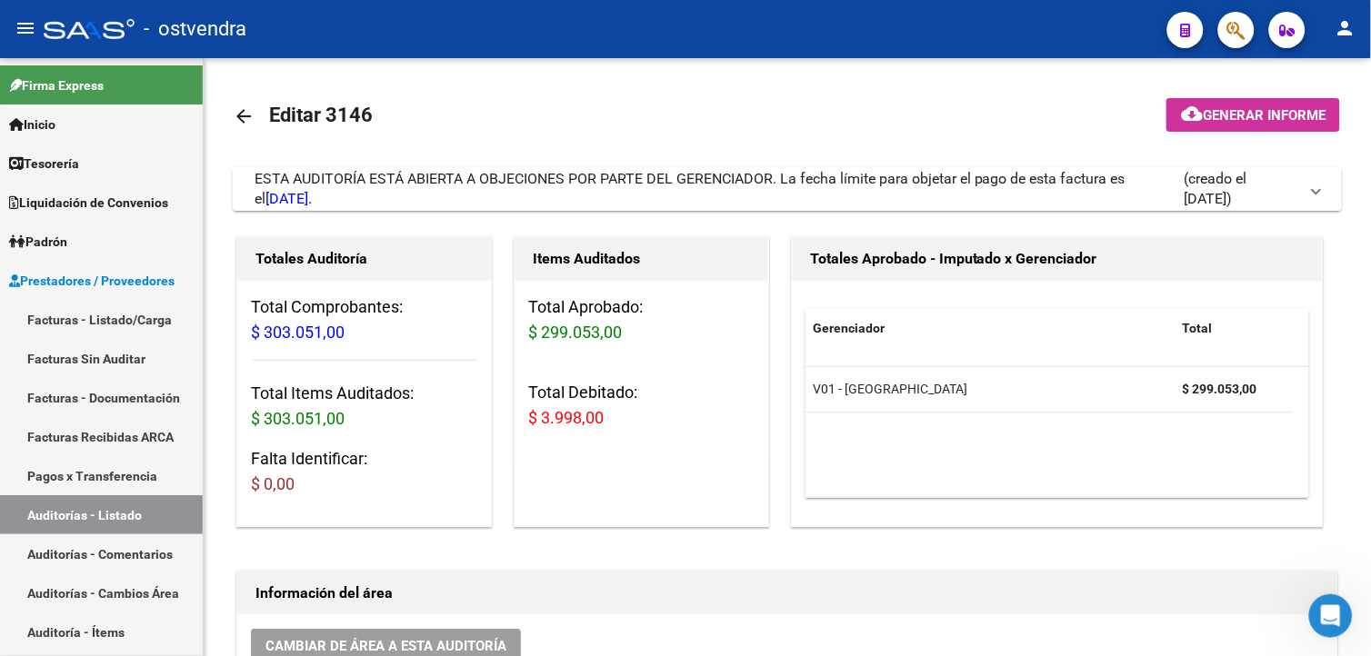
click at [1225, 39] on button "button" at bounding box center [1236, 30] width 36 height 36
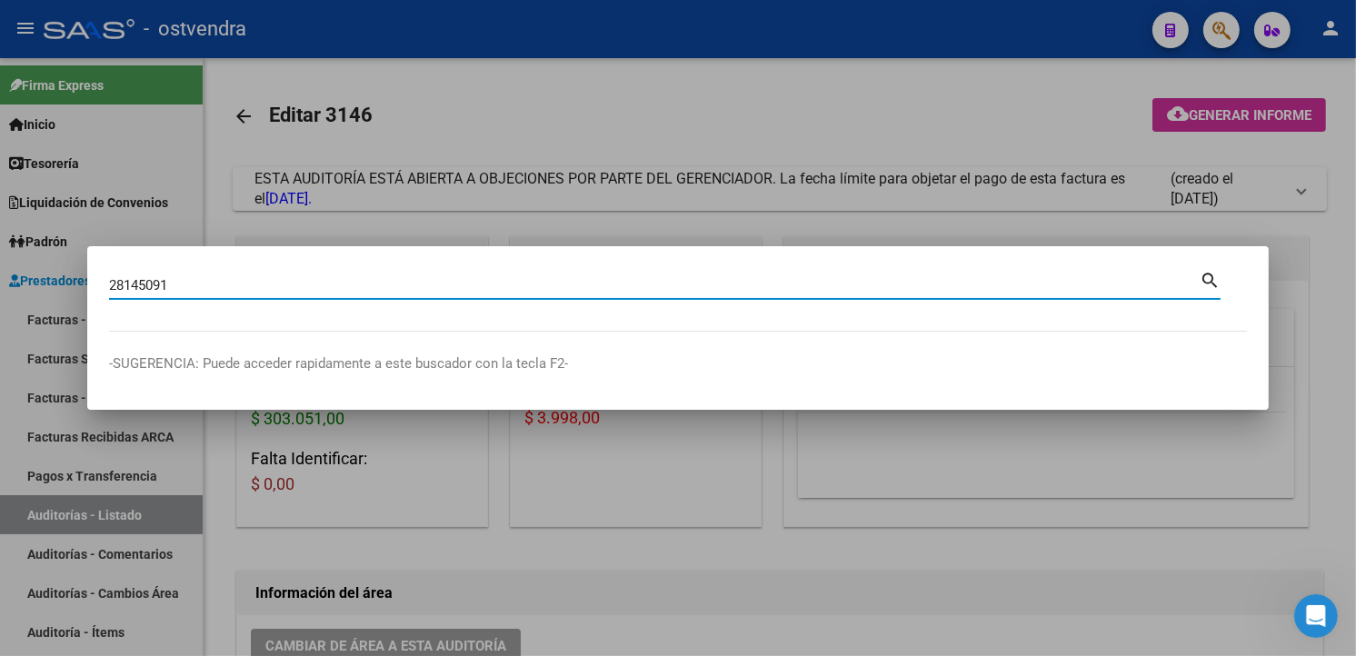
type input "28145091"
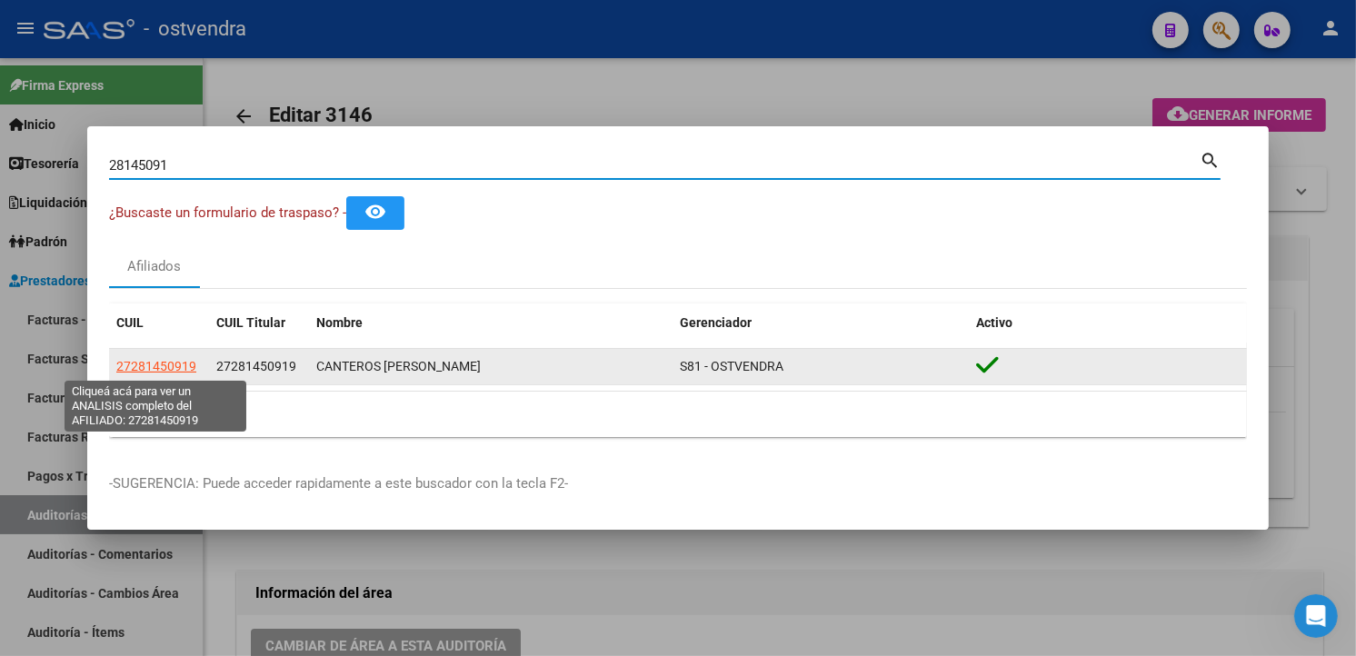
click at [187, 365] on span "27281450919" at bounding box center [156, 366] width 80 height 15
type textarea "27281450919"
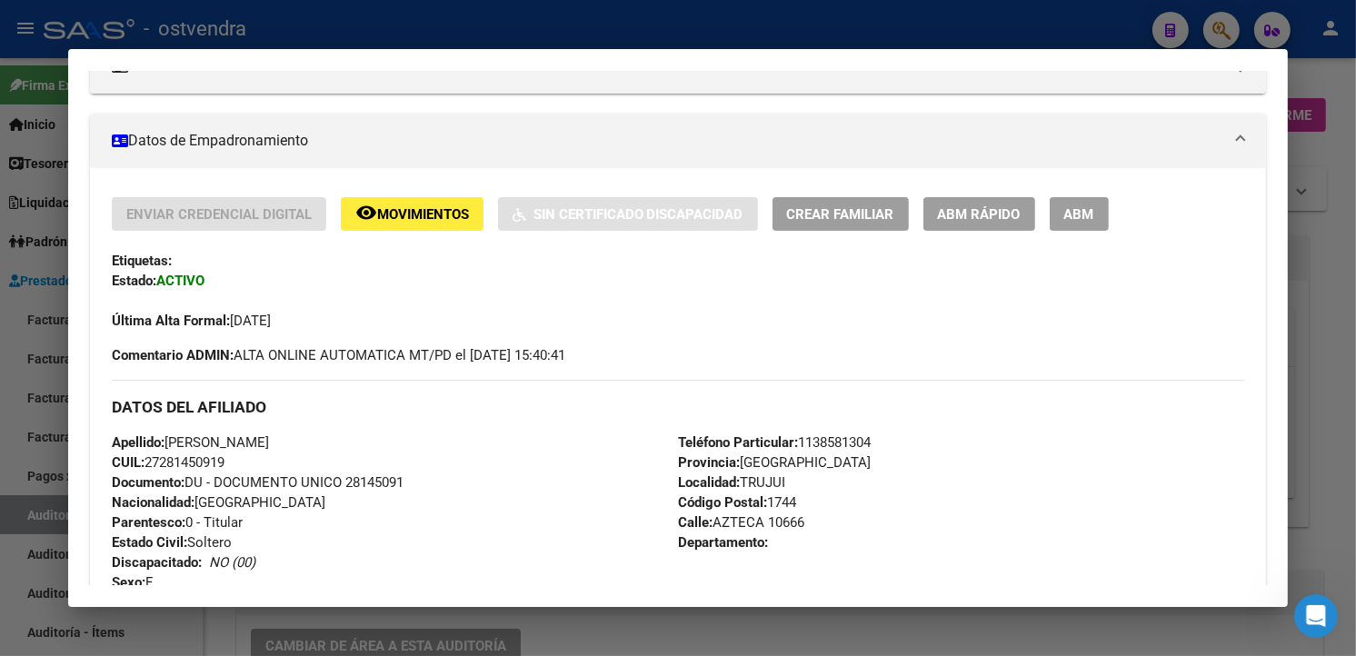
scroll to position [151, 0]
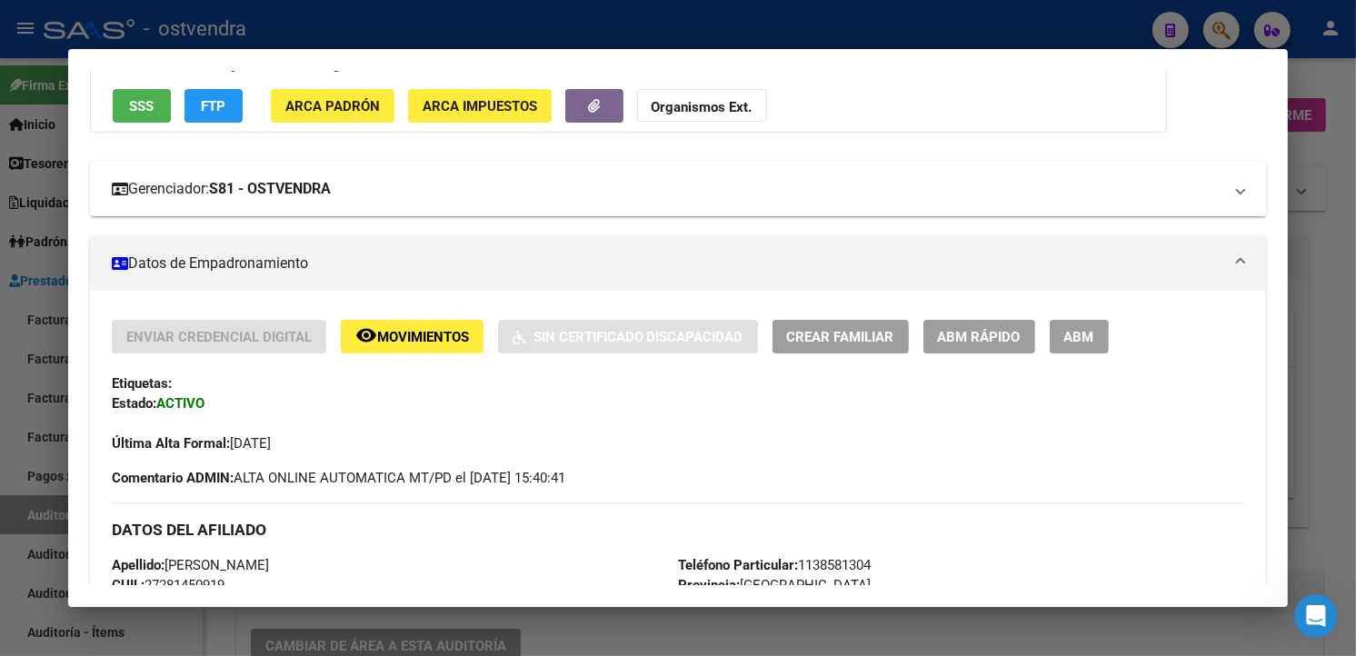
click at [403, 179] on mat-panel-title "Gerenciador: S81 - OSTVENDRA" at bounding box center [668, 189] width 1112 height 22
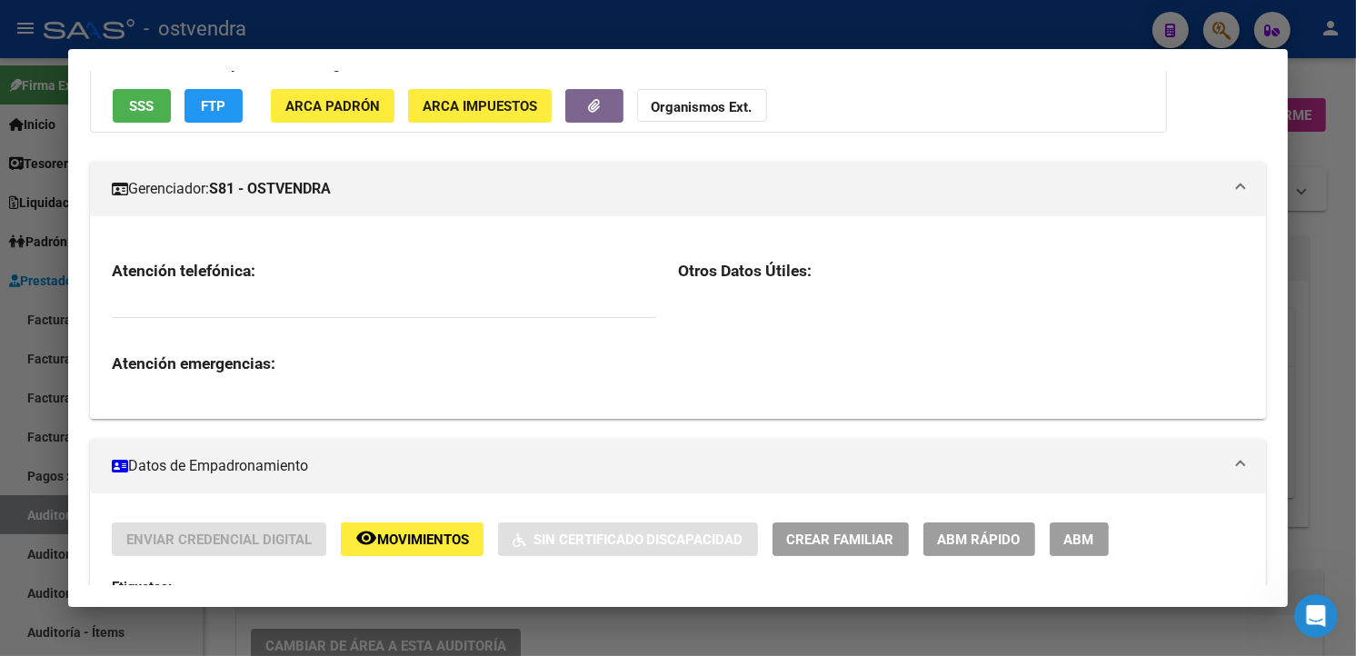
click at [403, 179] on mat-panel-title "Gerenciador: S81 - OSTVENDRA" at bounding box center [668, 189] width 1112 height 22
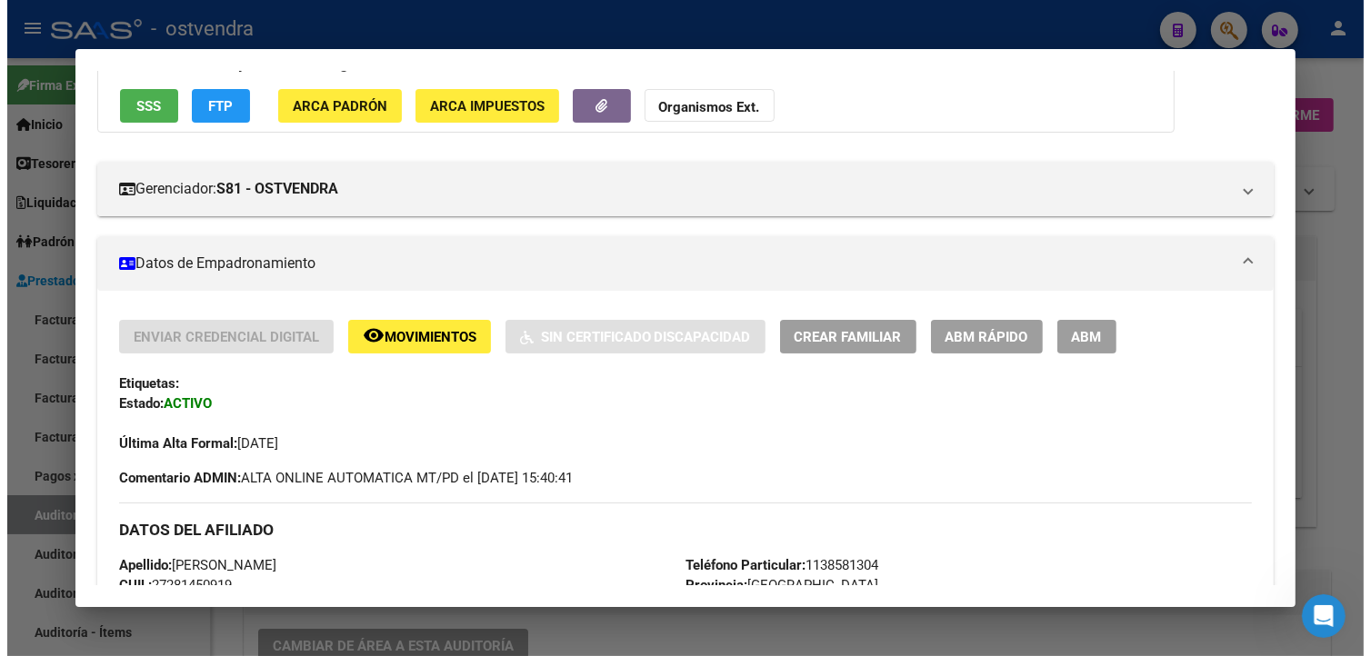
scroll to position [0, 0]
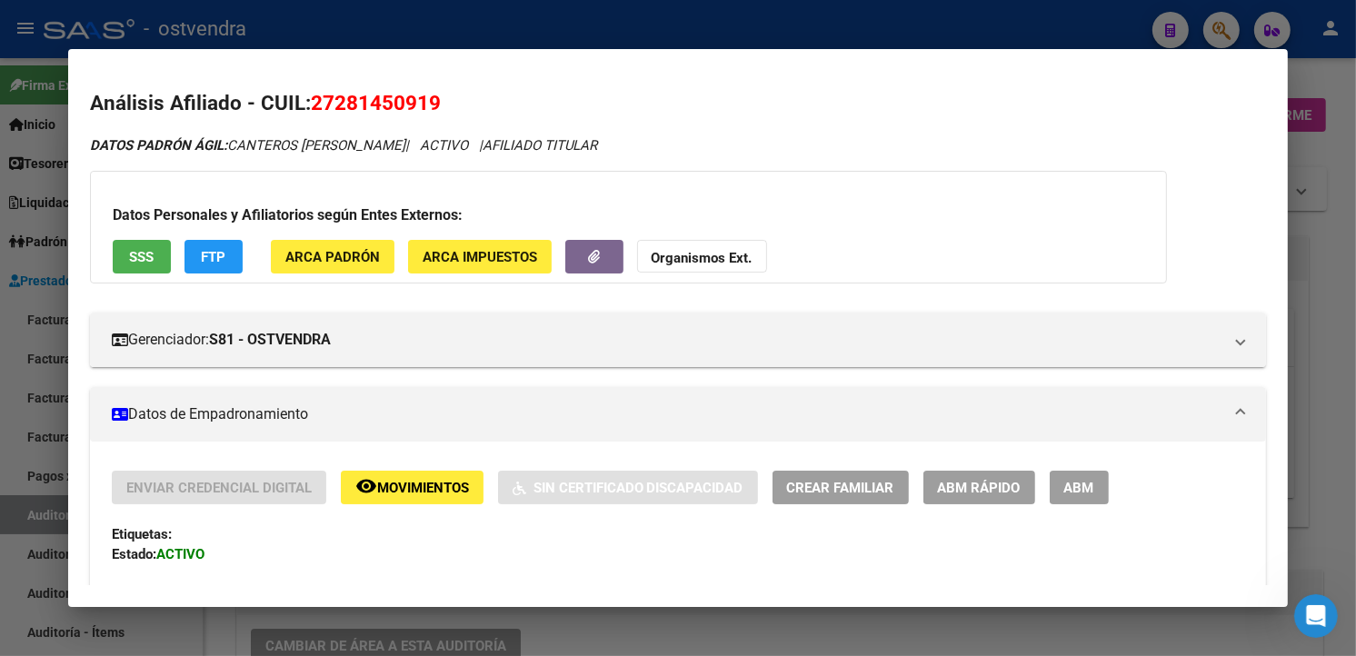
click at [785, 37] on div at bounding box center [678, 328] width 1356 height 656
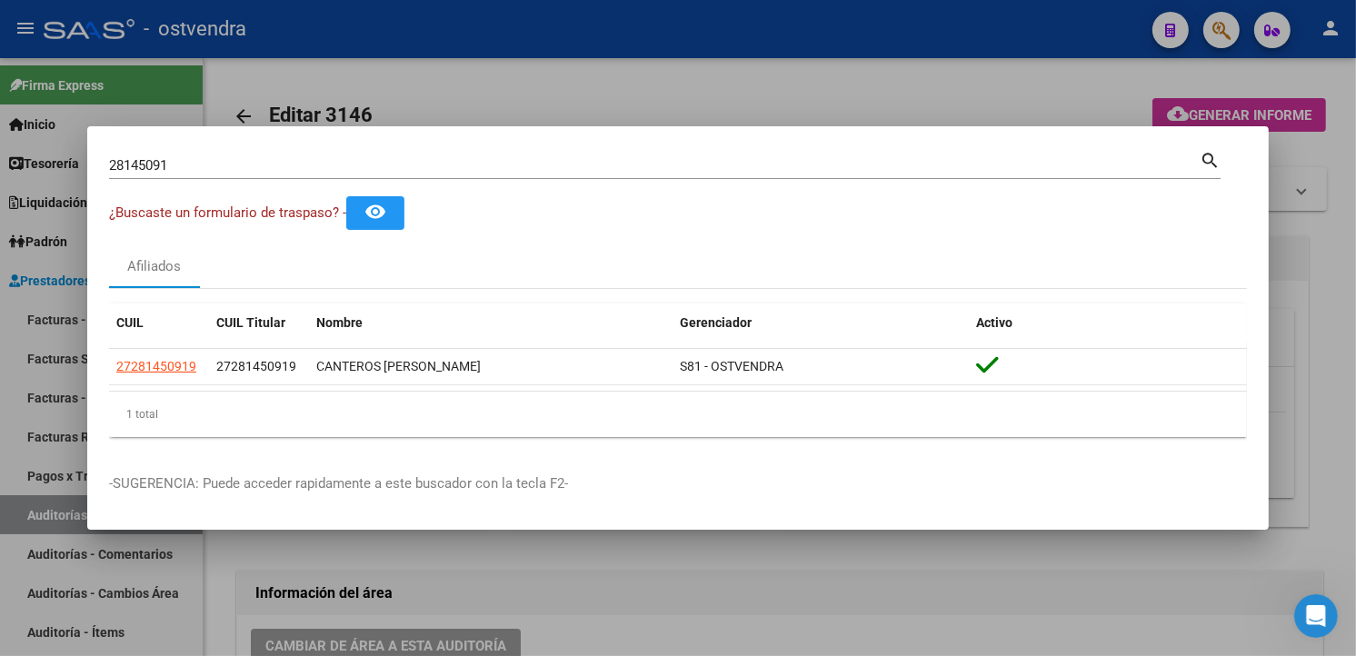
click at [801, 79] on div at bounding box center [678, 328] width 1356 height 656
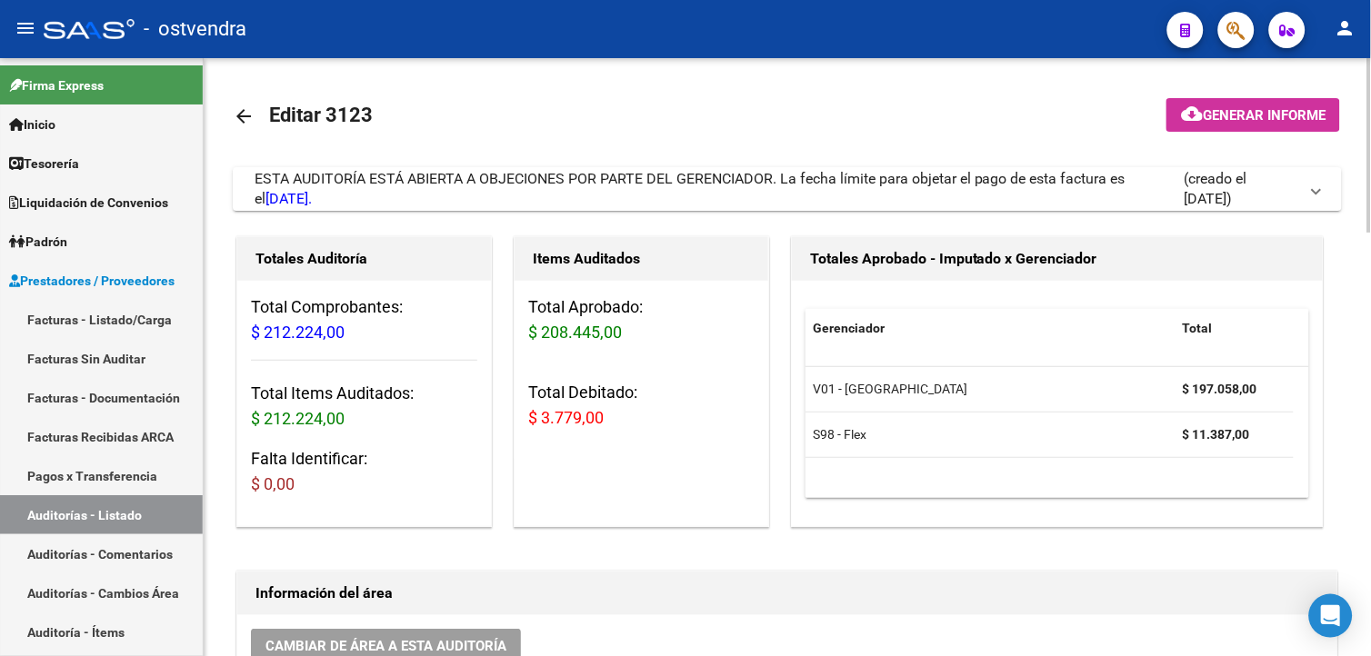
click at [644, 171] on span "ESTA AUDITORÍA ESTÁ ABIERTA A OBJECIONES POR PARTE DEL GERENCIADOR. La fecha lí…" at bounding box center [690, 188] width 871 height 37
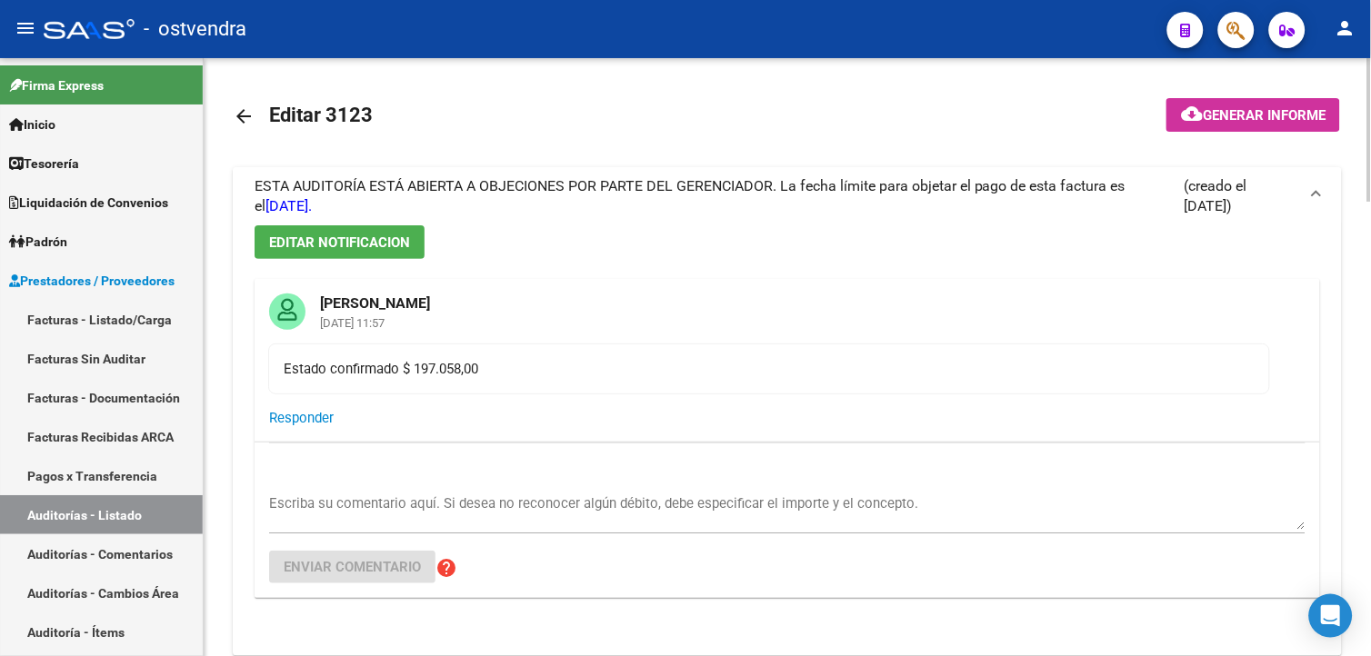
click at [644, 177] on span "ESTA AUDITORÍA ESTÁ ABIERTA A OBJECIONES POR PARTE DEL GERENCIADOR. La fecha lí…" at bounding box center [690, 195] width 871 height 37
